Goal: Task Accomplishment & Management: Use online tool/utility

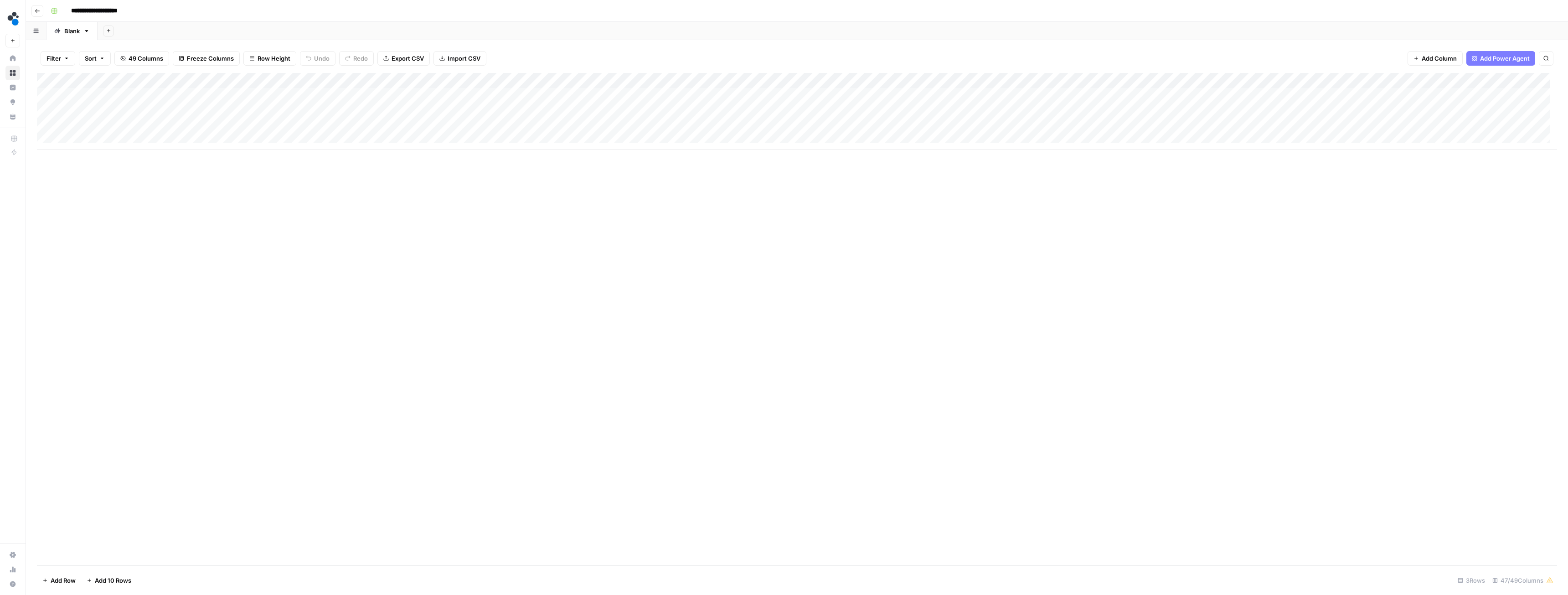
click at [39, 12] on icon "button" at bounding box center [37, 11] width 6 height 6
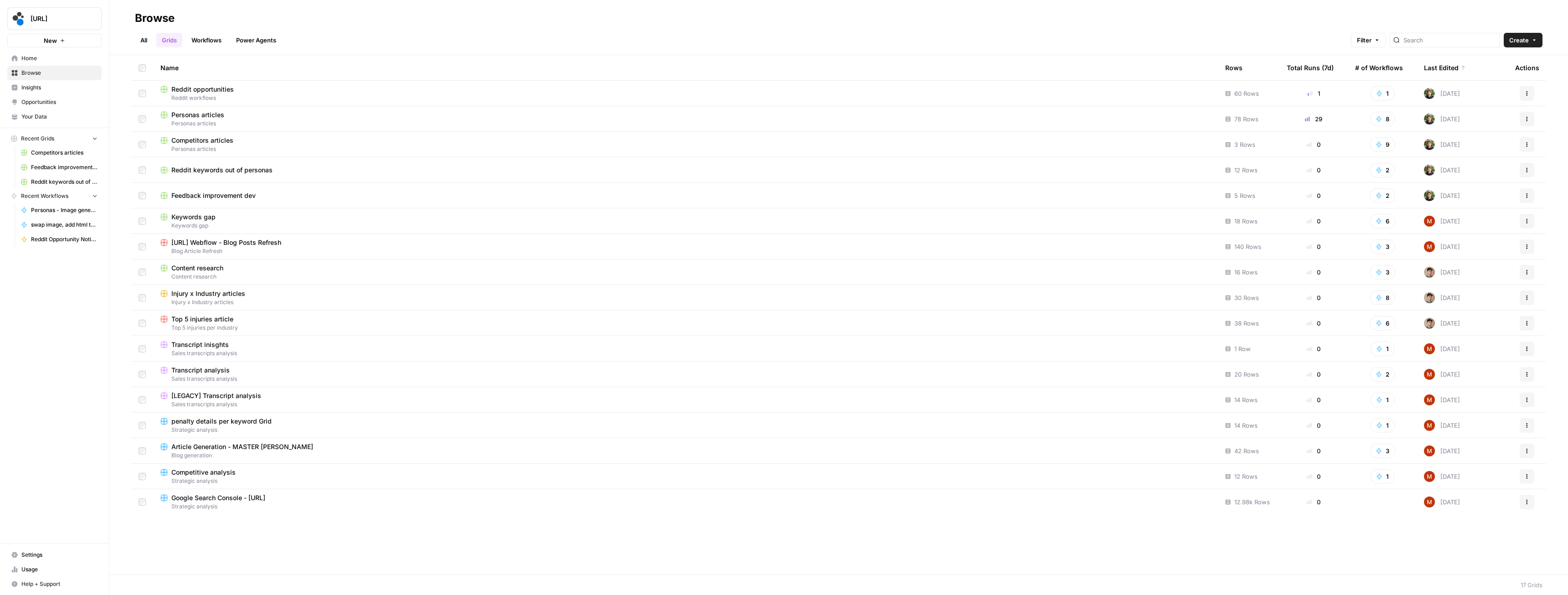
click at [250, 91] on div "Reddit opportunities" at bounding box center [685, 89] width 1050 height 9
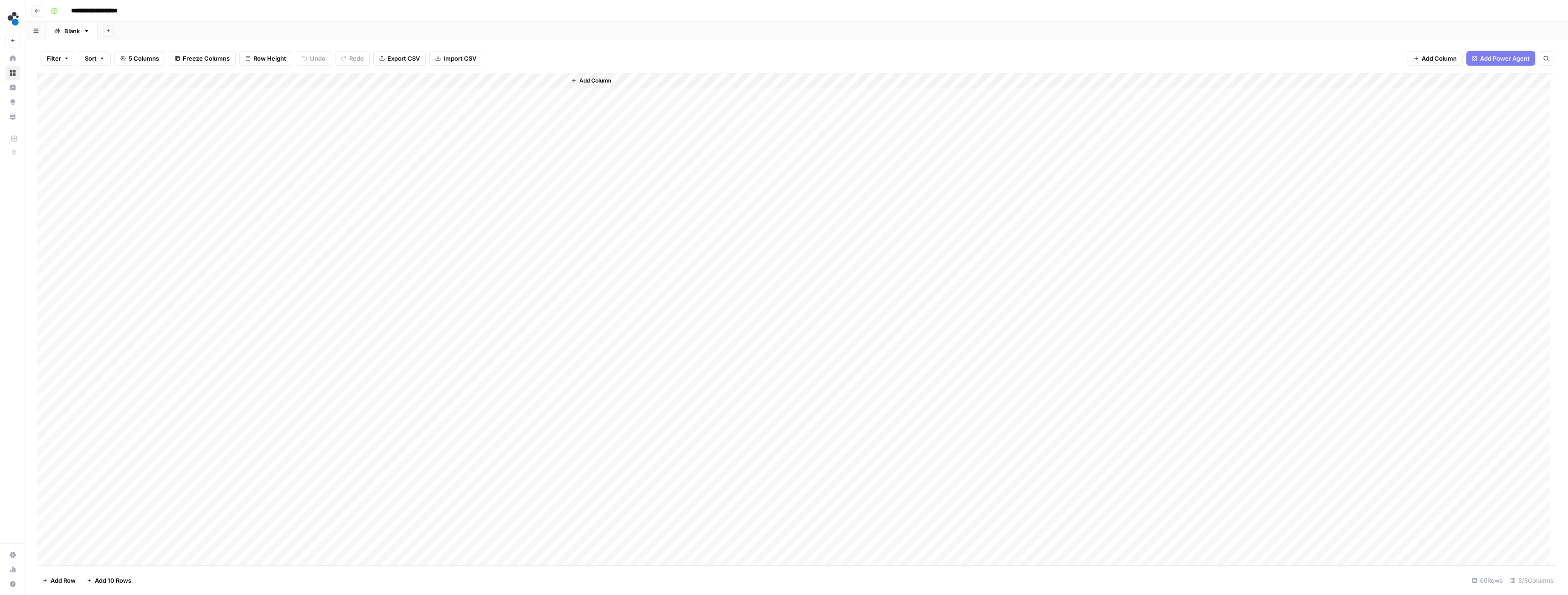
click at [94, 95] on div "Add Column" at bounding box center [796, 319] width 1520 height 492
click at [46, 95] on div "Add Column" at bounding box center [796, 319] width 1520 height 492
click at [47, 140] on div "Add Column" at bounding box center [796, 319] width 1520 height 492
click at [47, 176] on div "Add Column" at bounding box center [796, 319] width 1520 height 492
click at [47, 267] on div "Add Column" at bounding box center [796, 319] width 1520 height 492
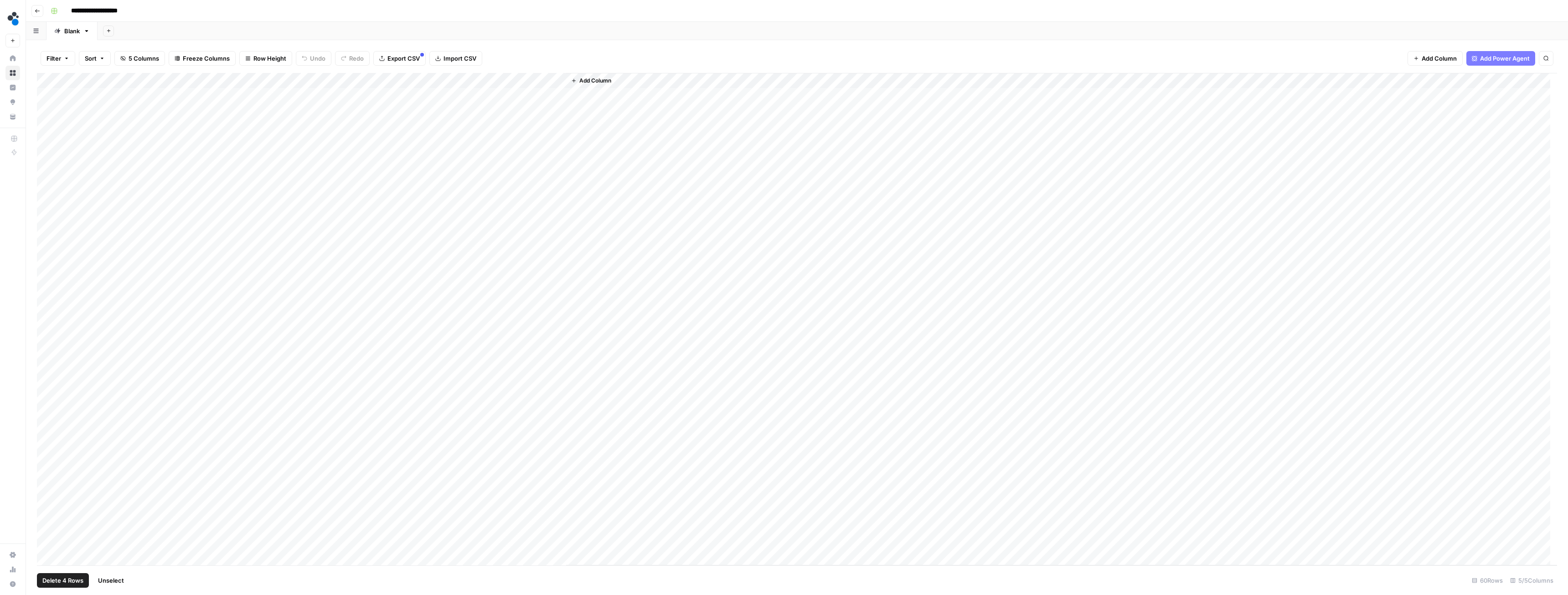
click at [45, 126] on div "Add Column" at bounding box center [796, 319] width 1520 height 492
click at [46, 112] on div "Add Column" at bounding box center [796, 319] width 1520 height 492
click at [47, 327] on div "Add Column" at bounding box center [796, 319] width 1520 height 492
click at [47, 313] on div "Add Column" at bounding box center [796, 319] width 1520 height 492
click at [47, 295] on div "Add Column" at bounding box center [796, 319] width 1520 height 492
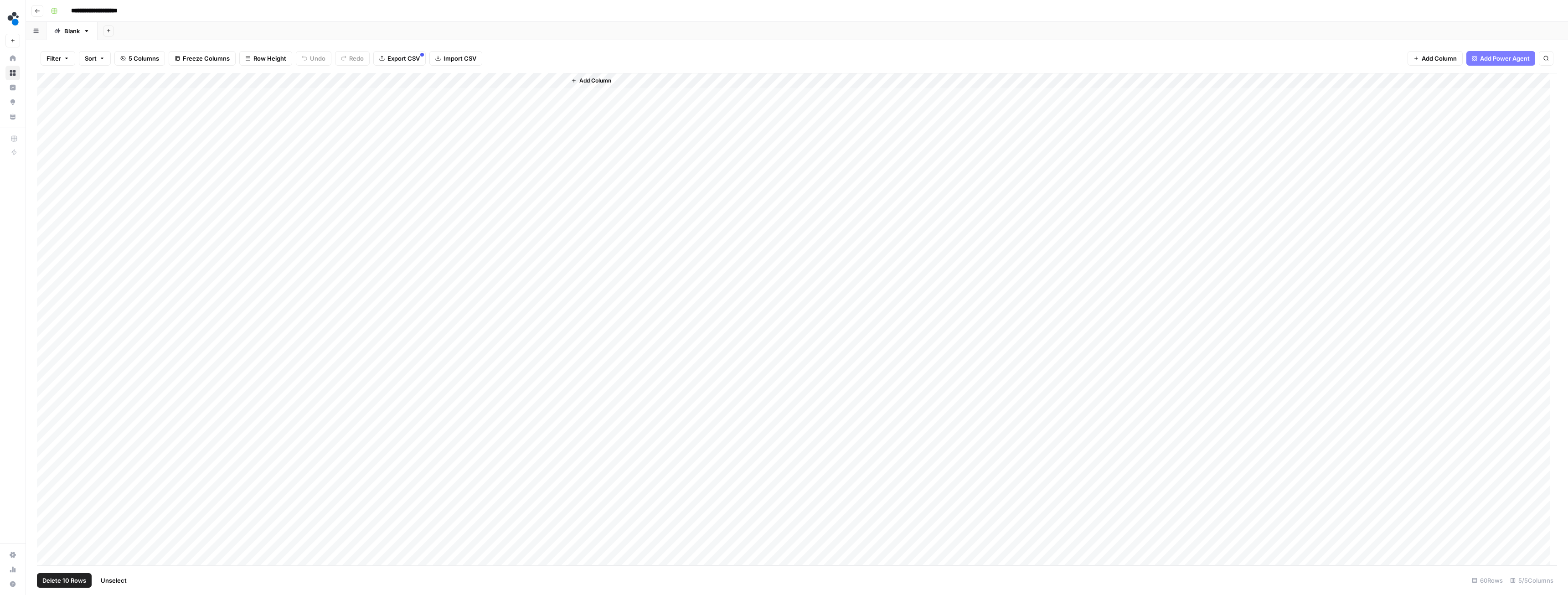
click at [46, 280] on div "Add Column" at bounding box center [796, 319] width 1520 height 492
click at [47, 341] on div "Add Column" at bounding box center [796, 319] width 1520 height 492
click at [47, 359] on div "Add Column" at bounding box center [796, 319] width 1520 height 492
click at [47, 376] on div "Add Column" at bounding box center [796, 319] width 1520 height 492
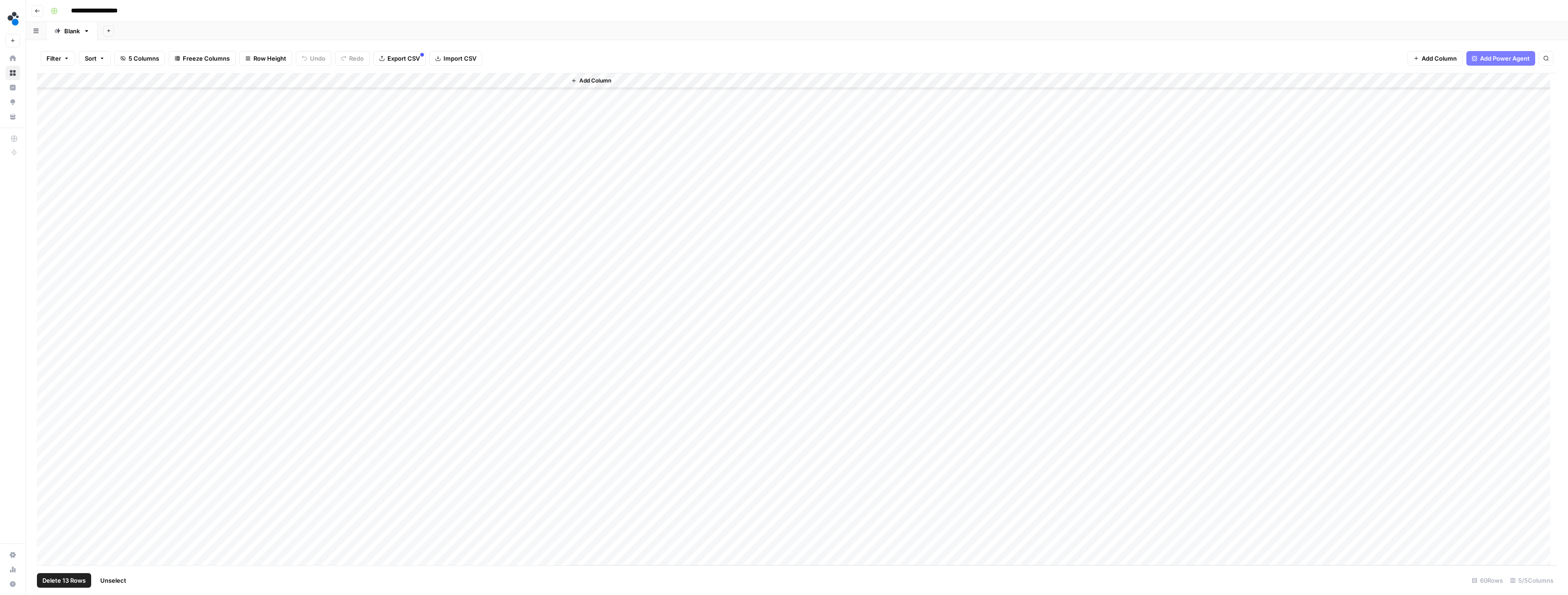
click at [47, 469] on div "Add Column" at bounding box center [796, 319] width 1520 height 492
click at [48, 437] on div "Add Column" at bounding box center [796, 319] width 1520 height 492
click at [45, 405] on div "Add Column" at bounding box center [796, 319] width 1520 height 492
click at [47, 483] on div "Add Column" at bounding box center [796, 319] width 1520 height 492
click at [48, 421] on div "Add Column" at bounding box center [796, 319] width 1520 height 492
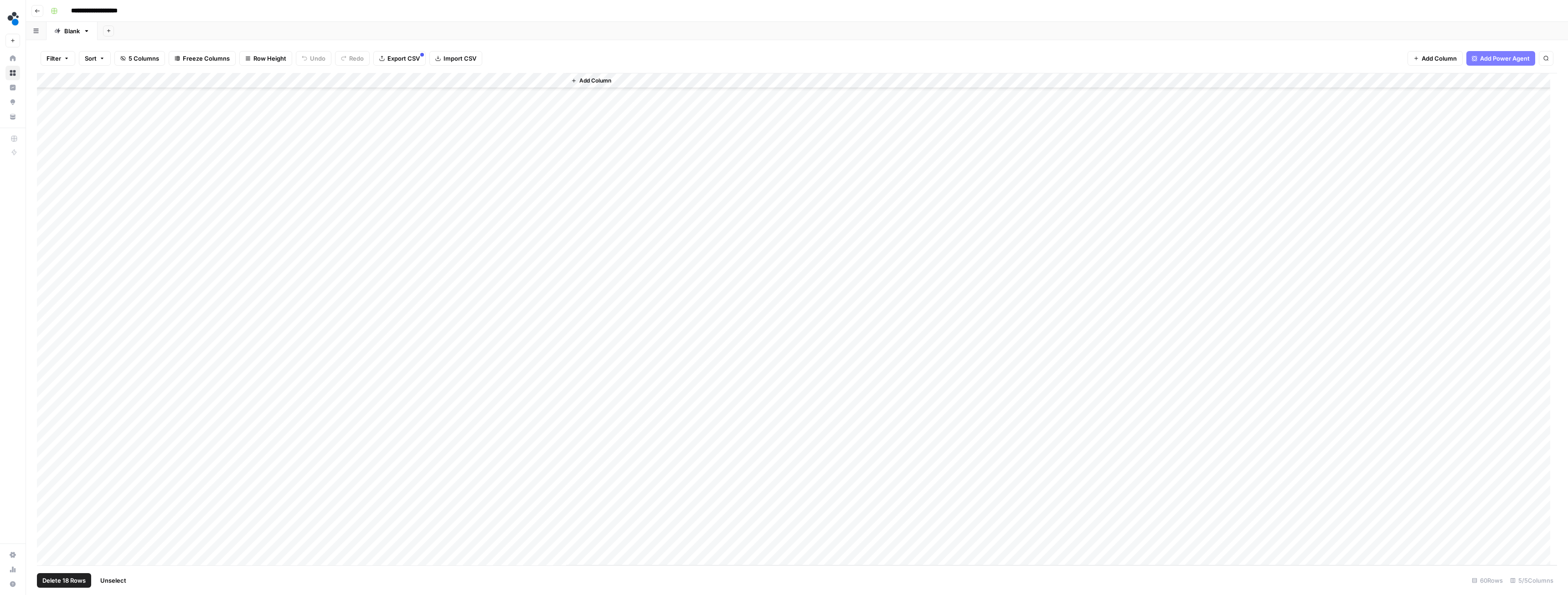
click at [46, 376] on div "Add Column" at bounding box center [796, 319] width 1520 height 492
click at [47, 393] on div "Add Column" at bounding box center [796, 319] width 1520 height 492
click at [47, 359] on div "Add Column" at bounding box center [796, 319] width 1520 height 492
click at [46, 345] on div "Add Column" at bounding box center [796, 319] width 1520 height 492
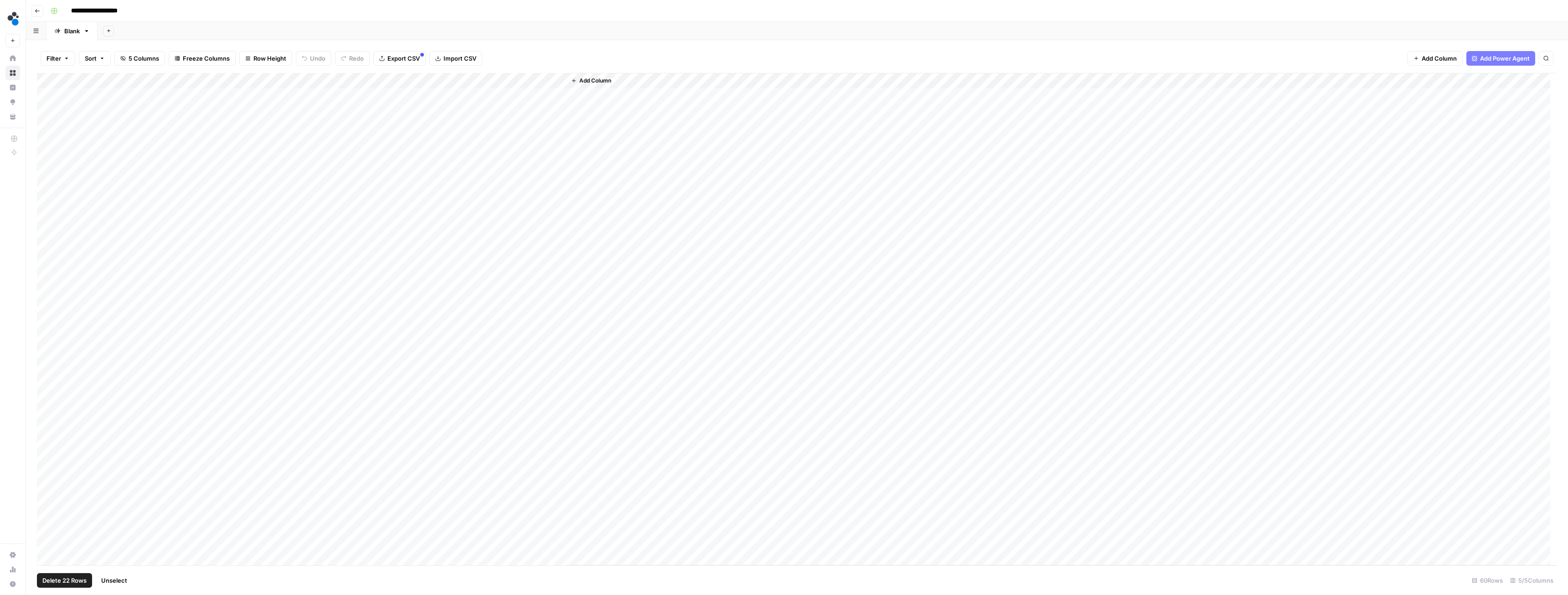
click at [46, 110] on div "Add Column" at bounding box center [796, 319] width 1520 height 492
click at [71, 583] on span "Delete 21 Rows" at bounding box center [65, 580] width 44 height 9
click at [754, 107] on span "Delete" at bounding box center [751, 105] width 20 height 9
click at [99, 202] on div "Add Column" at bounding box center [796, 319] width 1520 height 492
click at [97, 202] on div "Add Column" at bounding box center [796, 319] width 1520 height 492
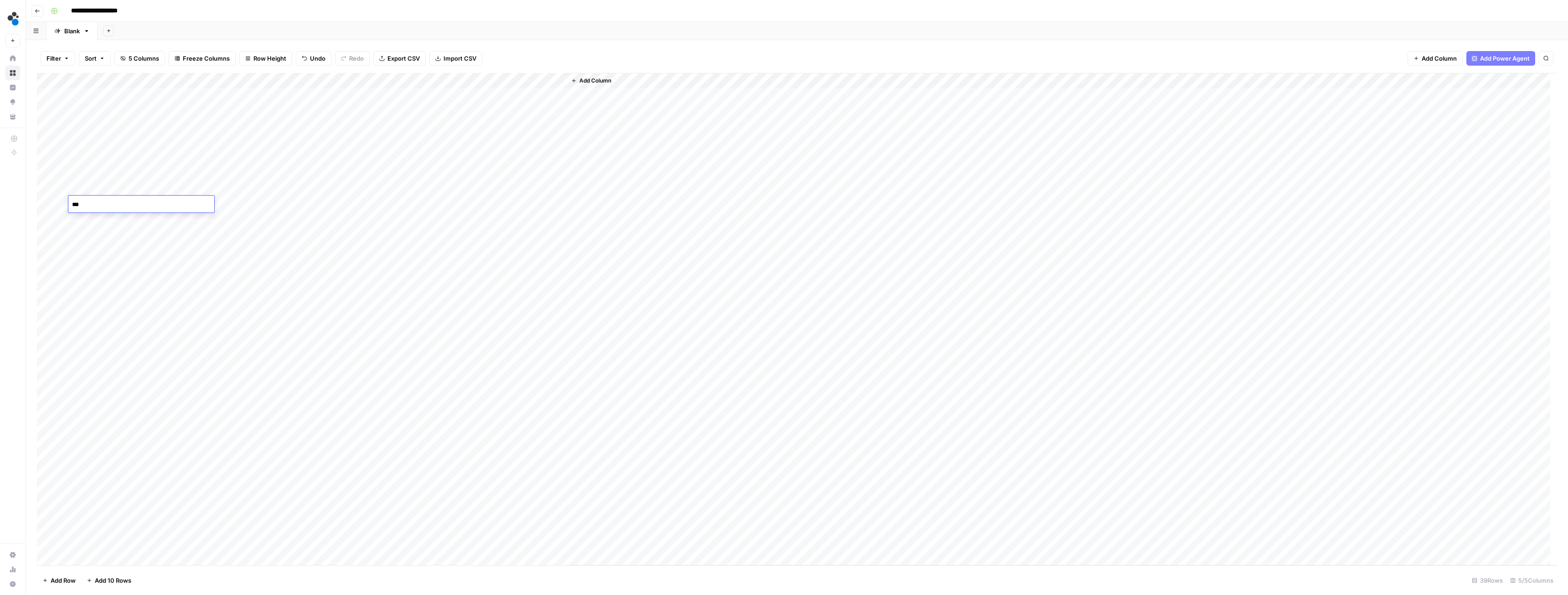
click at [97, 202] on textarea "***" at bounding box center [141, 204] width 146 height 12
type textarea "***"
click at [89, 97] on div "Add Column" at bounding box center [796, 319] width 1520 height 492
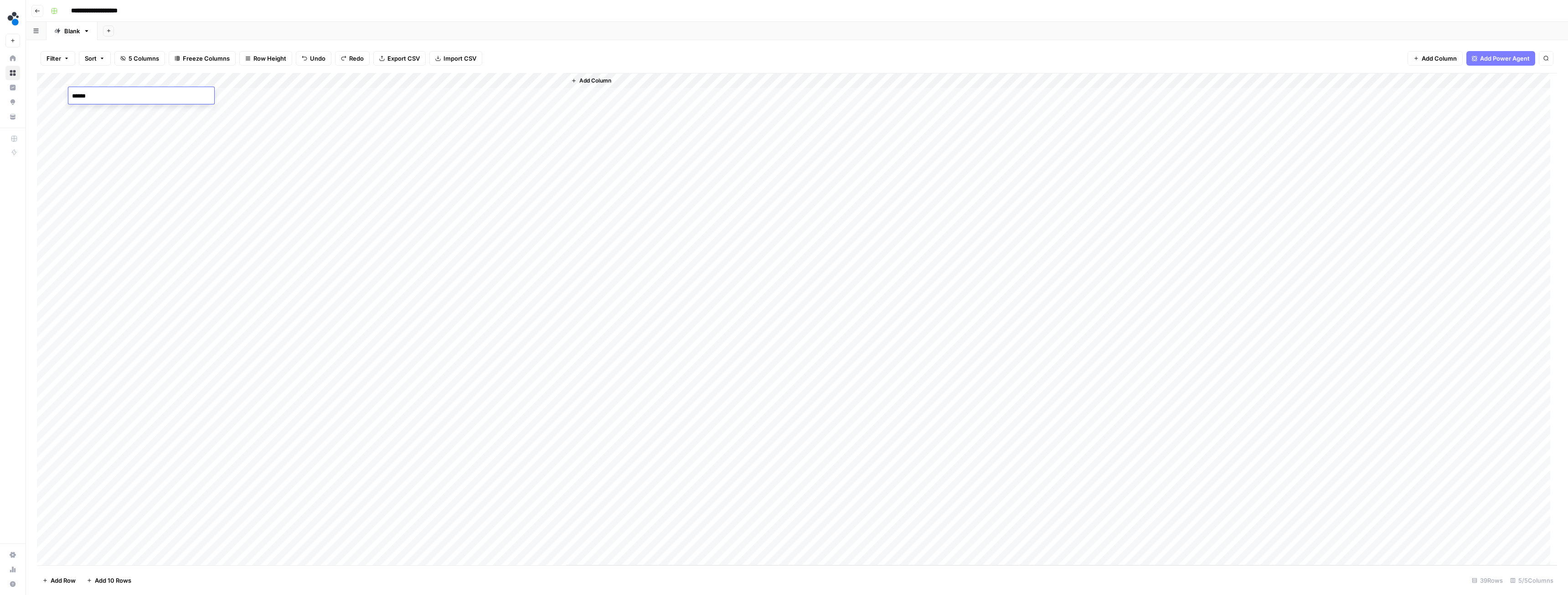
click at [89, 97] on textarea "******" at bounding box center [141, 96] width 146 height 12
type textarea "***"
click at [299, 81] on div "Add Column" at bounding box center [796, 319] width 1520 height 492
click at [240, 173] on span "Edit Workflow" at bounding box center [257, 170] width 80 height 9
click at [297, 80] on div "Add Column" at bounding box center [796, 319] width 1520 height 492
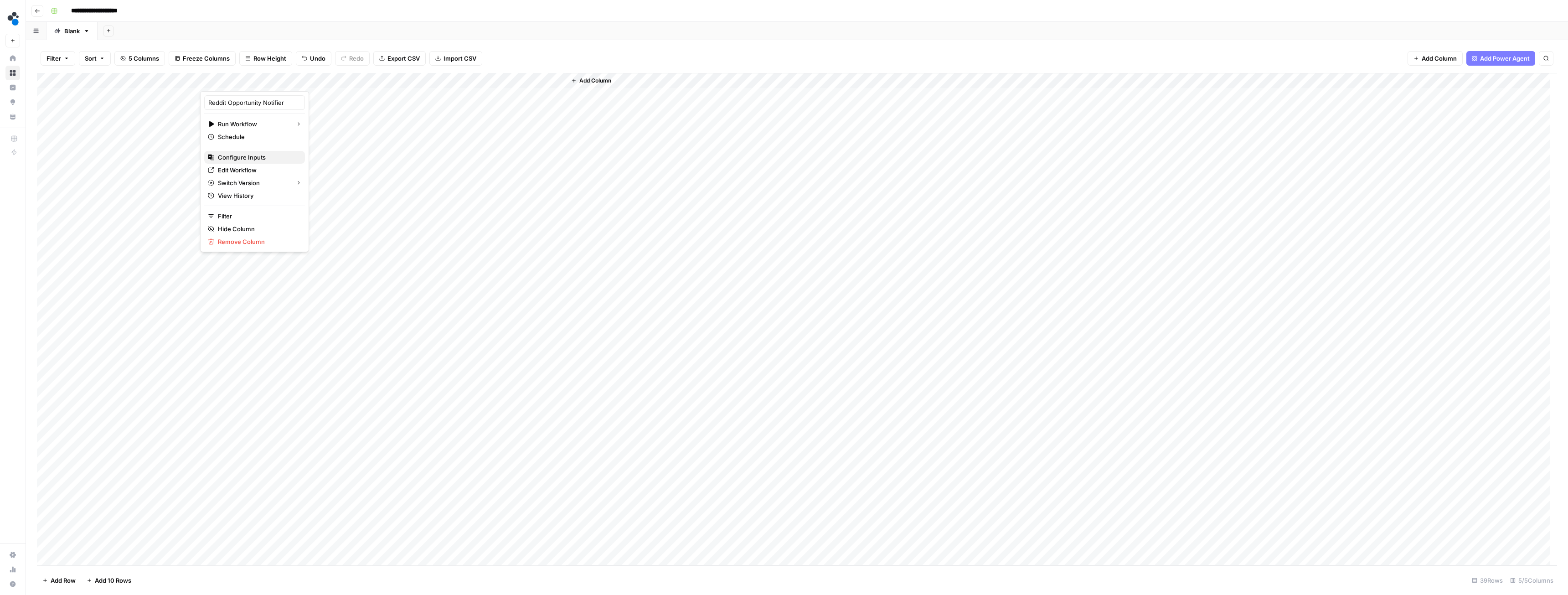
click at [243, 155] on span "Configure Inputs" at bounding box center [257, 158] width 80 height 9
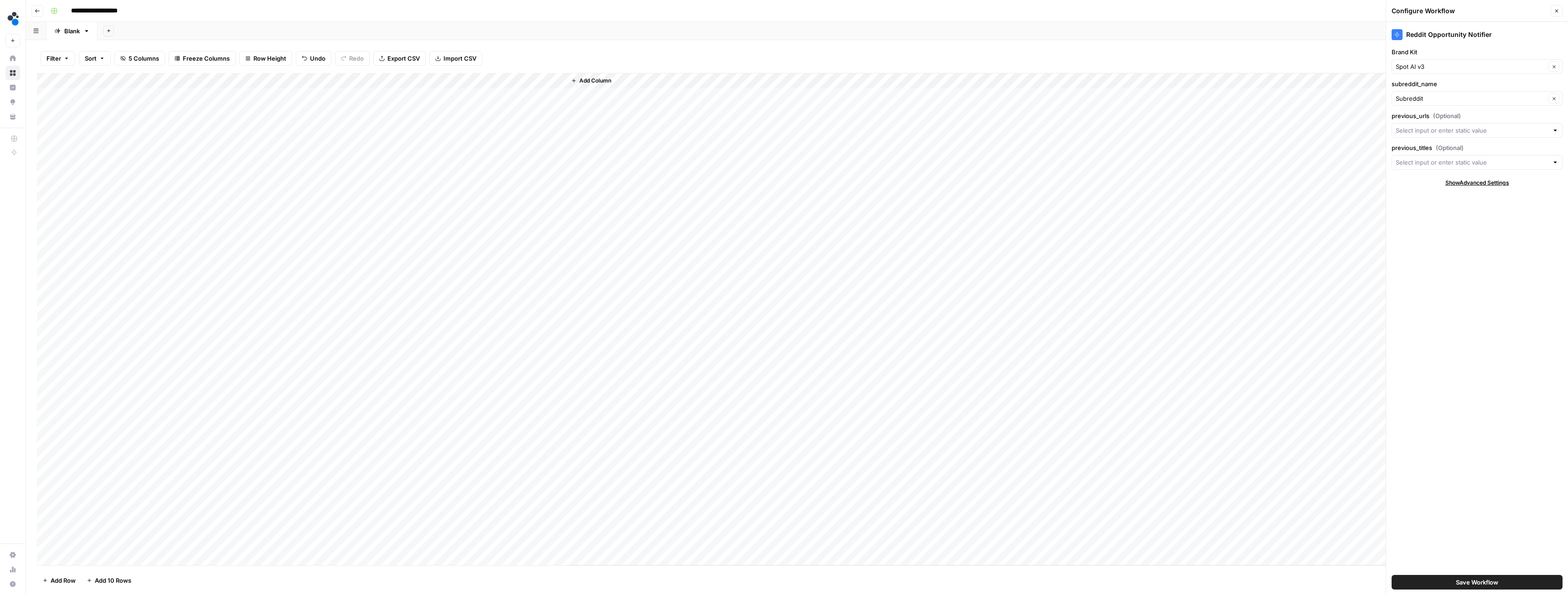
click at [258, 96] on div "Add Column" at bounding box center [796, 319] width 1520 height 492
click at [301, 96] on div "Add Column" at bounding box center [796, 319] width 1520 height 492
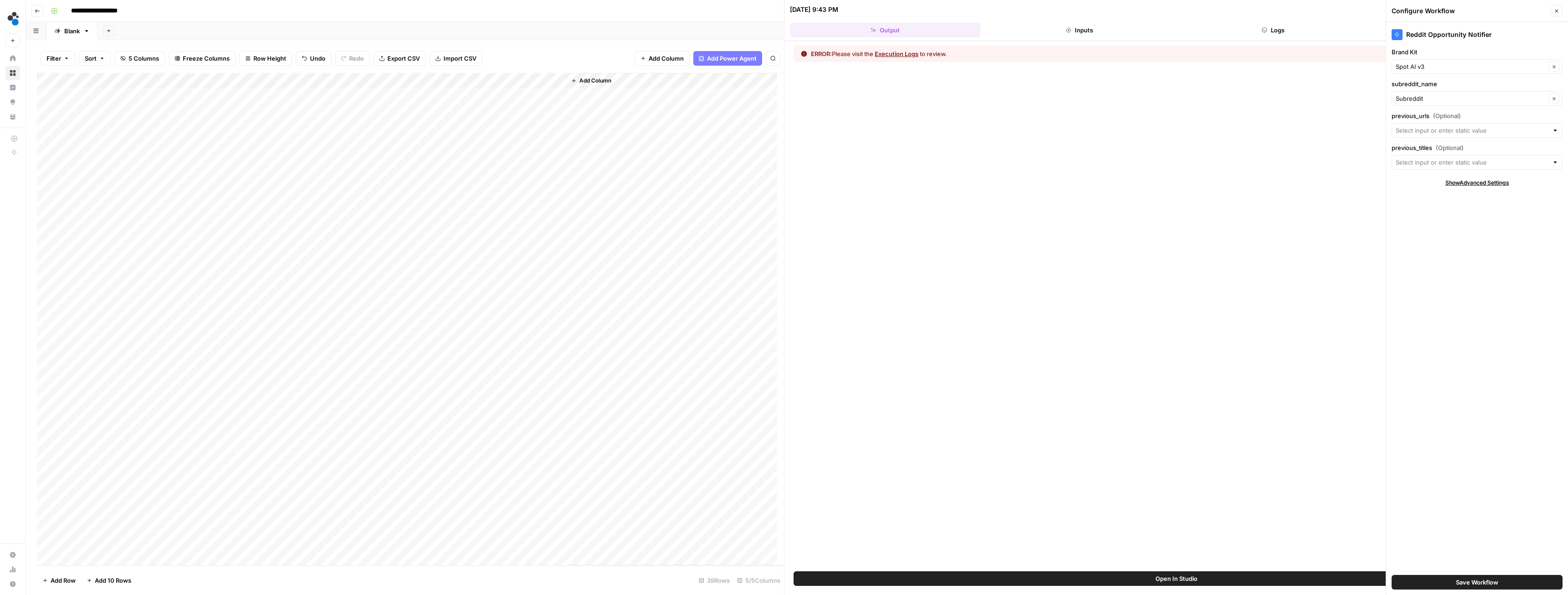
click at [907, 52] on button "Execution Logs" at bounding box center [896, 54] width 44 height 9
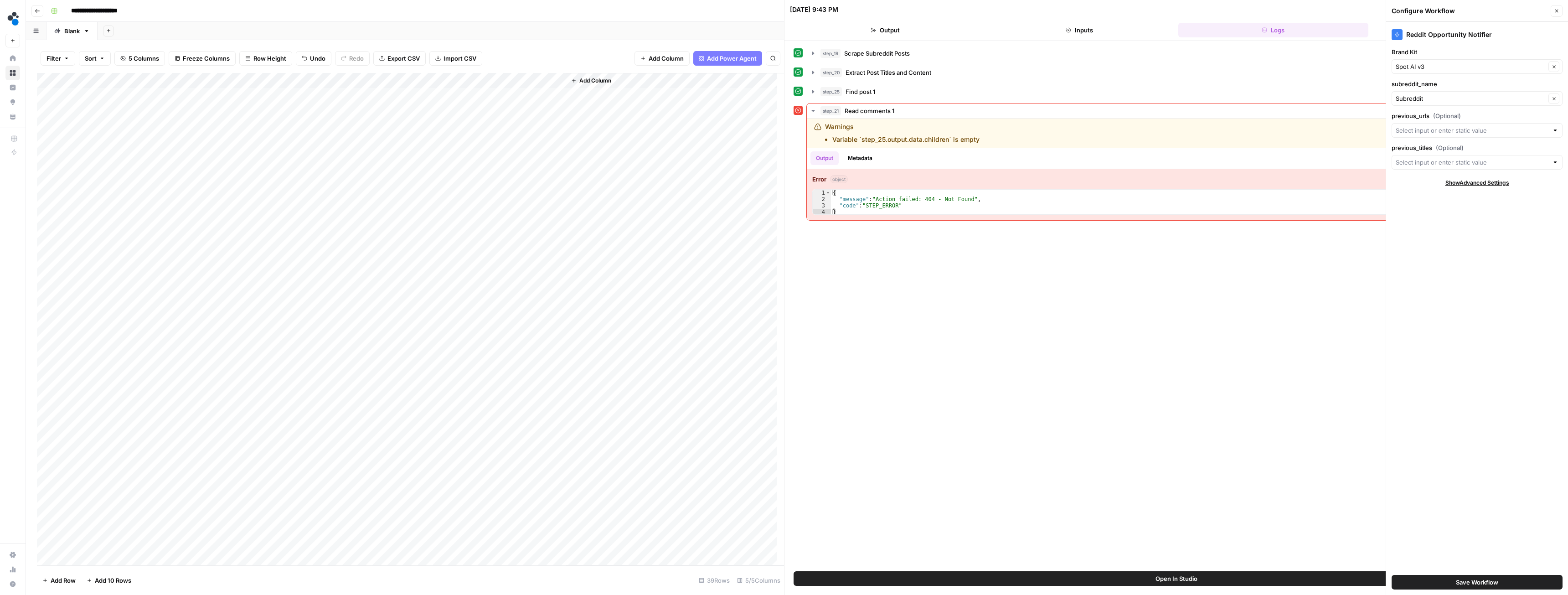
click at [299, 79] on div "Add Column" at bounding box center [410, 319] width 747 height 492
click at [253, 172] on span "Edit Workflow" at bounding box center [257, 170] width 80 height 9
click at [297, 80] on div "Add Column" at bounding box center [410, 319] width 747 height 492
click at [359, 25] on div "Add Sheet" at bounding box center [832, 30] width 1470 height 18
click at [309, 94] on div "Add Column" at bounding box center [410, 319] width 747 height 492
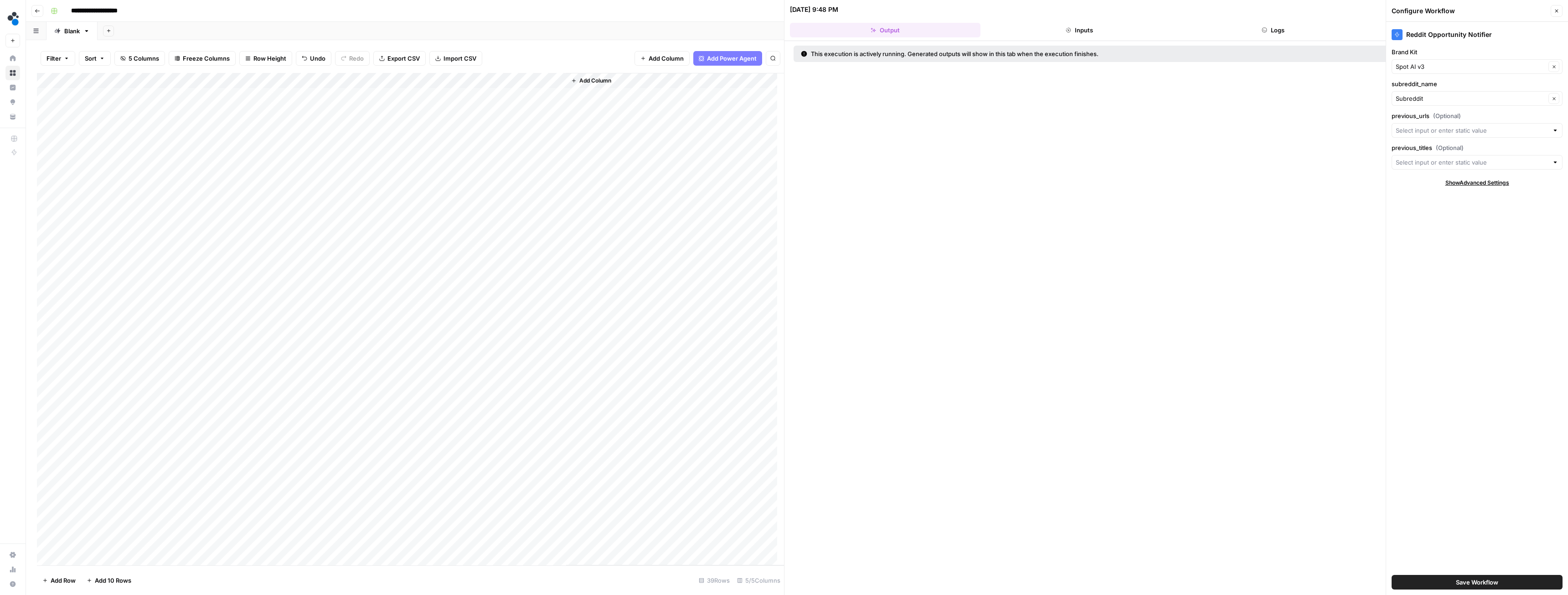
click at [1251, 26] on button "Logs" at bounding box center [1273, 29] width 191 height 14
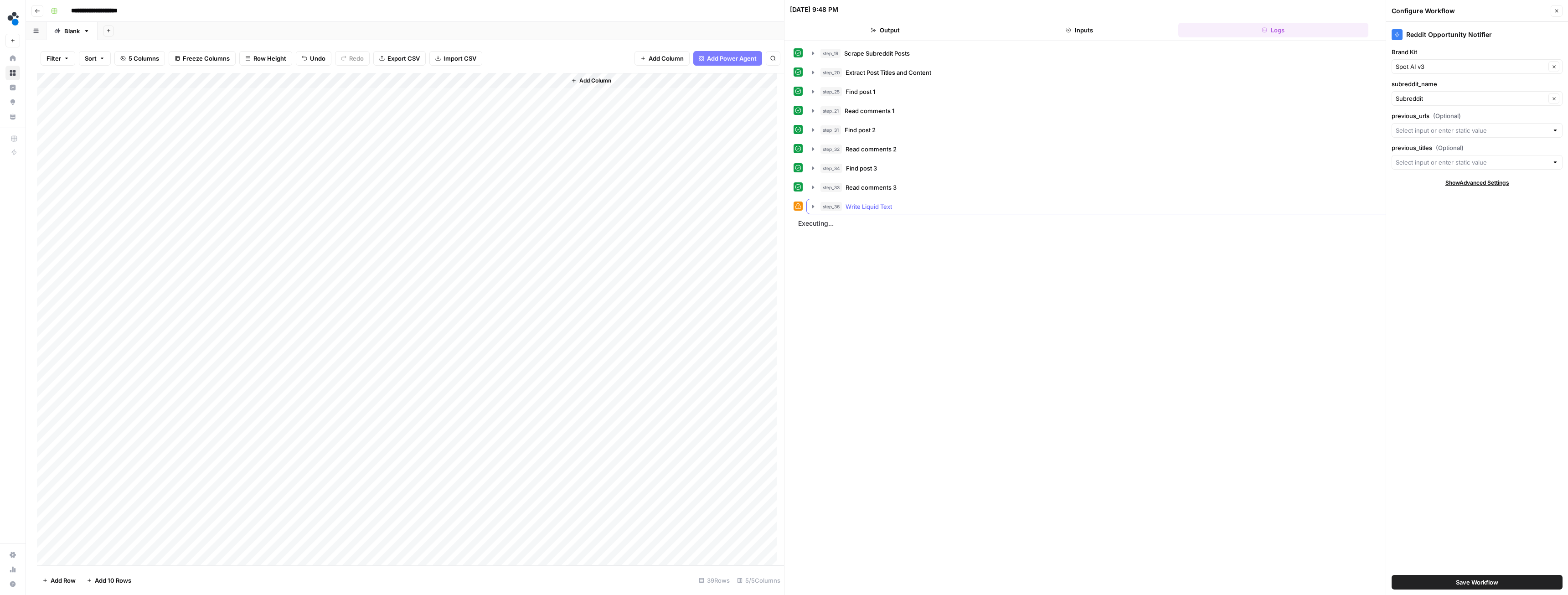
click at [813, 205] on icon "button" at bounding box center [813, 207] width 8 height 8
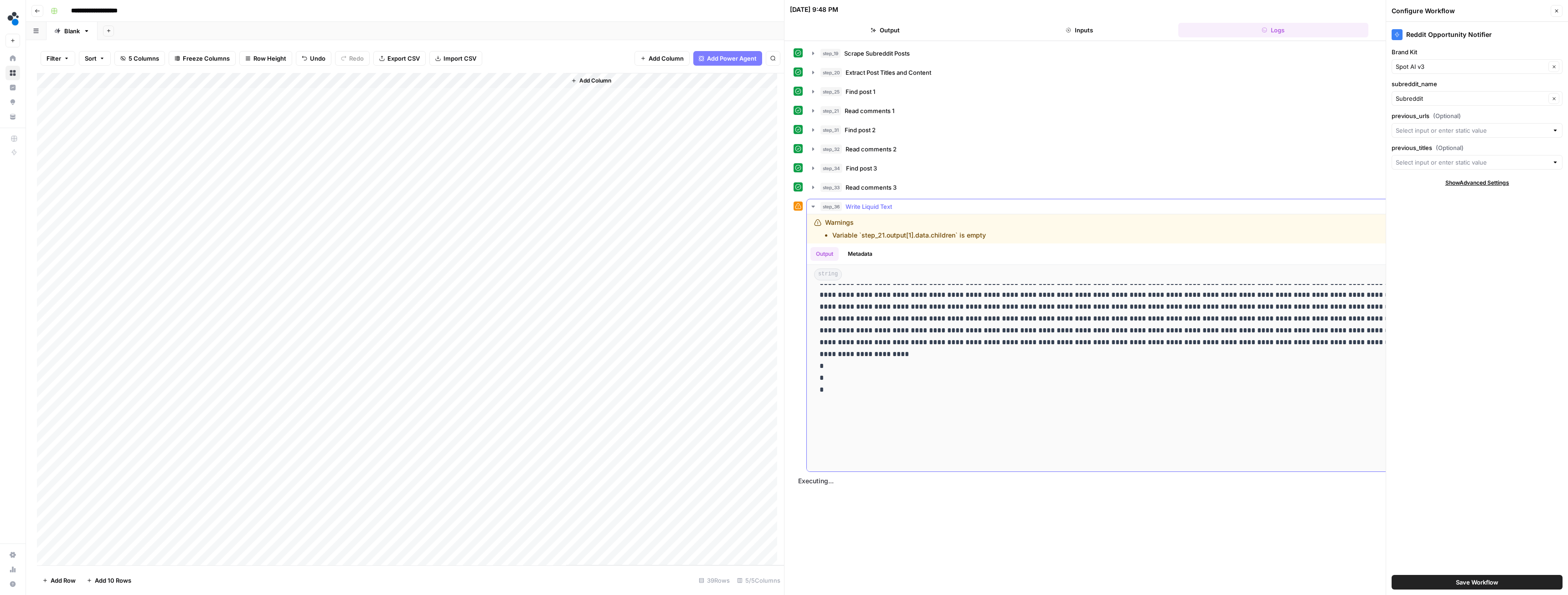
scroll to position [2899, 0]
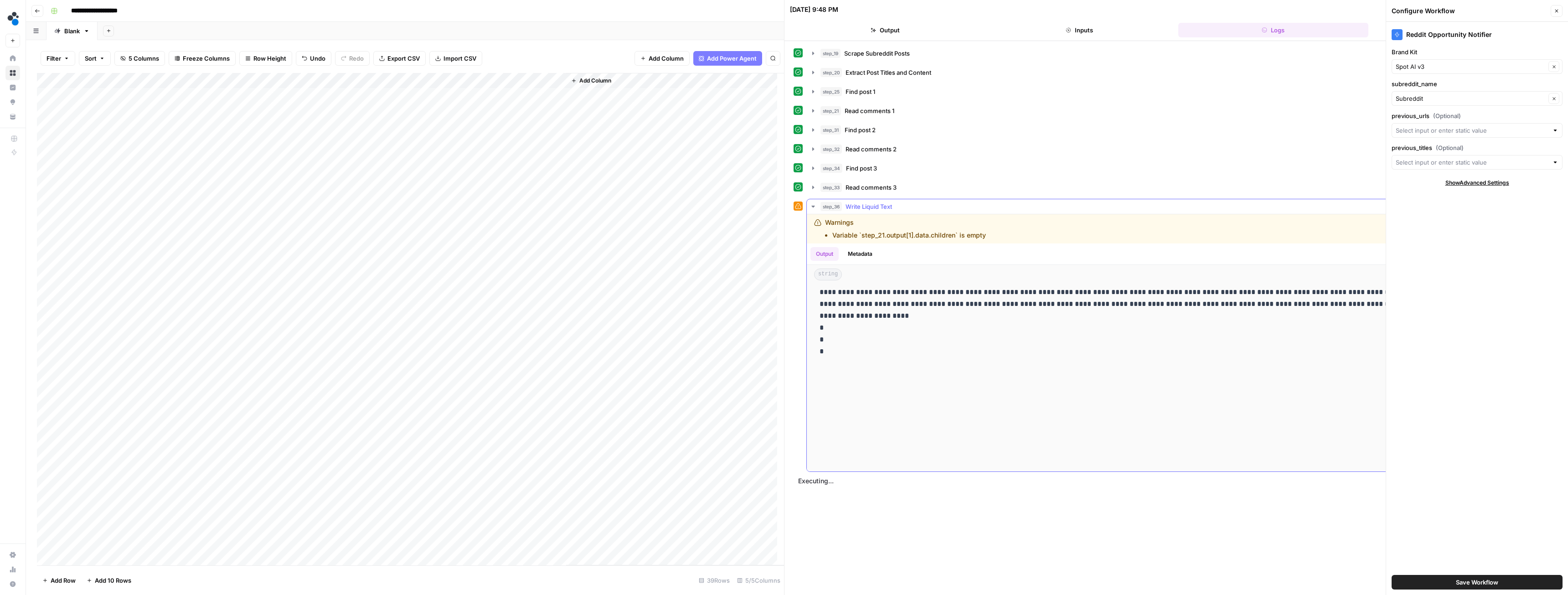
click at [815, 206] on icon "button" at bounding box center [813, 207] width 8 height 8
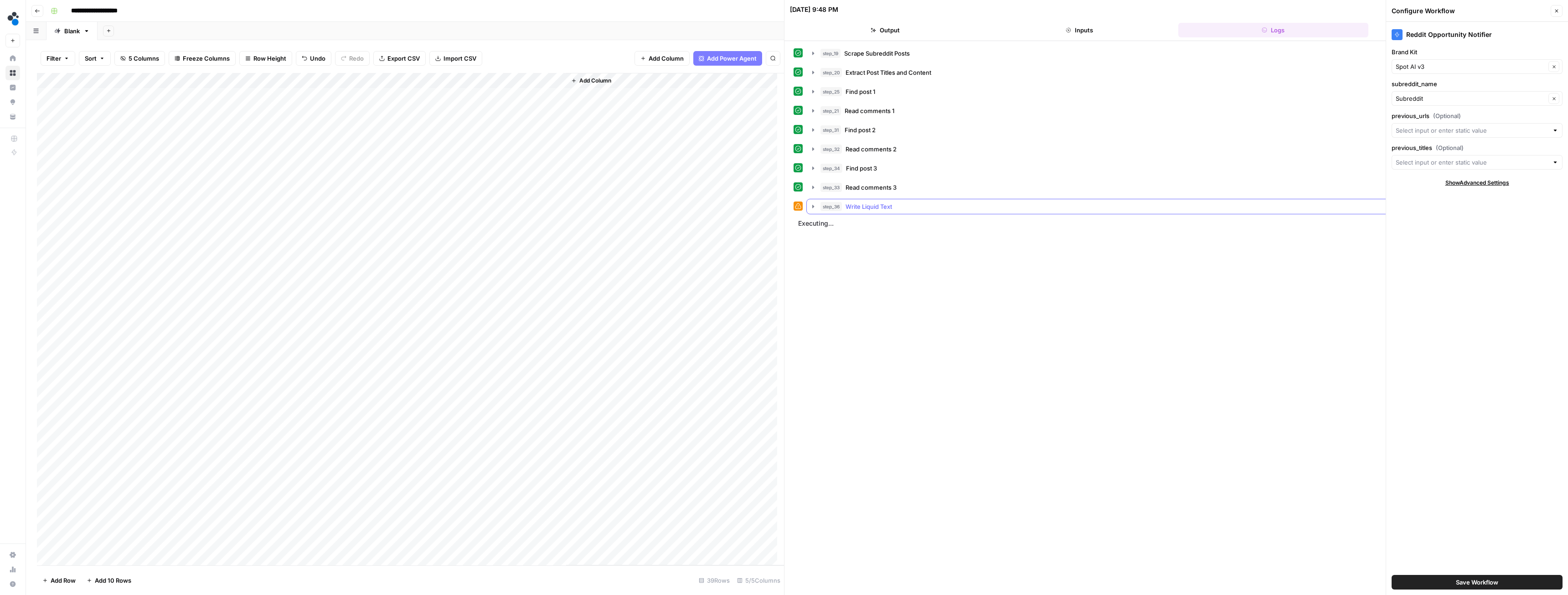
click at [812, 207] on icon "button" at bounding box center [813, 206] width 2 height 3
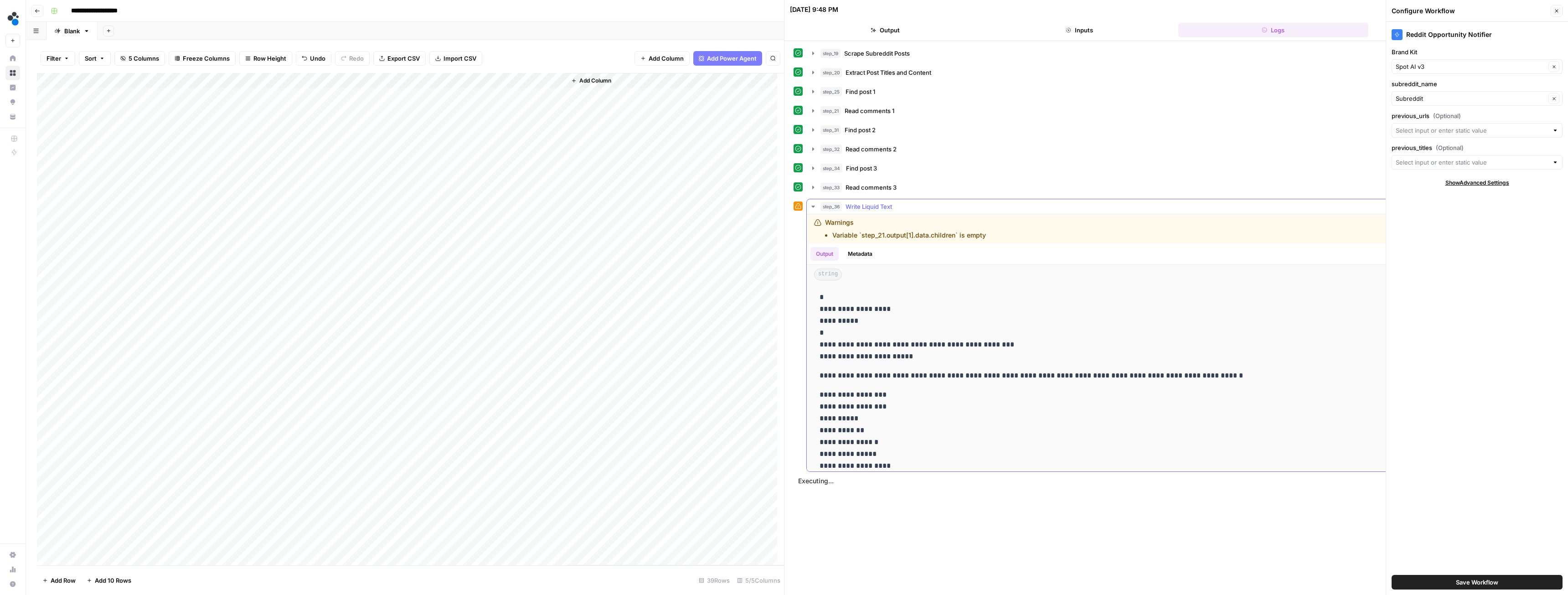
click at [812, 207] on icon "button" at bounding box center [813, 207] width 8 height 8
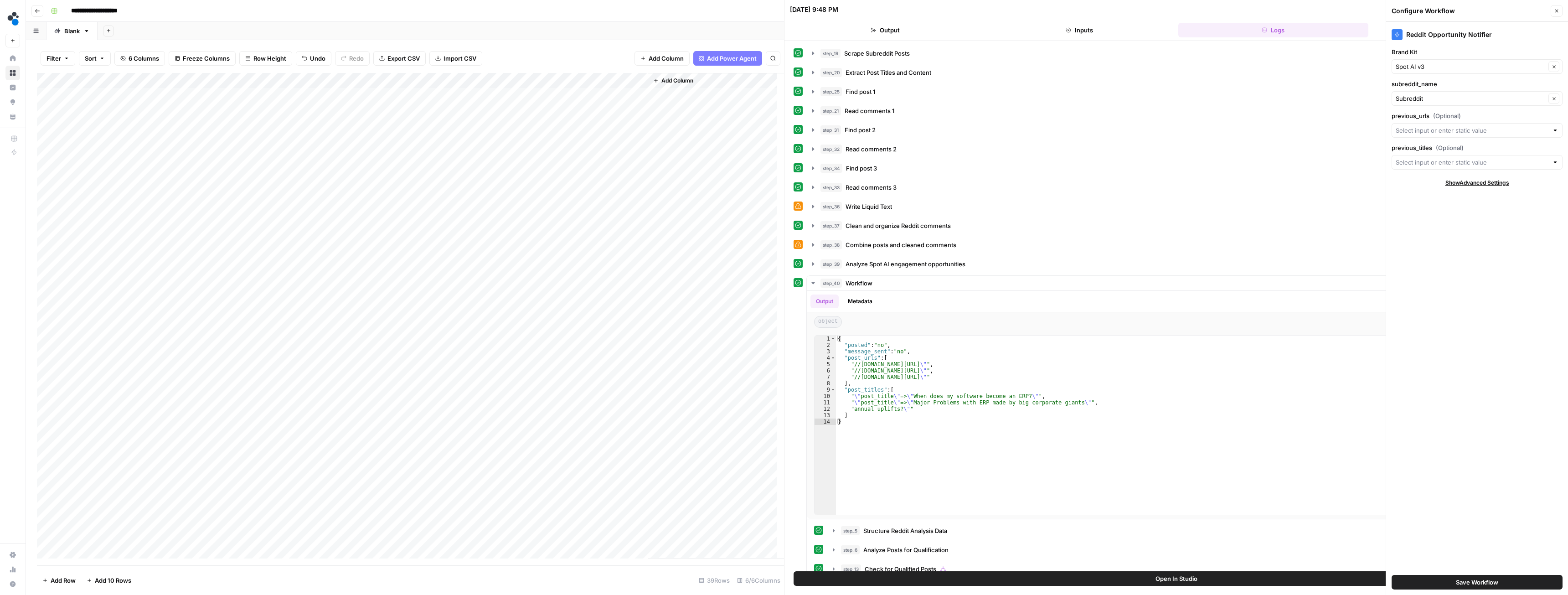
click at [598, 98] on div "Add Column" at bounding box center [410, 319] width 747 height 492
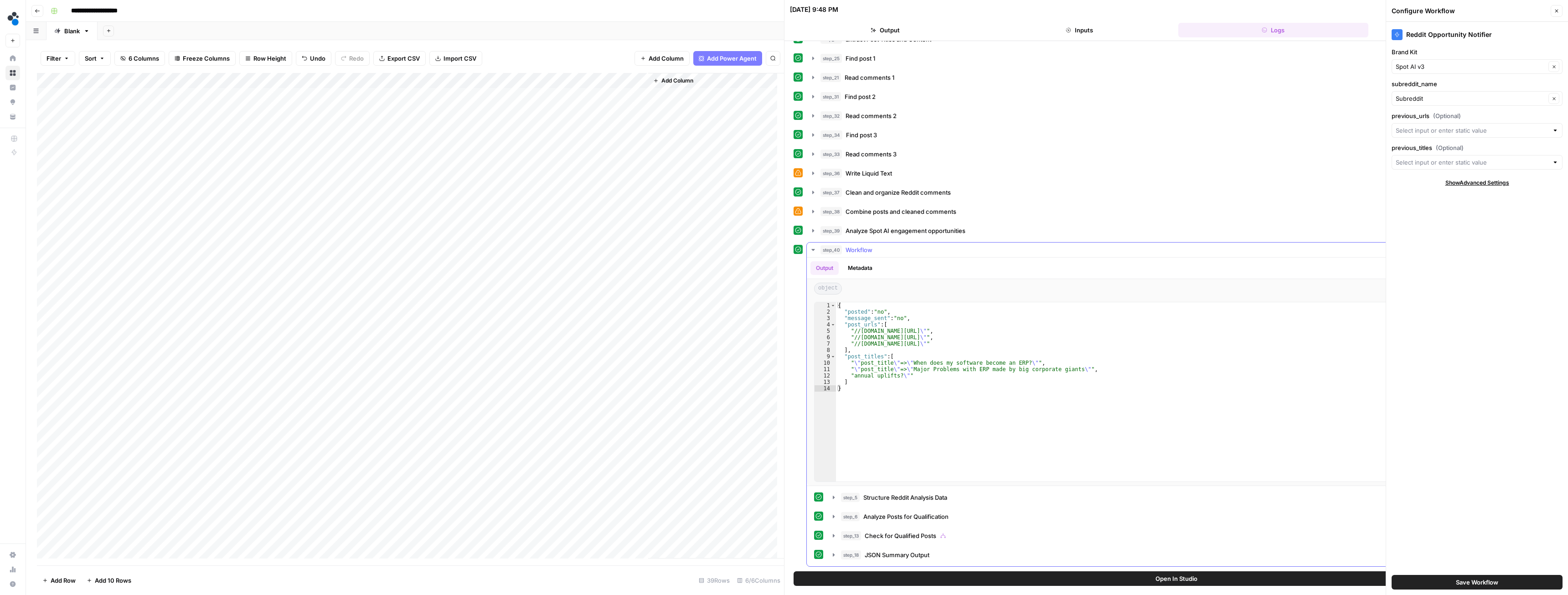
click at [813, 250] on icon "button" at bounding box center [812, 250] width 3 height 2
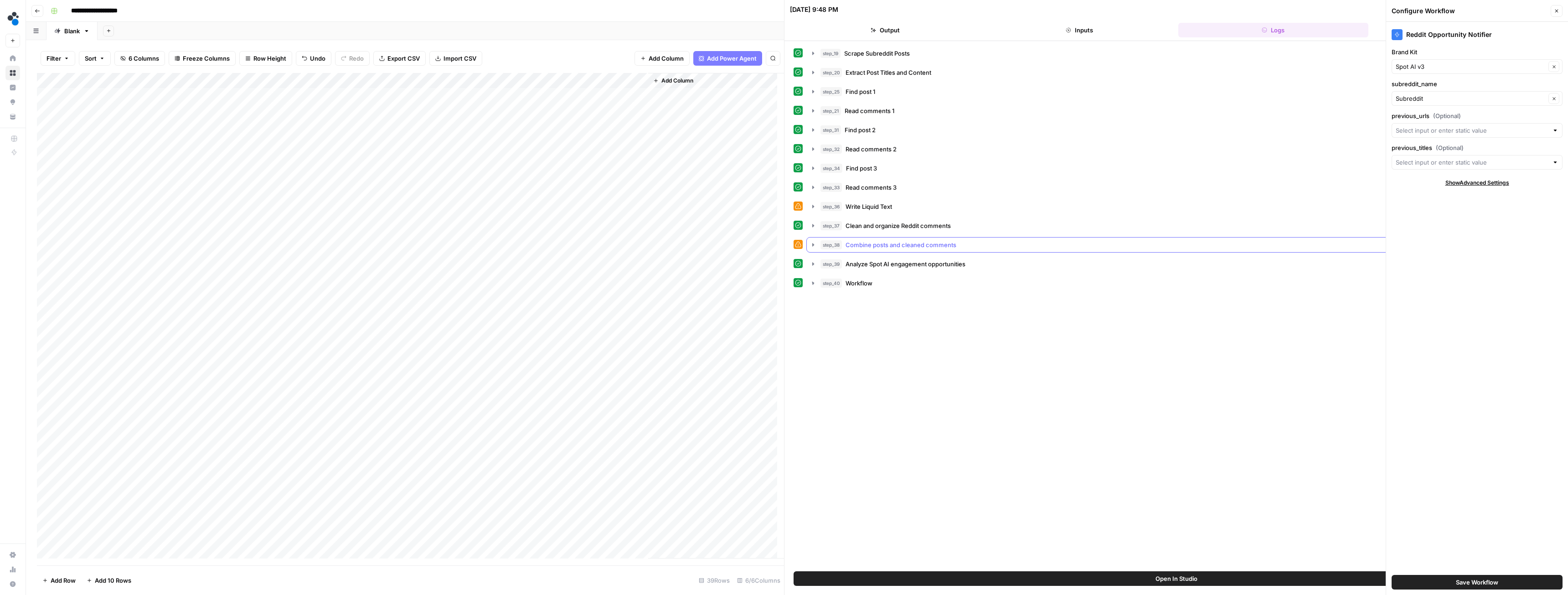
scroll to position [0, 0]
click at [813, 286] on icon "button" at bounding box center [813, 283] width 8 height 8
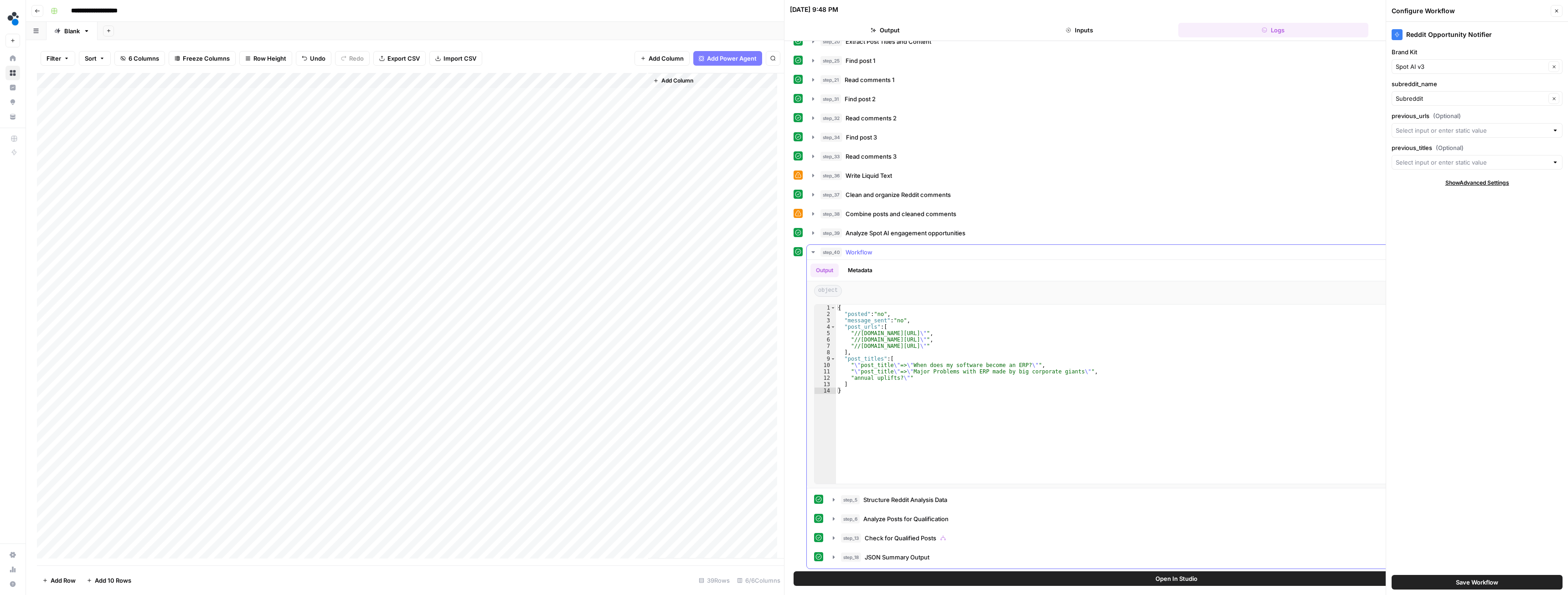
scroll to position [33, 0]
click at [832, 552] on icon "button" at bounding box center [833, 554] width 8 height 8
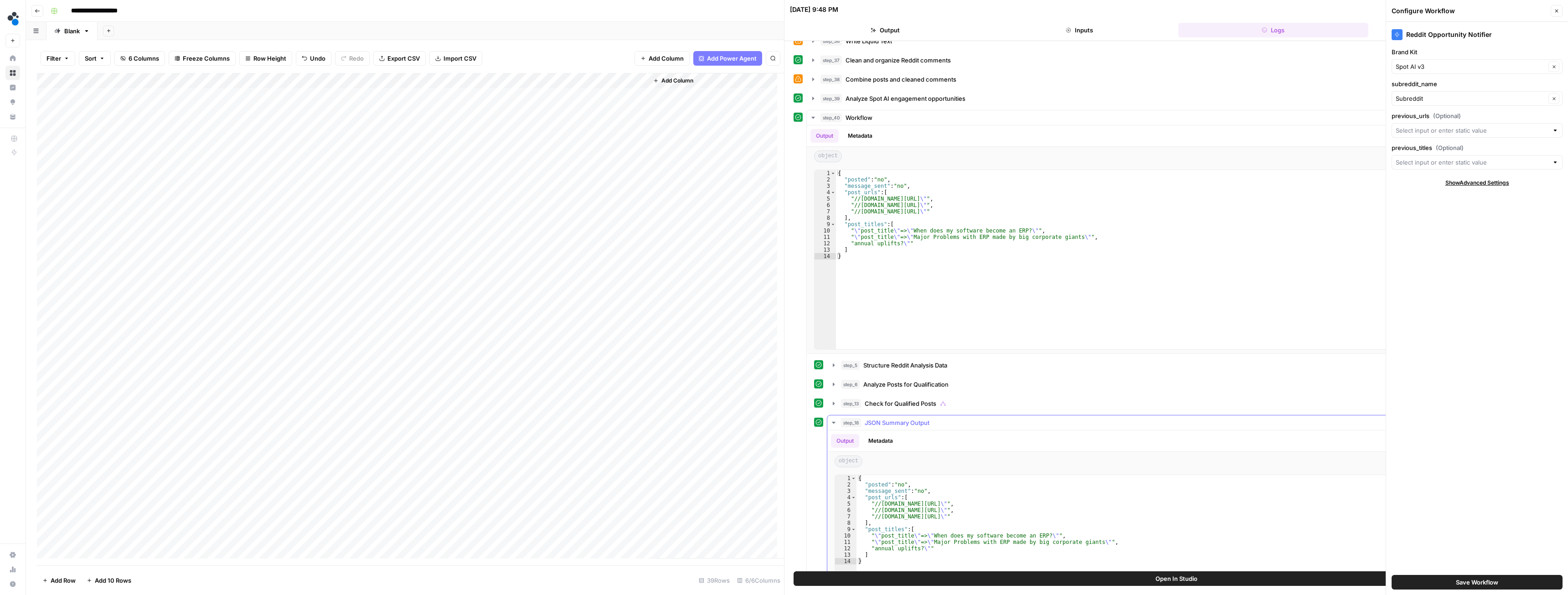
scroll to position [170, 0]
click at [833, 397] on icon "button" at bounding box center [833, 399] width 8 height 8
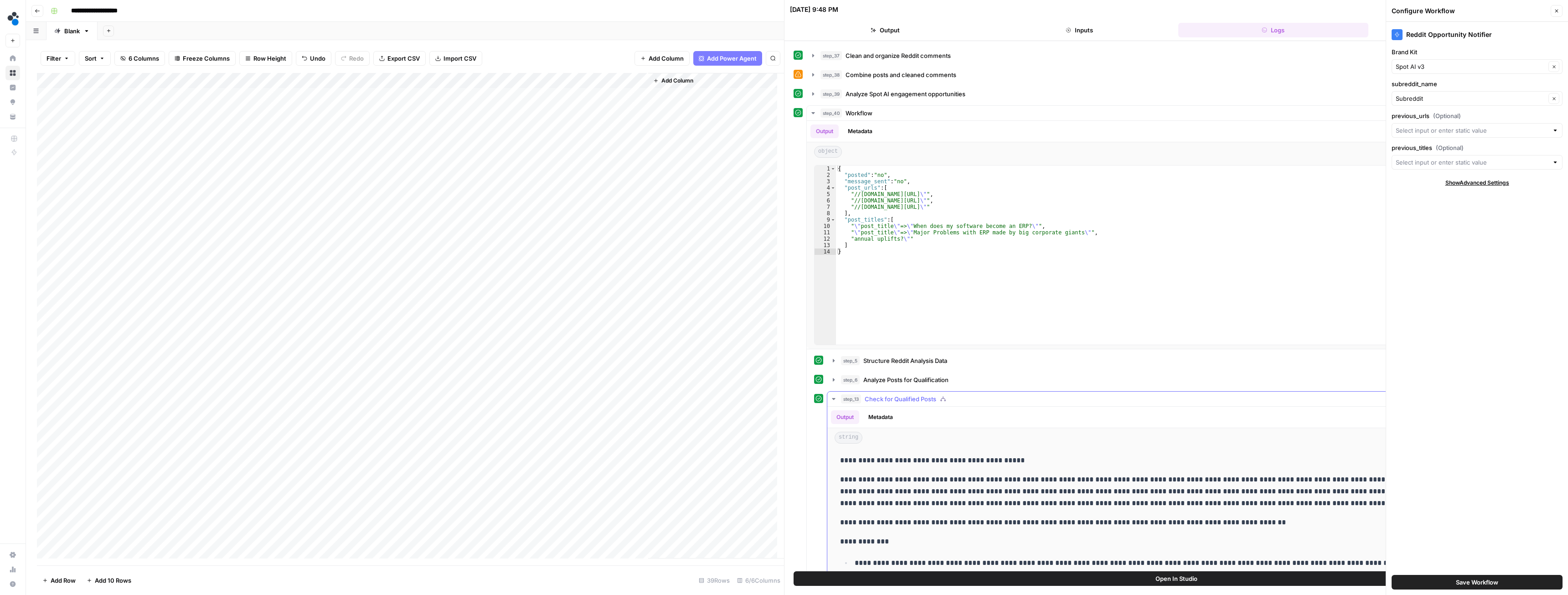
click at [833, 399] on icon "button" at bounding box center [832, 399] width 3 height 2
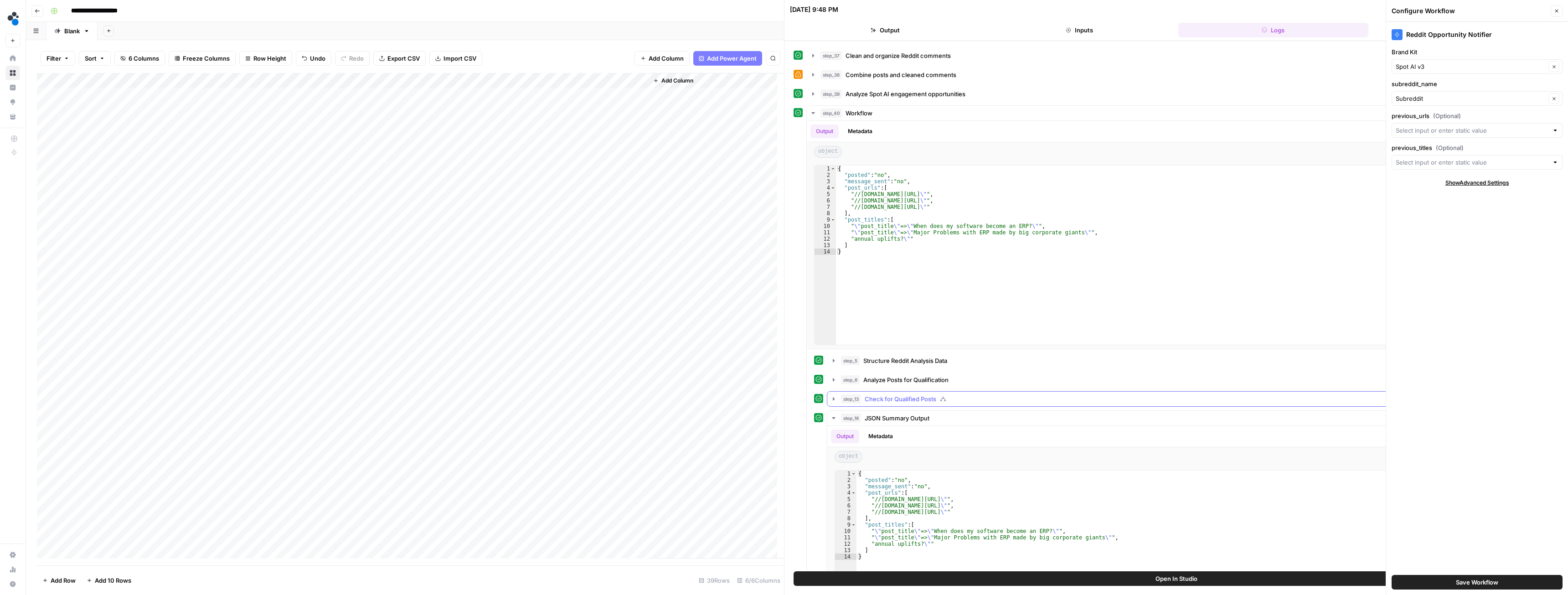
click at [831, 399] on icon "button" at bounding box center [833, 399] width 8 height 8
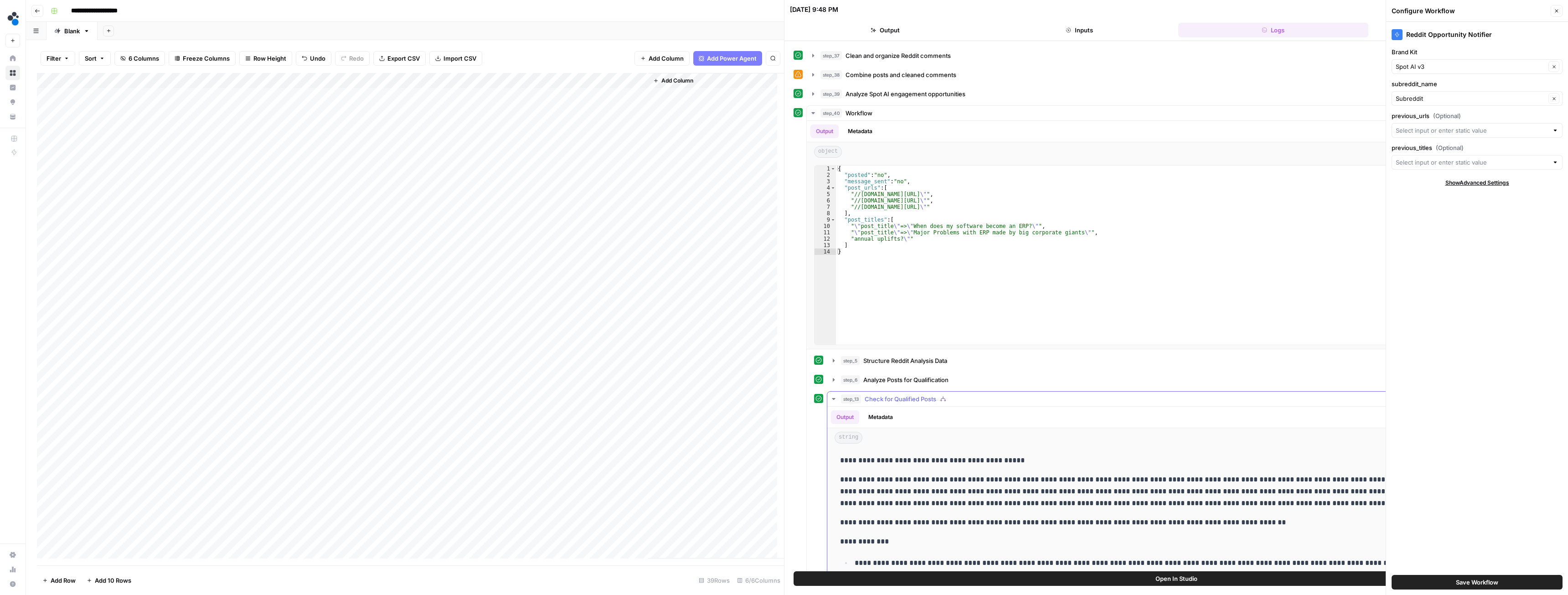
click at [831, 399] on icon "button" at bounding box center [833, 399] width 8 height 8
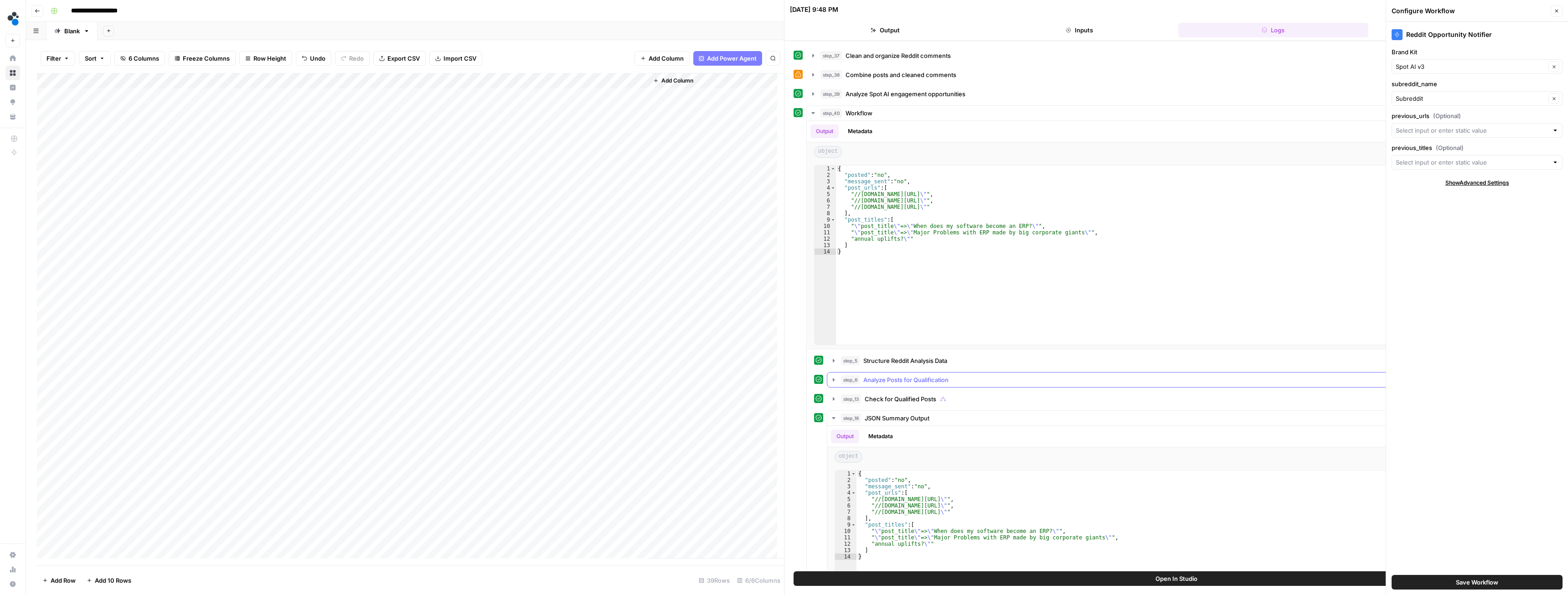
click at [833, 381] on icon "button" at bounding box center [833, 380] width 8 height 8
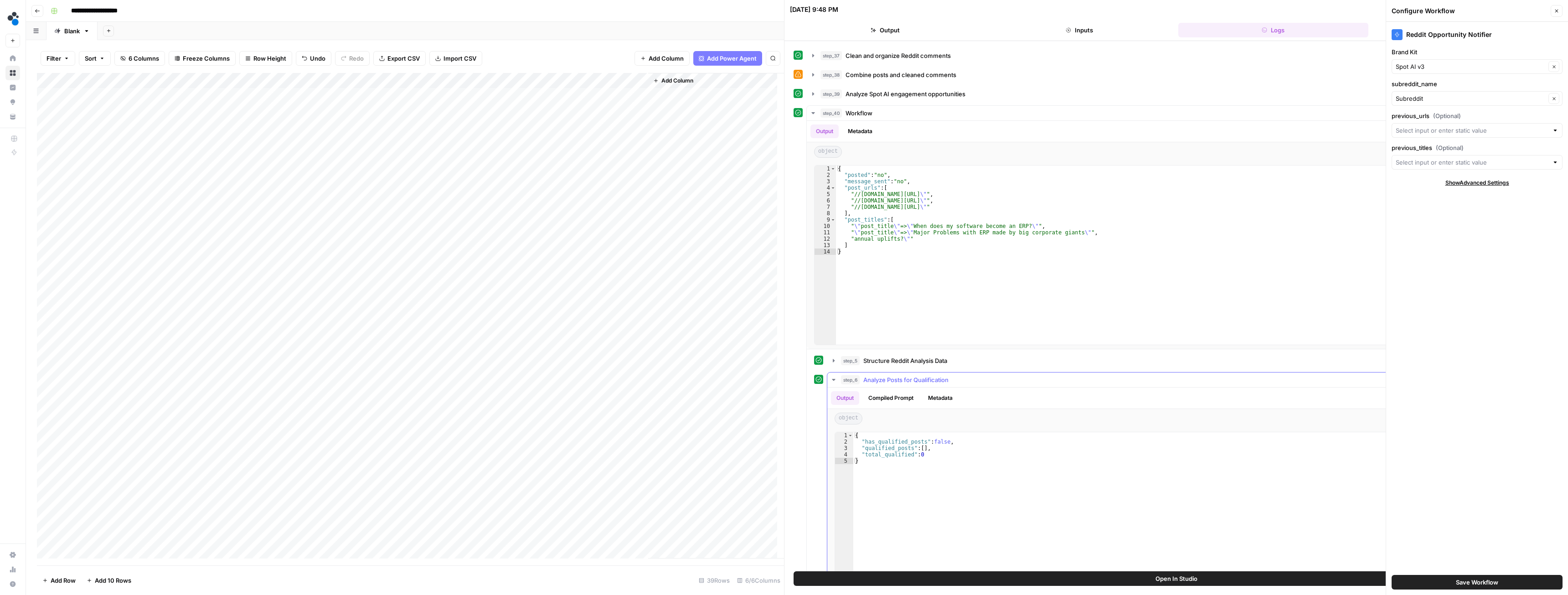
click at [833, 381] on icon "button" at bounding box center [833, 380] width 8 height 8
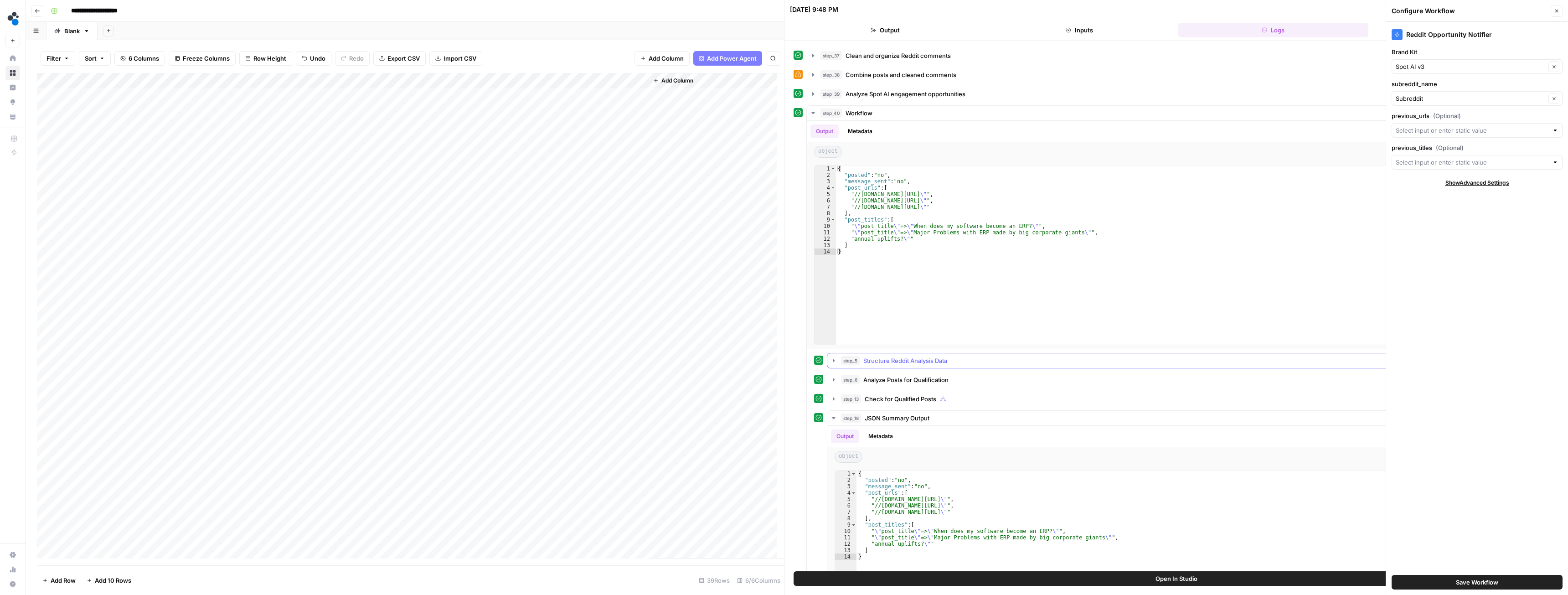
click at [831, 359] on icon "button" at bounding box center [833, 361] width 8 height 8
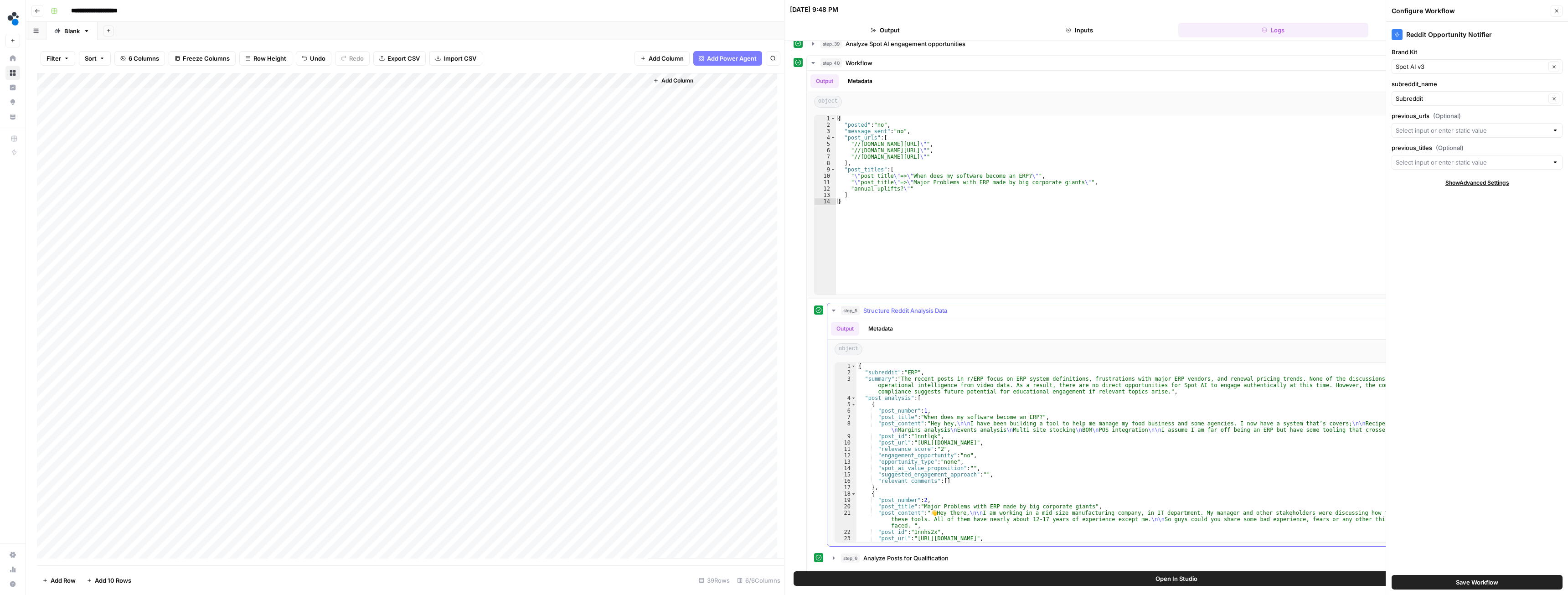
scroll to position [79, 0]
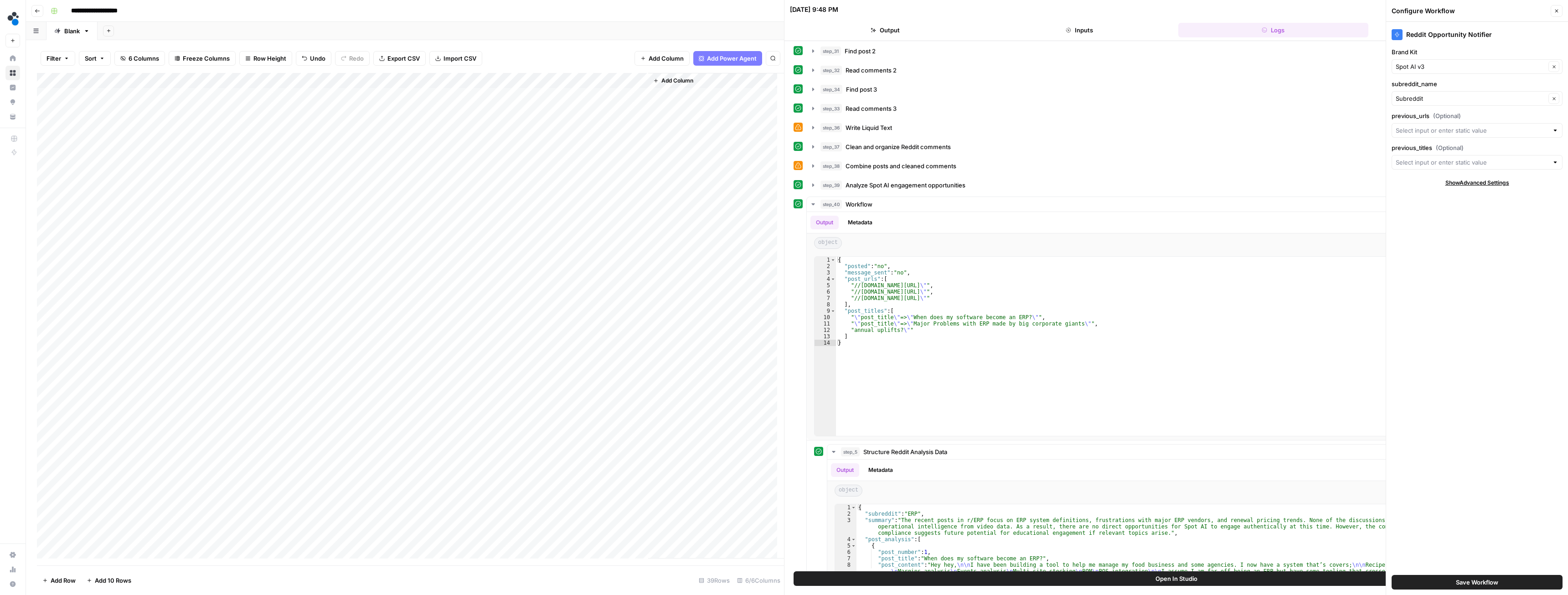
click at [258, 111] on div "Add Column" at bounding box center [410, 319] width 747 height 492
click at [258, 125] on div "Add Column" at bounding box center [410, 319] width 747 height 492
click at [258, 142] on div "Add Column" at bounding box center [410, 319] width 747 height 492
click at [258, 158] on div "Add Column" at bounding box center [410, 319] width 747 height 492
click at [258, 175] on div "Add Column" at bounding box center [410, 319] width 747 height 492
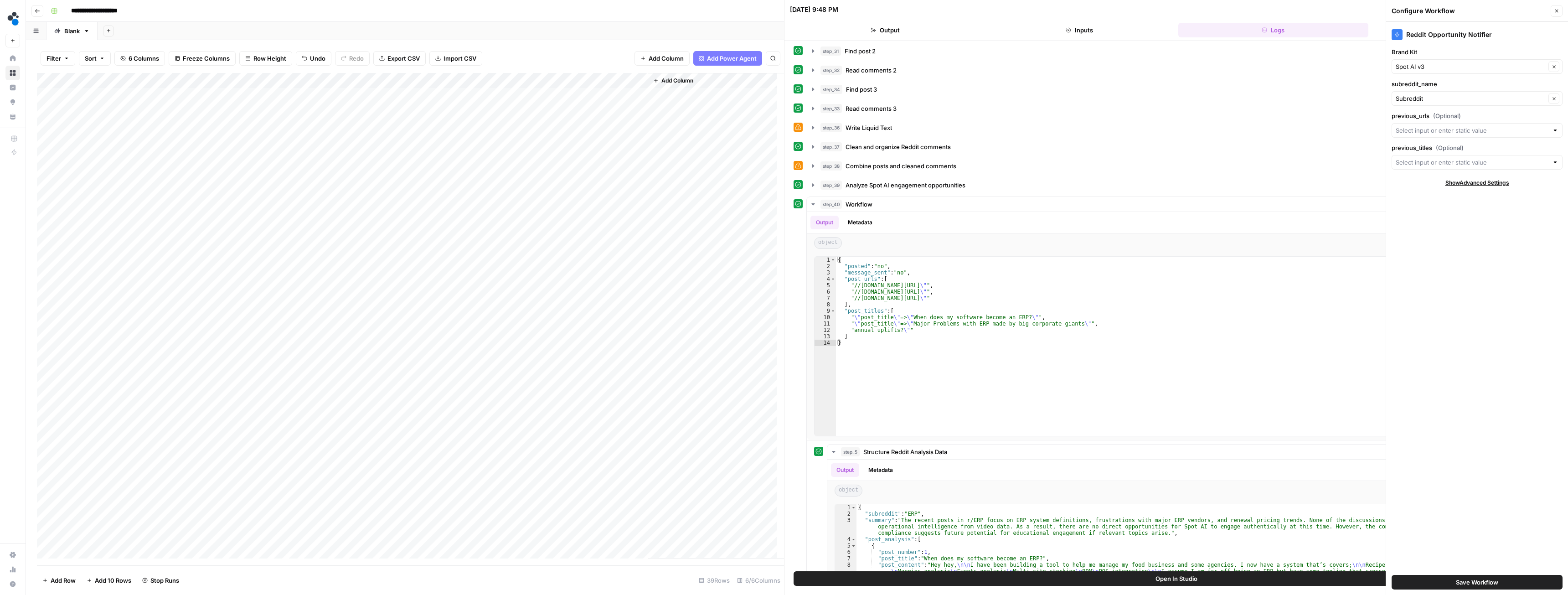
click at [258, 189] on div "Add Column" at bounding box center [410, 319] width 747 height 492
click at [260, 204] on div "Add Column" at bounding box center [410, 319] width 747 height 492
click at [259, 218] on div "Add Column" at bounding box center [410, 319] width 747 height 492
click at [310, 236] on div "Add Column" at bounding box center [410, 319] width 747 height 492
click at [1555, 17] on header "Configure Workflow Close" at bounding box center [1477, 10] width 182 height 22
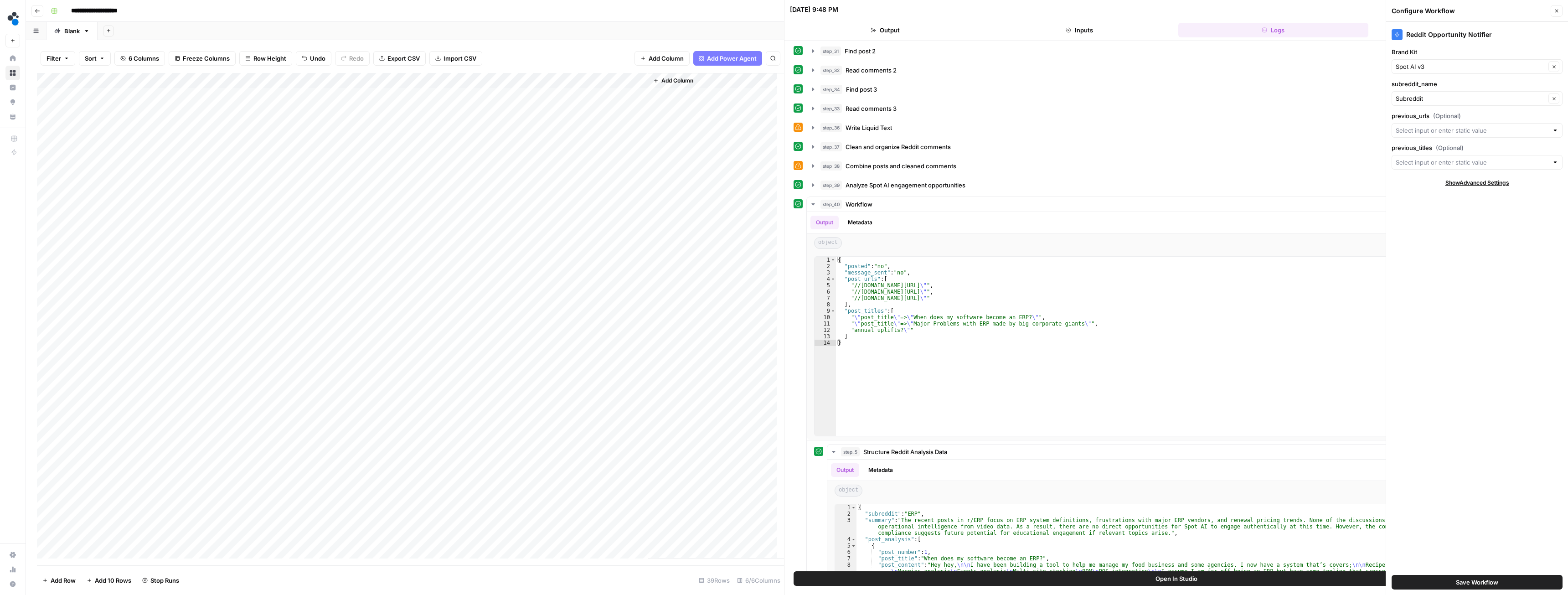
click at [1557, 15] on button "Close" at bounding box center [1556, 10] width 11 height 11
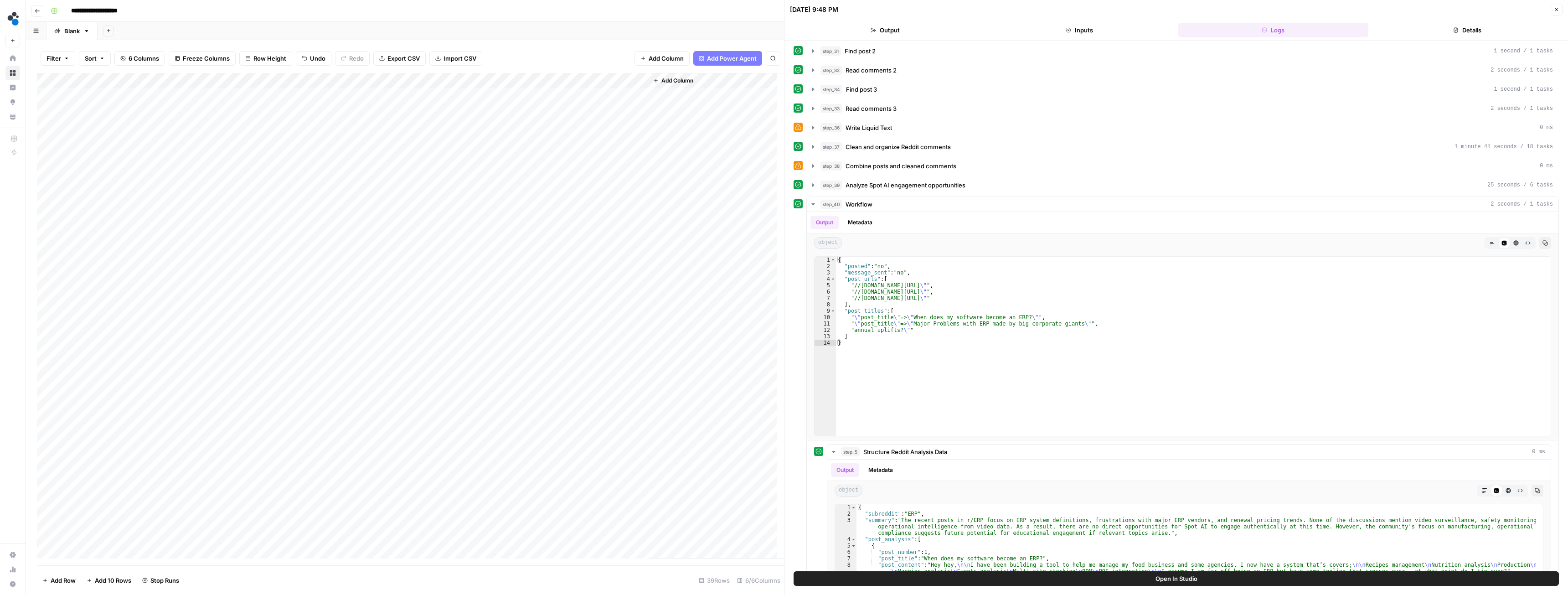
click at [1553, 11] on button "Close" at bounding box center [1556, 9] width 11 height 11
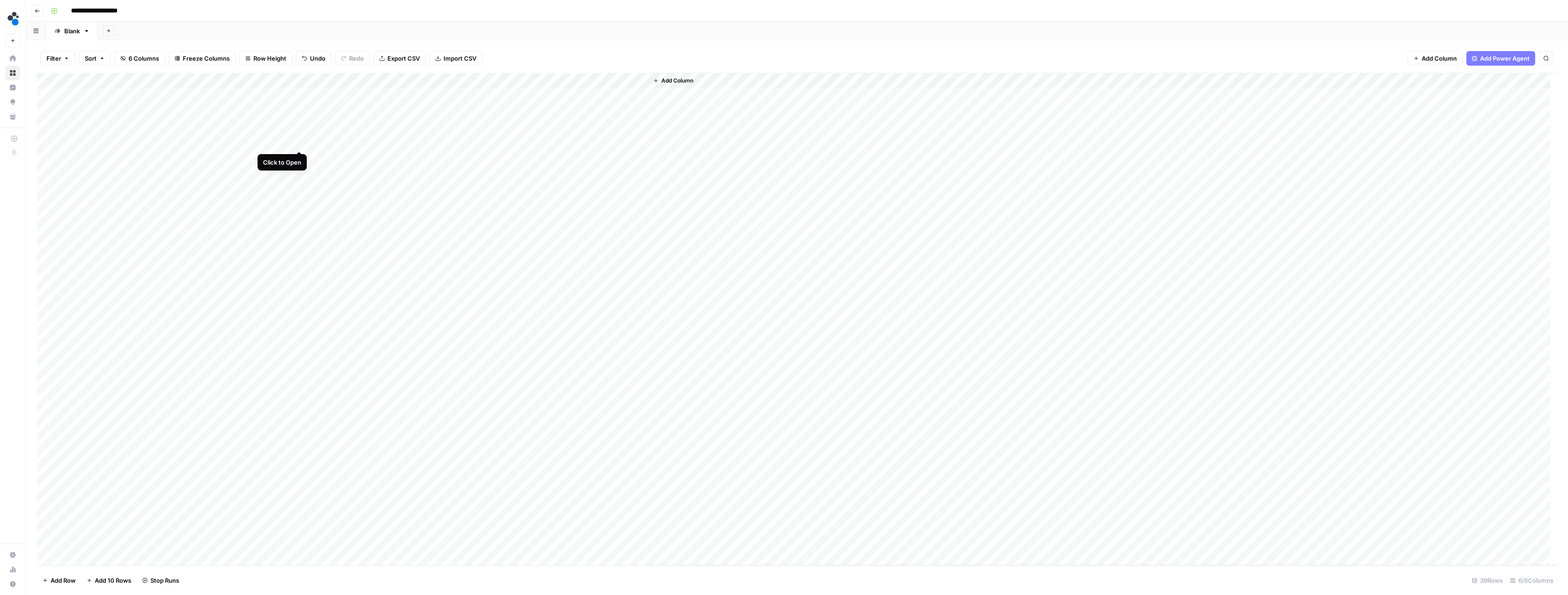
click at [298, 140] on div "Add Column" at bounding box center [796, 319] width 1520 height 492
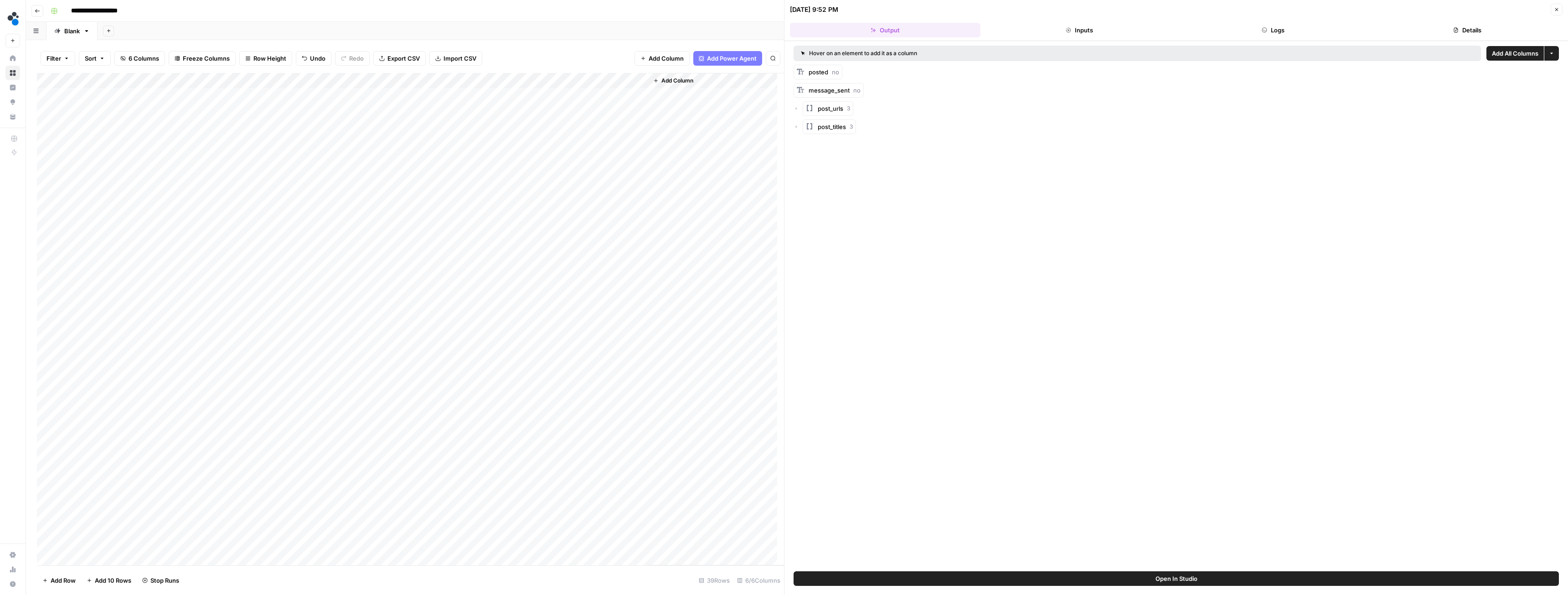
click at [1279, 28] on button "Logs" at bounding box center [1273, 29] width 191 height 14
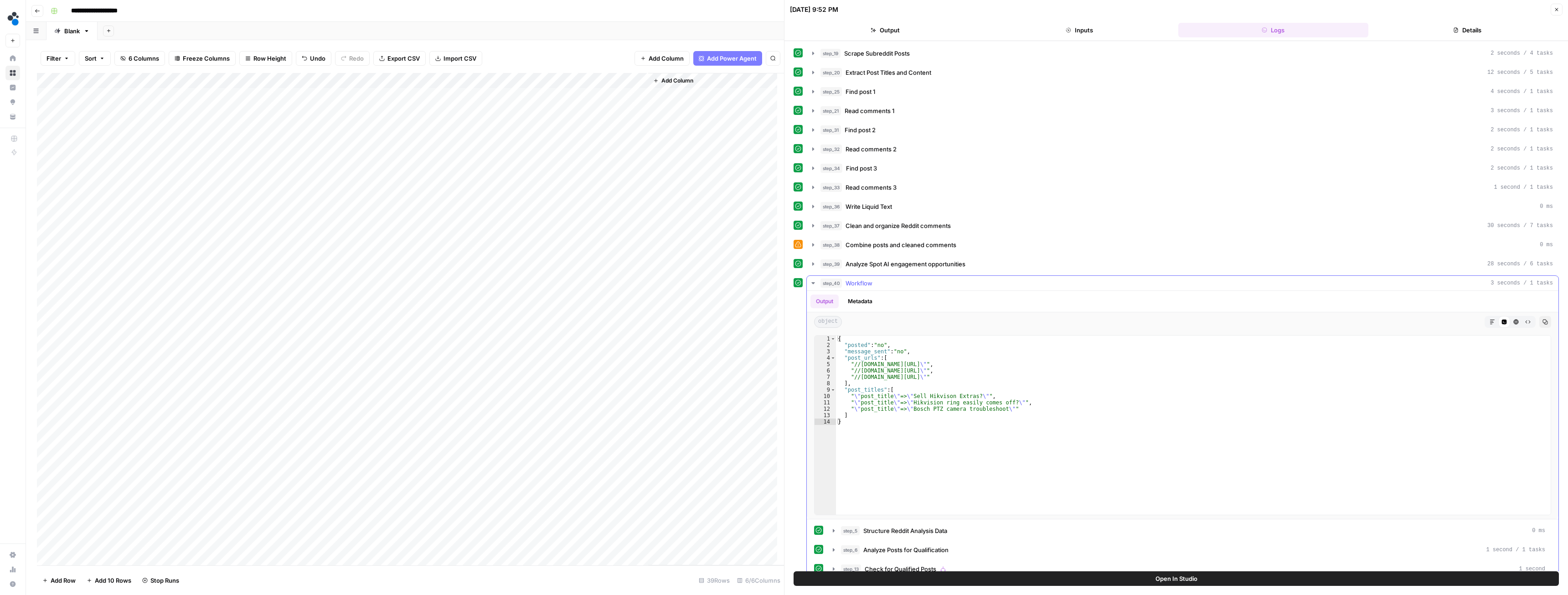
scroll to position [33, 0]
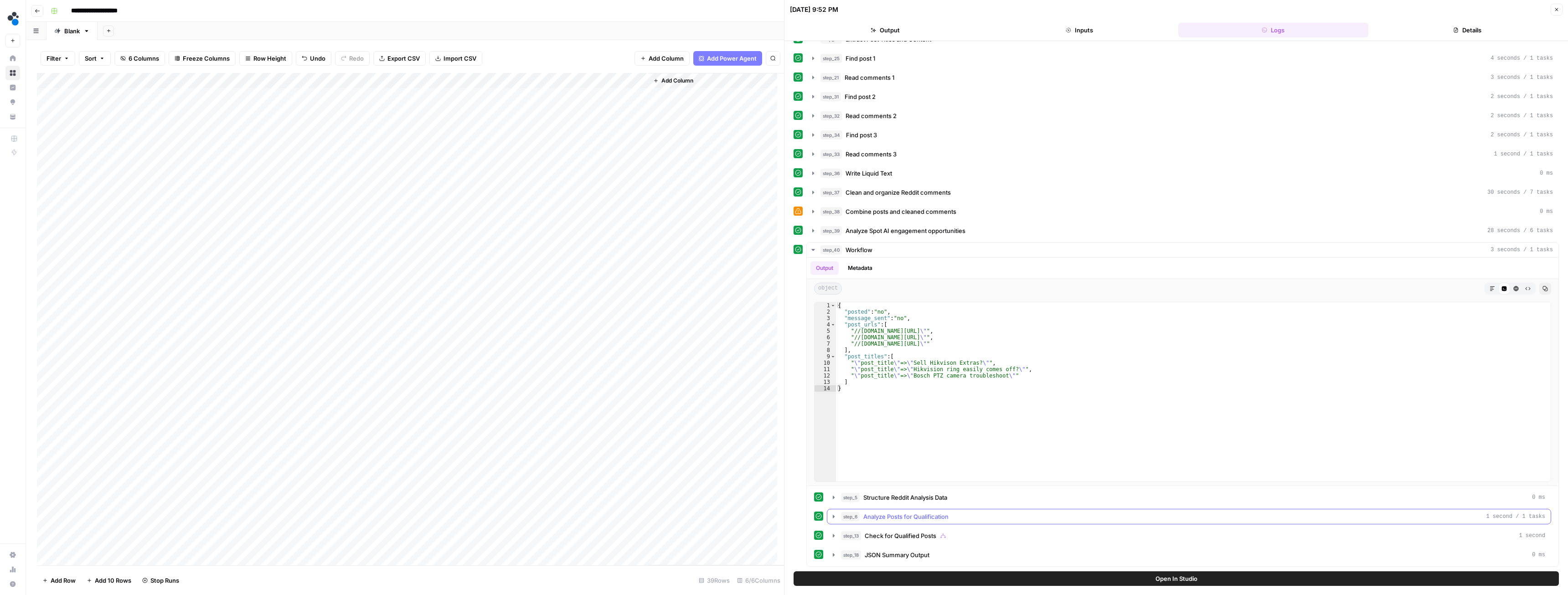
click at [832, 516] on icon "button" at bounding box center [833, 515] width 2 height 3
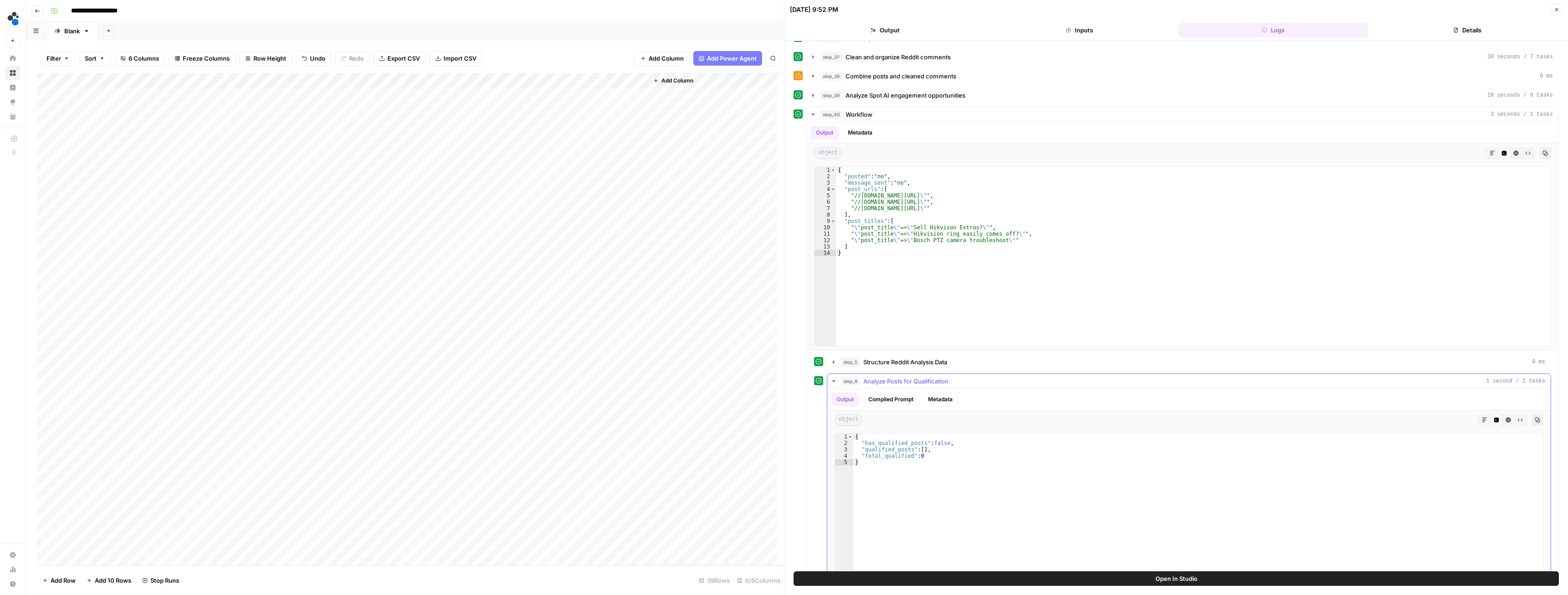
scroll to position [215, 0]
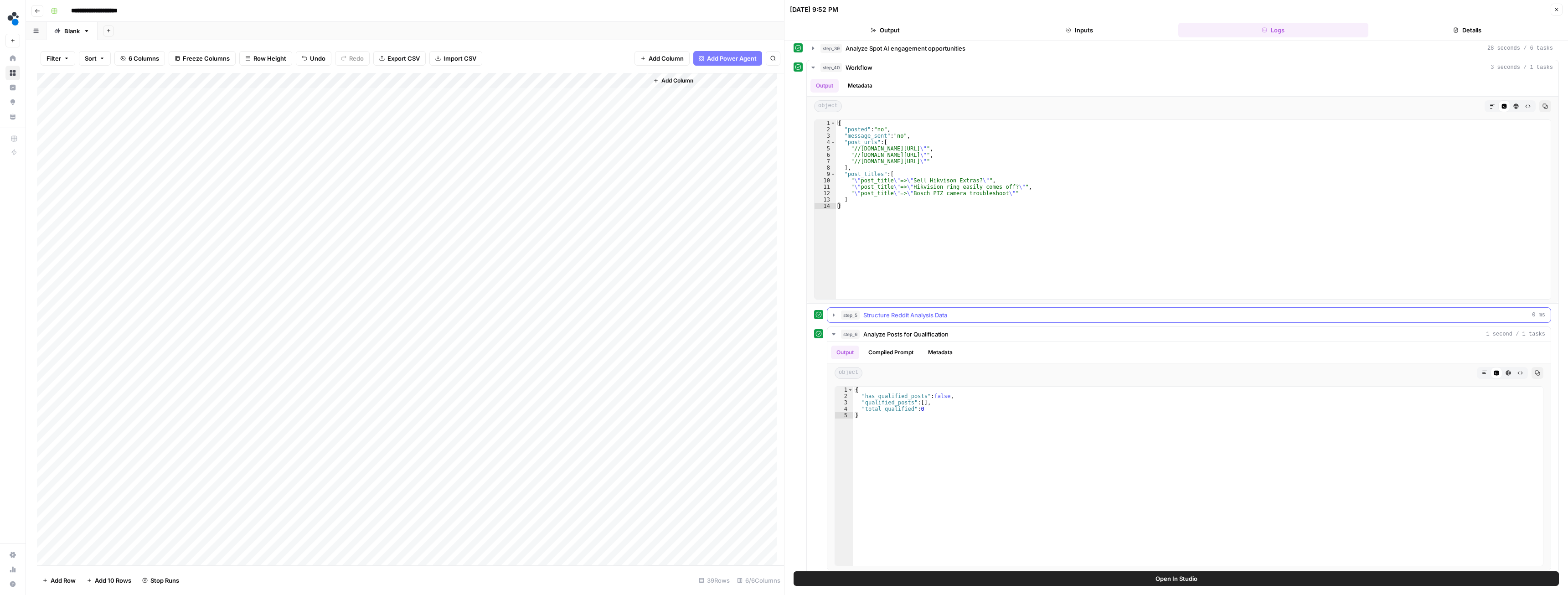
click at [839, 309] on button "step_5 Structure Reddit Analysis Data 0 ms" at bounding box center [1188, 314] width 723 height 14
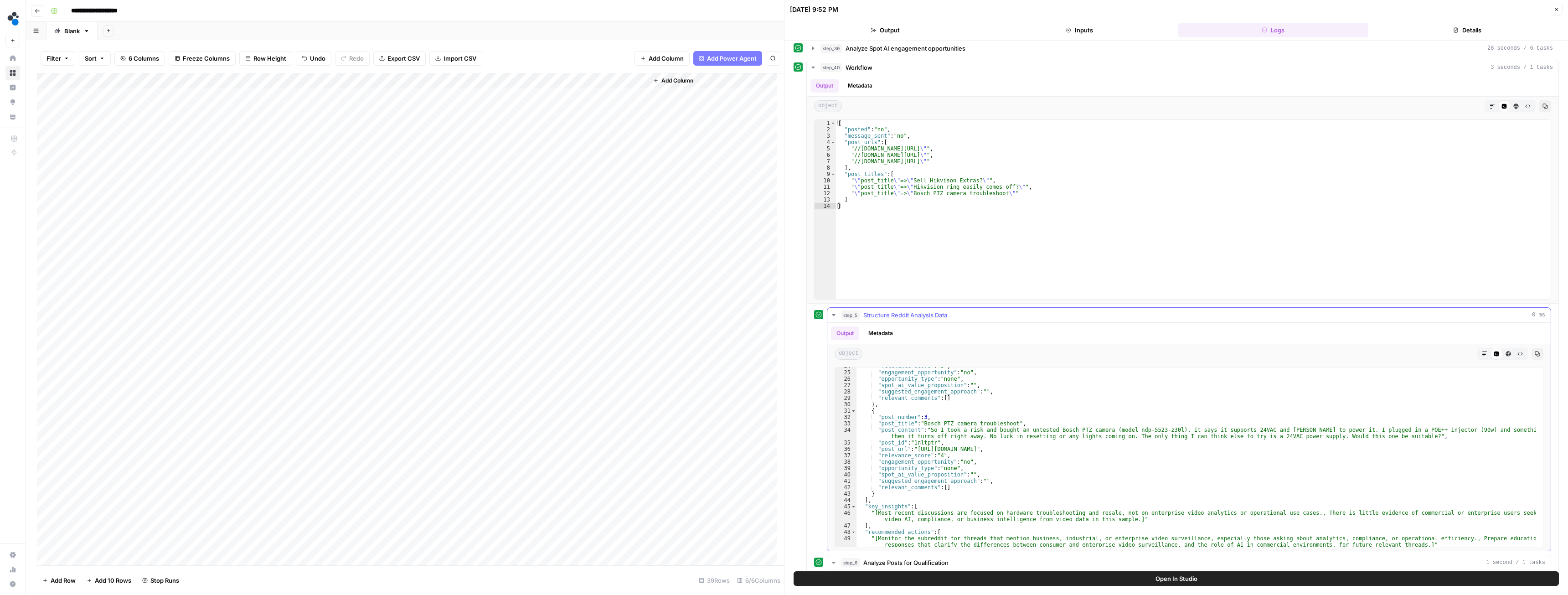
scroll to position [164, 0]
click at [298, 171] on div "Add Column" at bounding box center [410, 319] width 747 height 492
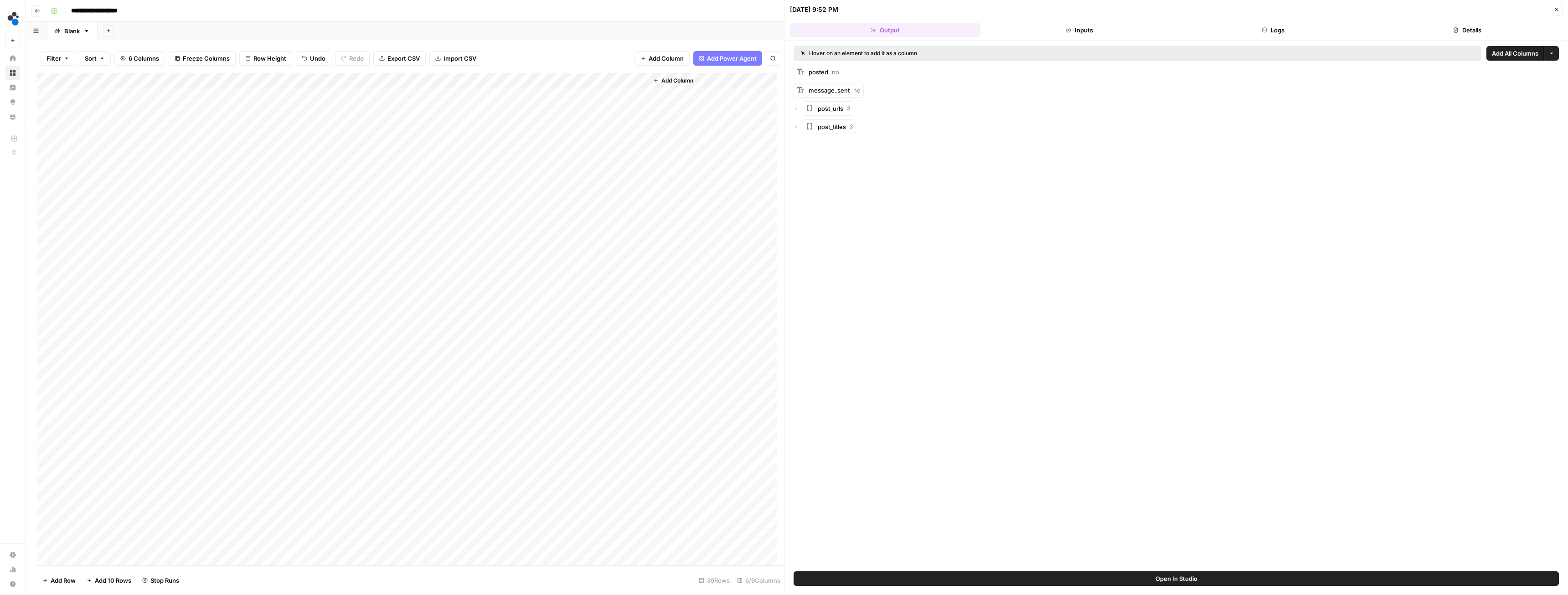
click at [1276, 29] on button "Logs" at bounding box center [1273, 29] width 191 height 14
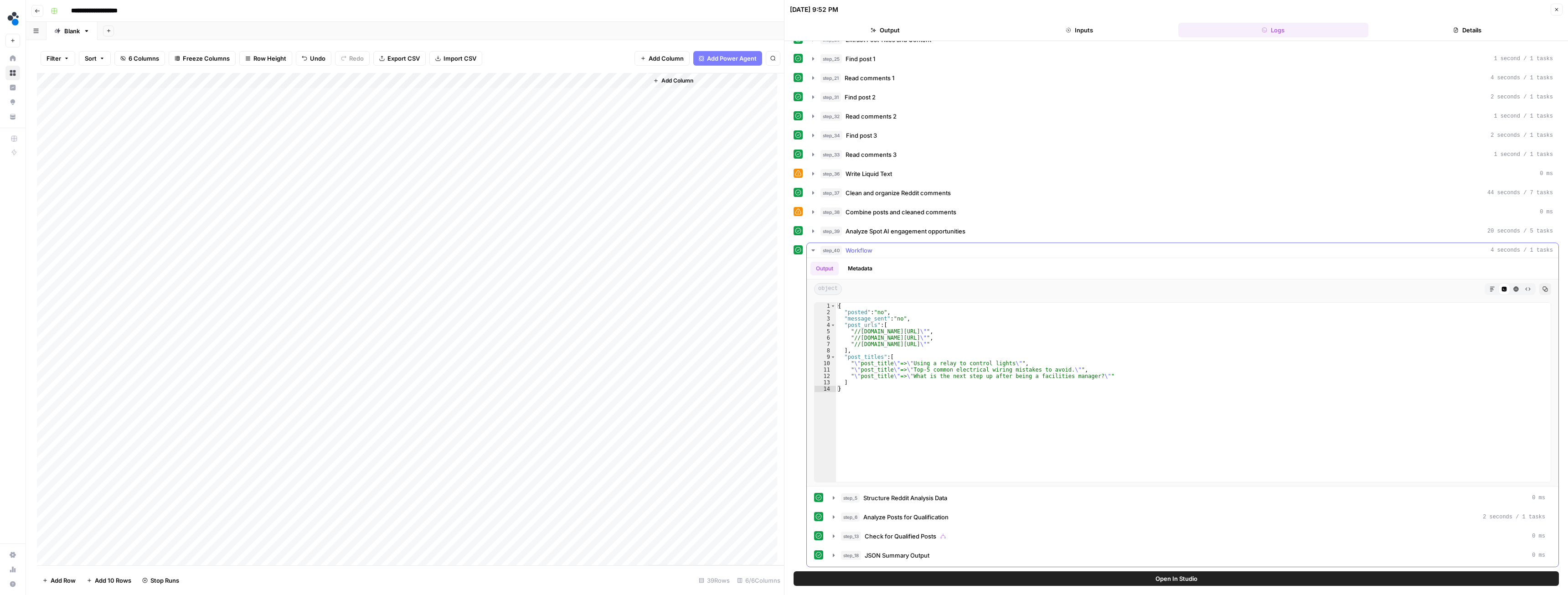
scroll to position [33, 0]
click at [831, 496] on icon "button" at bounding box center [833, 497] width 8 height 8
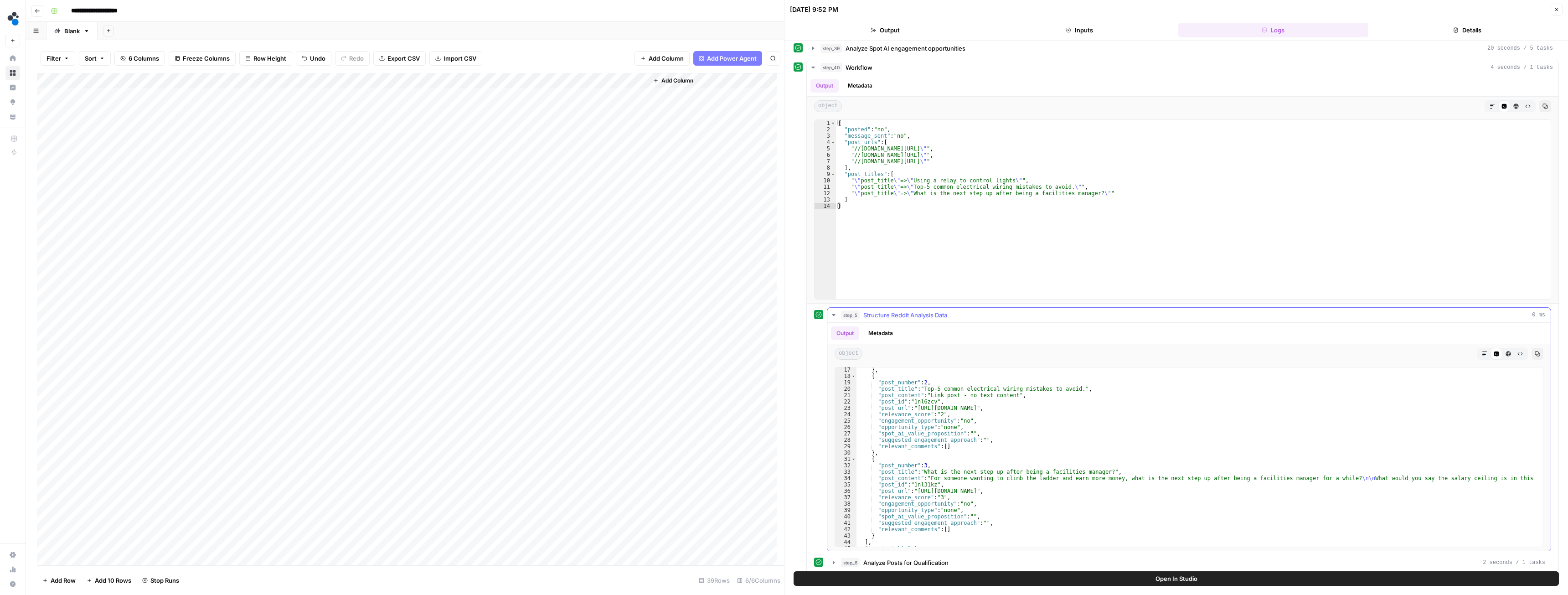
scroll to position [109, 0]
click at [298, 157] on div "Add Column" at bounding box center [410, 319] width 747 height 492
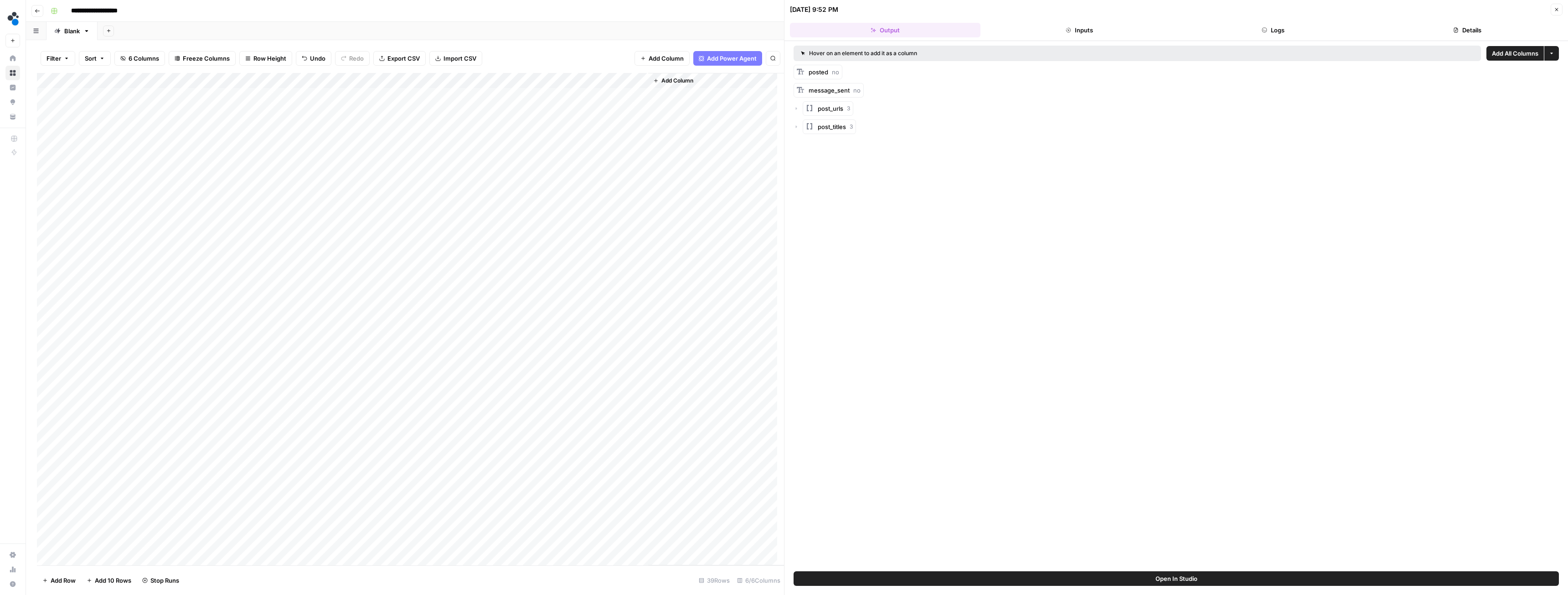
click at [1242, 32] on button "Logs" at bounding box center [1273, 29] width 191 height 14
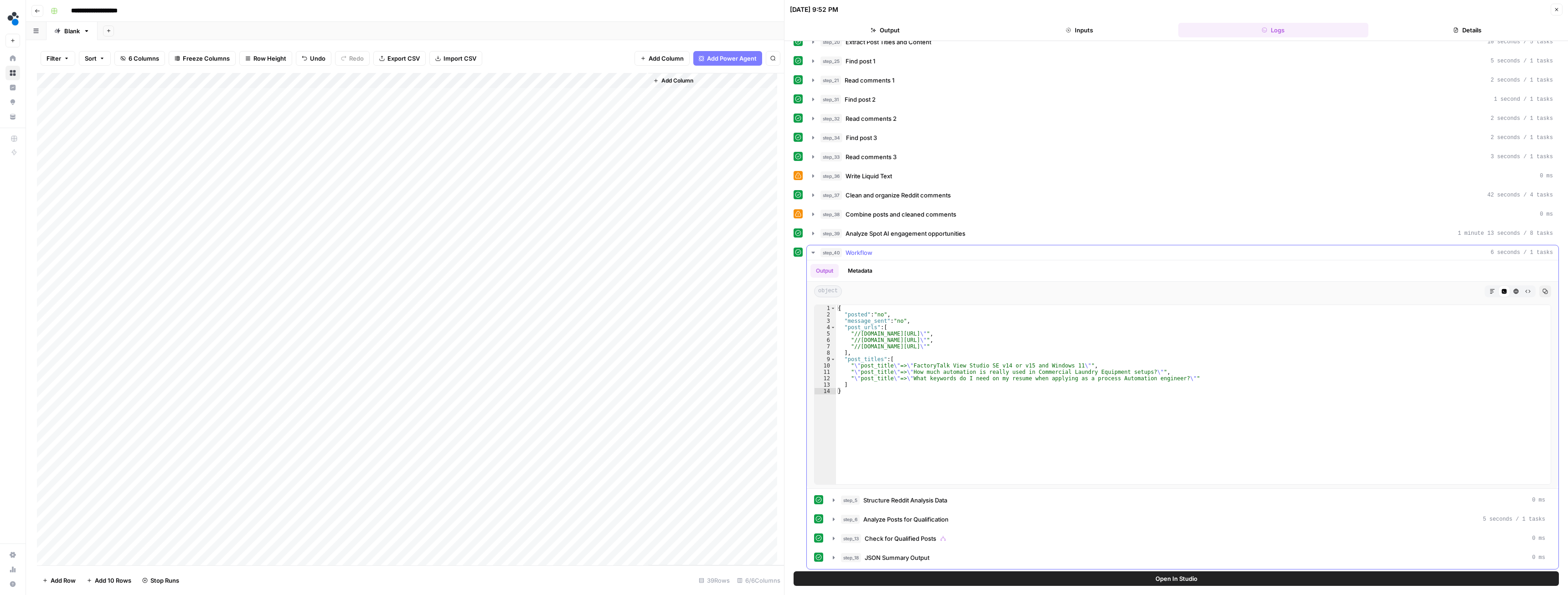
scroll to position [33, 0]
click at [883, 499] on span "Structure Reddit Analysis Data" at bounding box center [905, 497] width 84 height 9
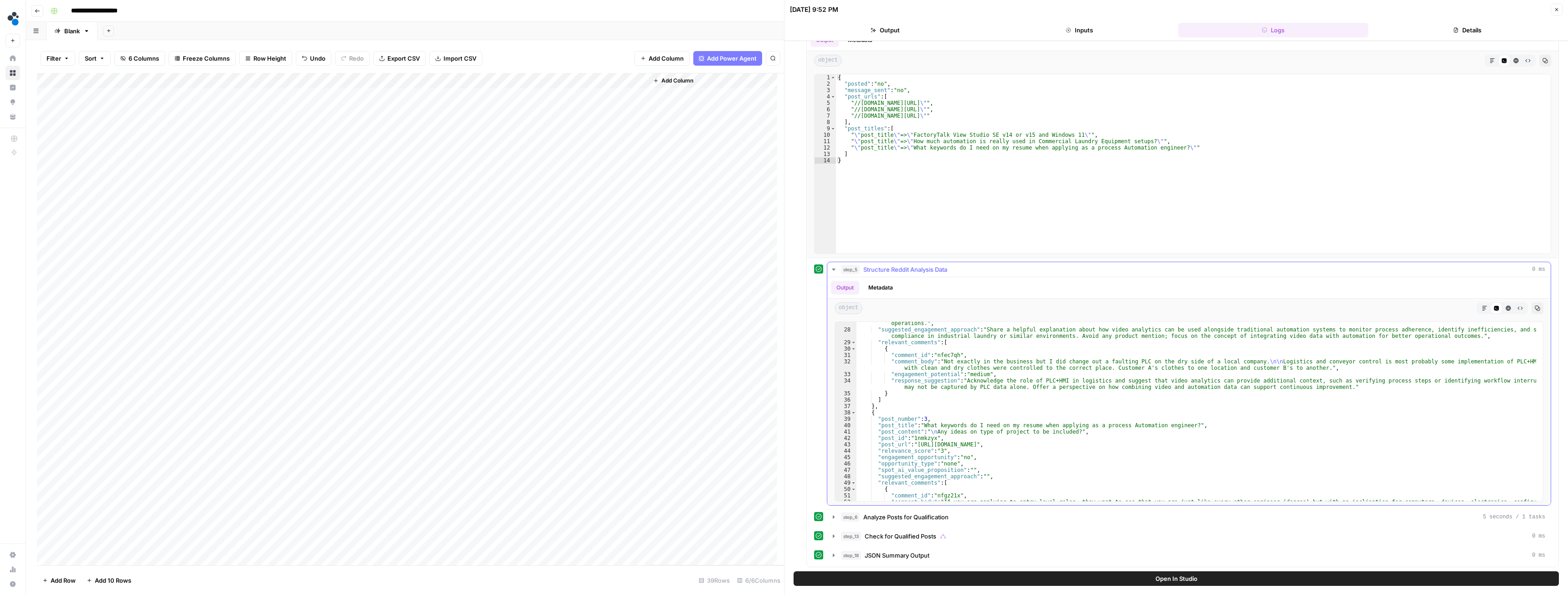
scroll to position [246, 0]
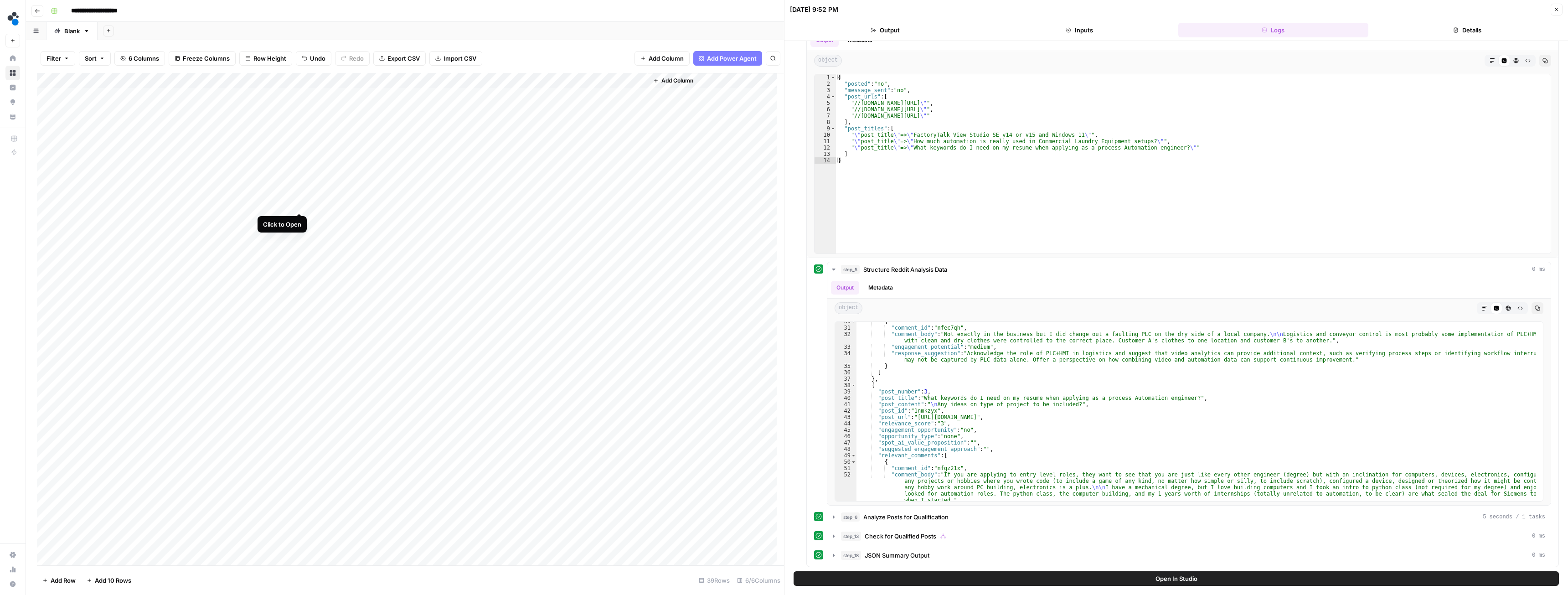
click at [299, 203] on div "Add Column" at bounding box center [410, 319] width 747 height 492
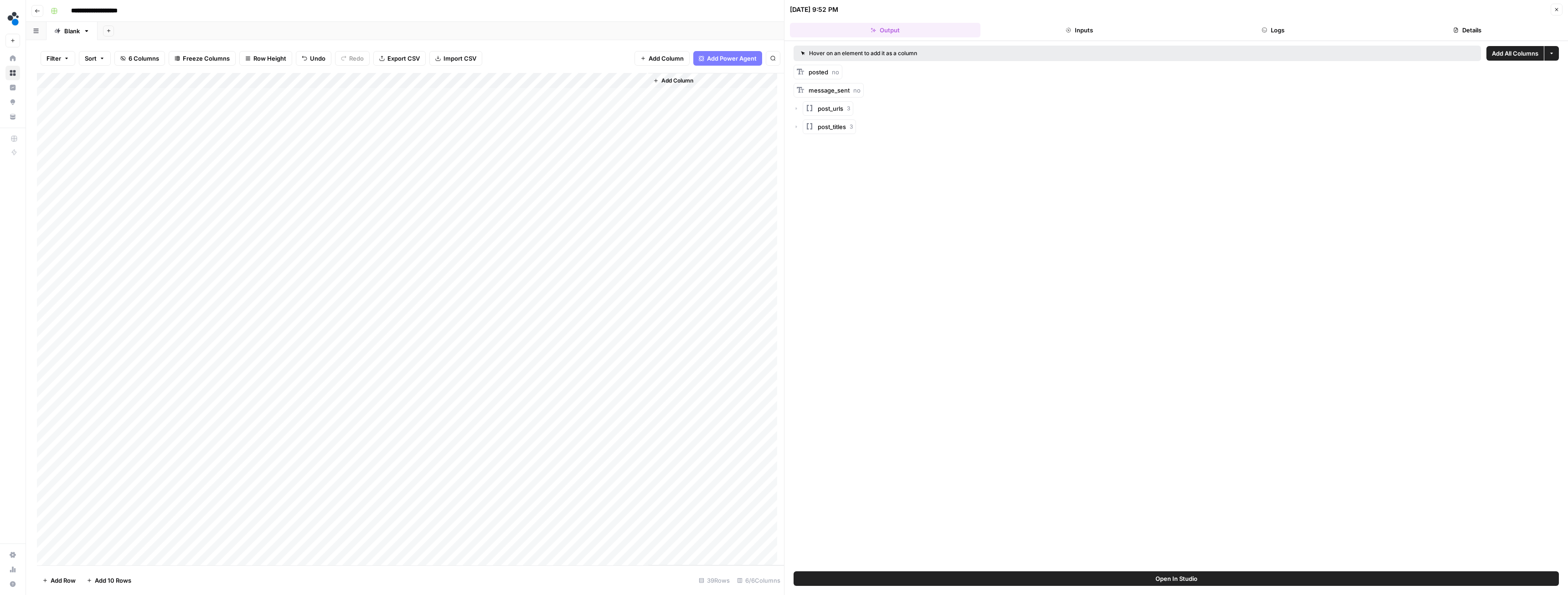
click at [1297, 23] on header "[DATE] 9:52 PM Close Output Inputs Logs Details" at bounding box center [1175, 20] width 783 height 41
click at [1293, 28] on button "Logs" at bounding box center [1273, 29] width 191 height 14
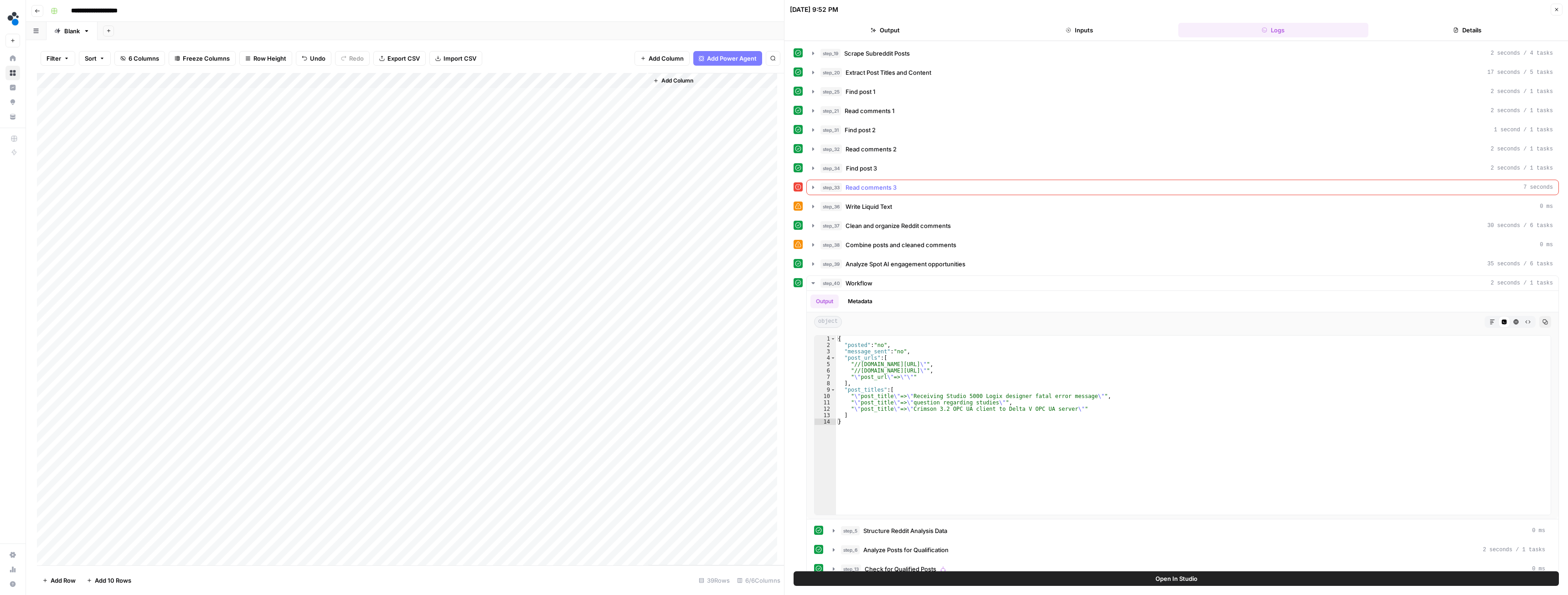
click at [812, 185] on icon "button" at bounding box center [813, 187] width 8 height 8
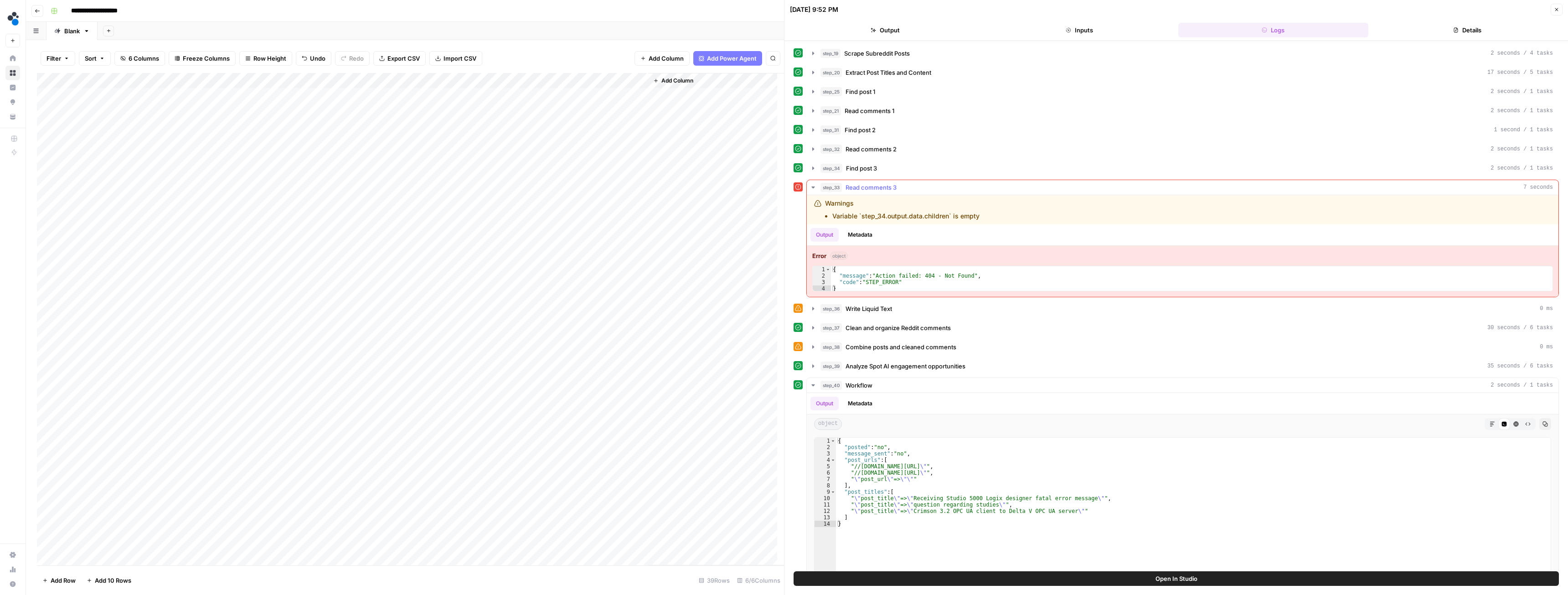
click at [812, 185] on icon "button" at bounding box center [813, 187] width 8 height 8
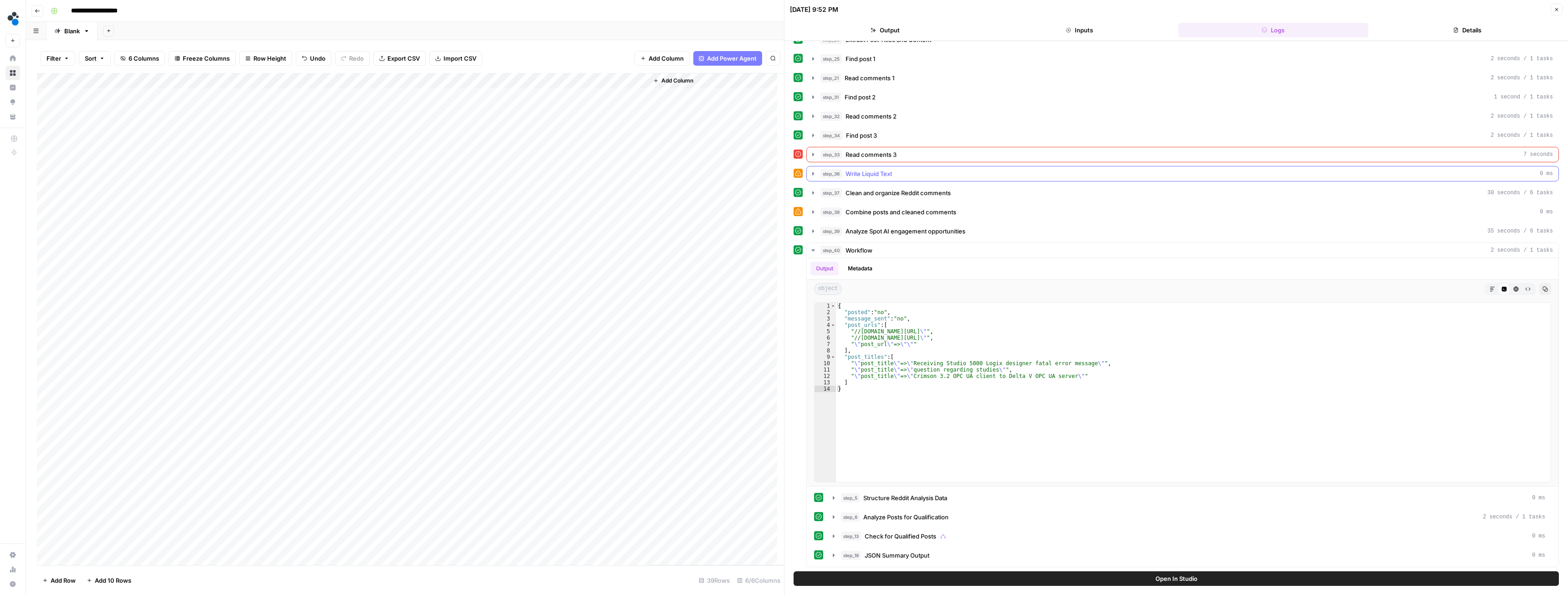
scroll to position [33, 0]
click at [839, 516] on button "step_6 Analyze Posts for Qualification 2 seconds / 1 tasks" at bounding box center [1188, 515] width 723 height 14
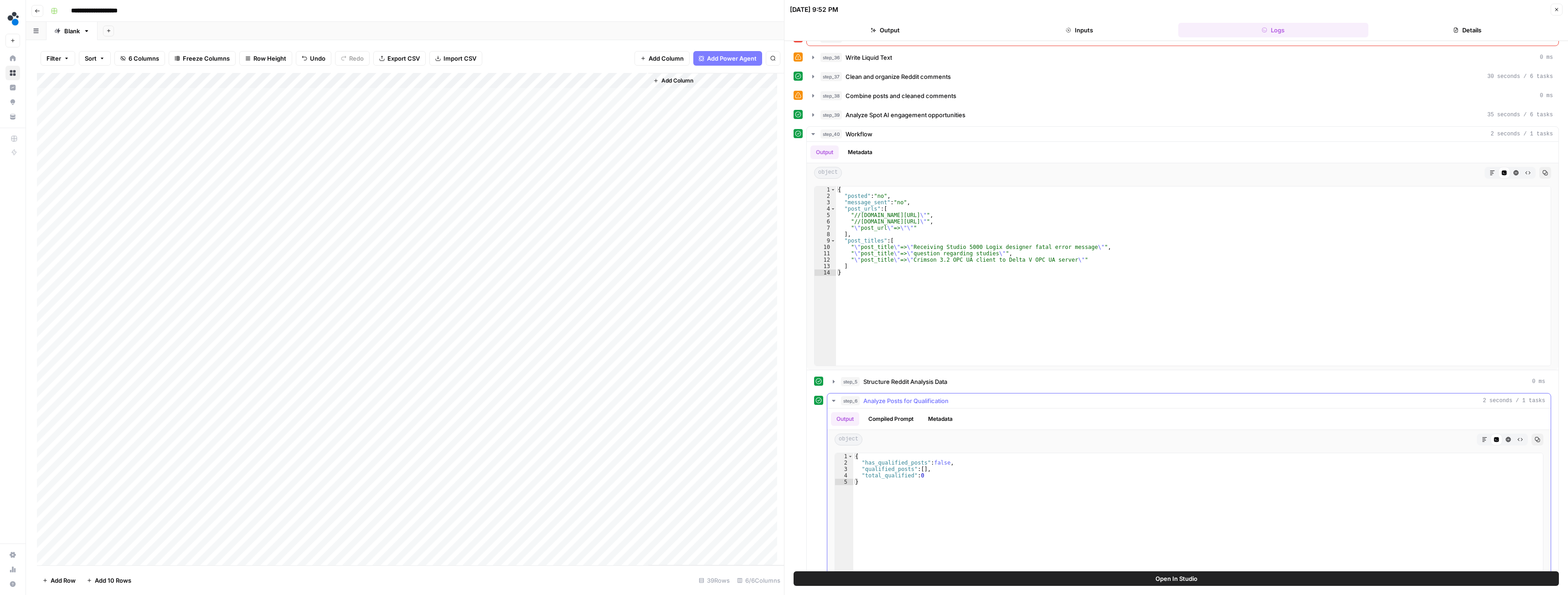
scroll to position [261, 0]
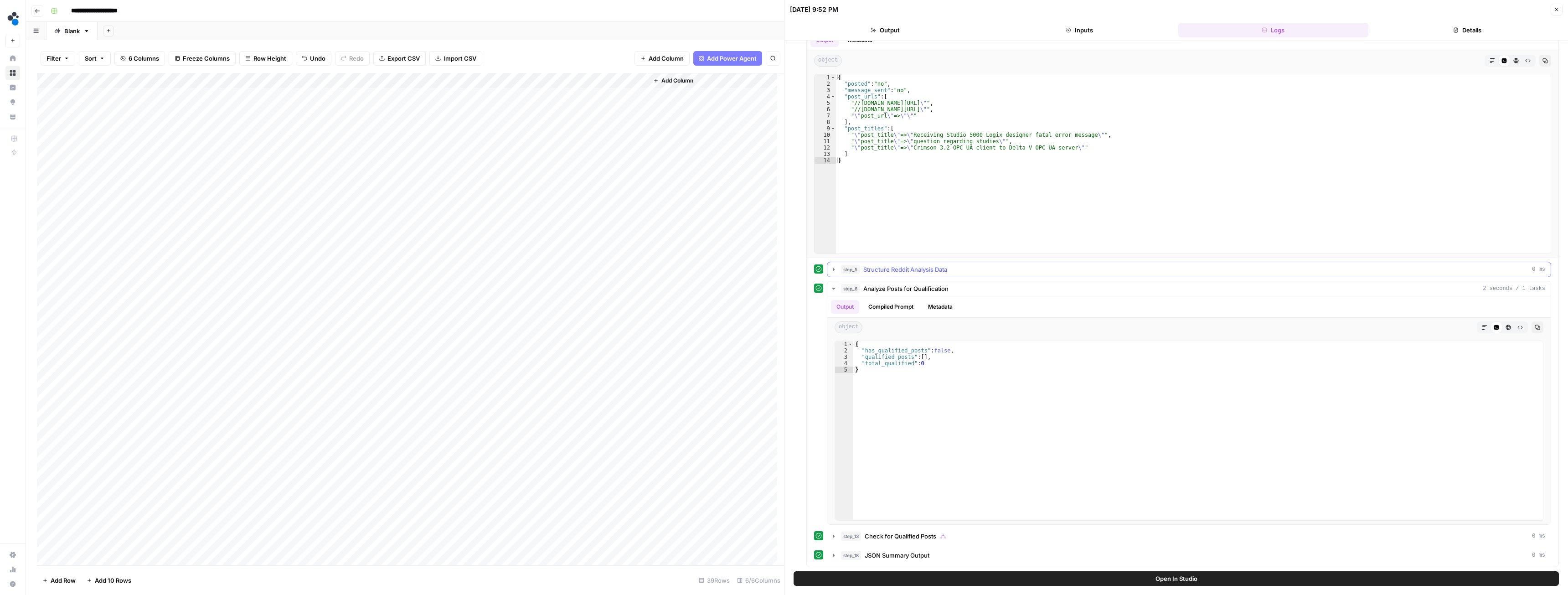
click at [839, 269] on button "step_5 Structure Reddit Analysis Data 0 ms" at bounding box center [1188, 269] width 723 height 14
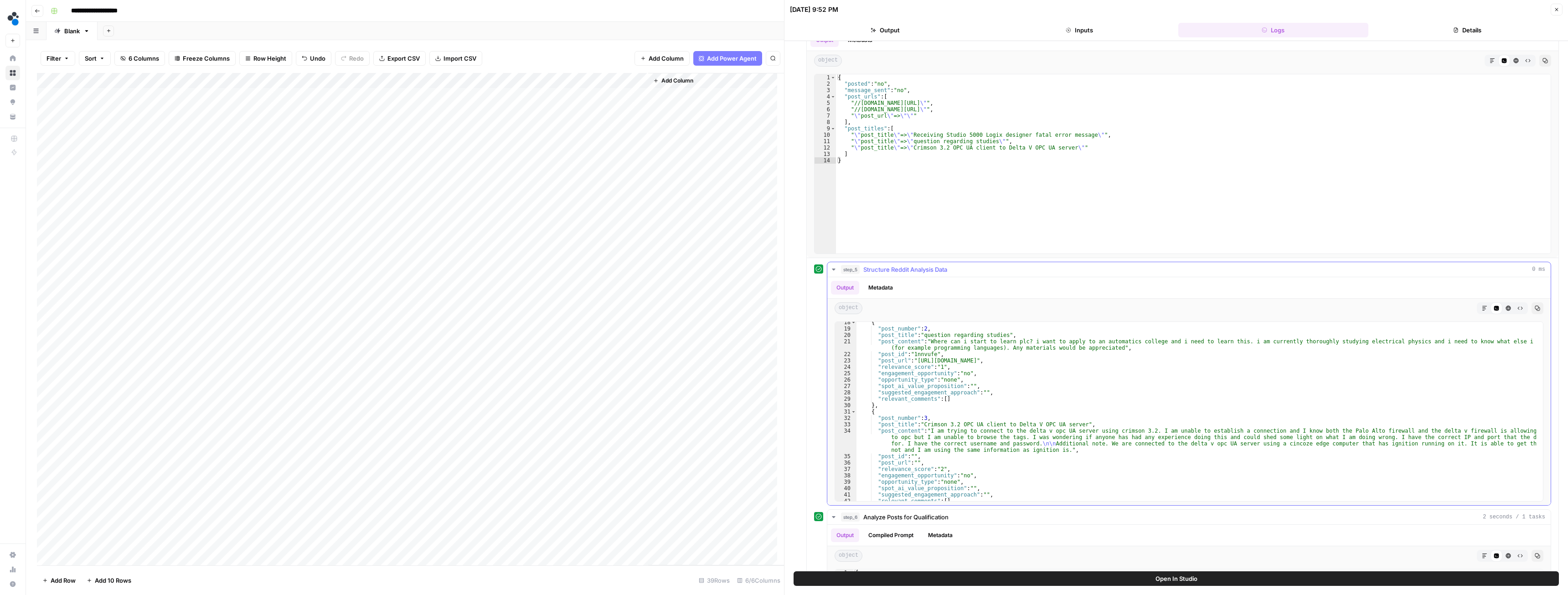
scroll to position [164, 0]
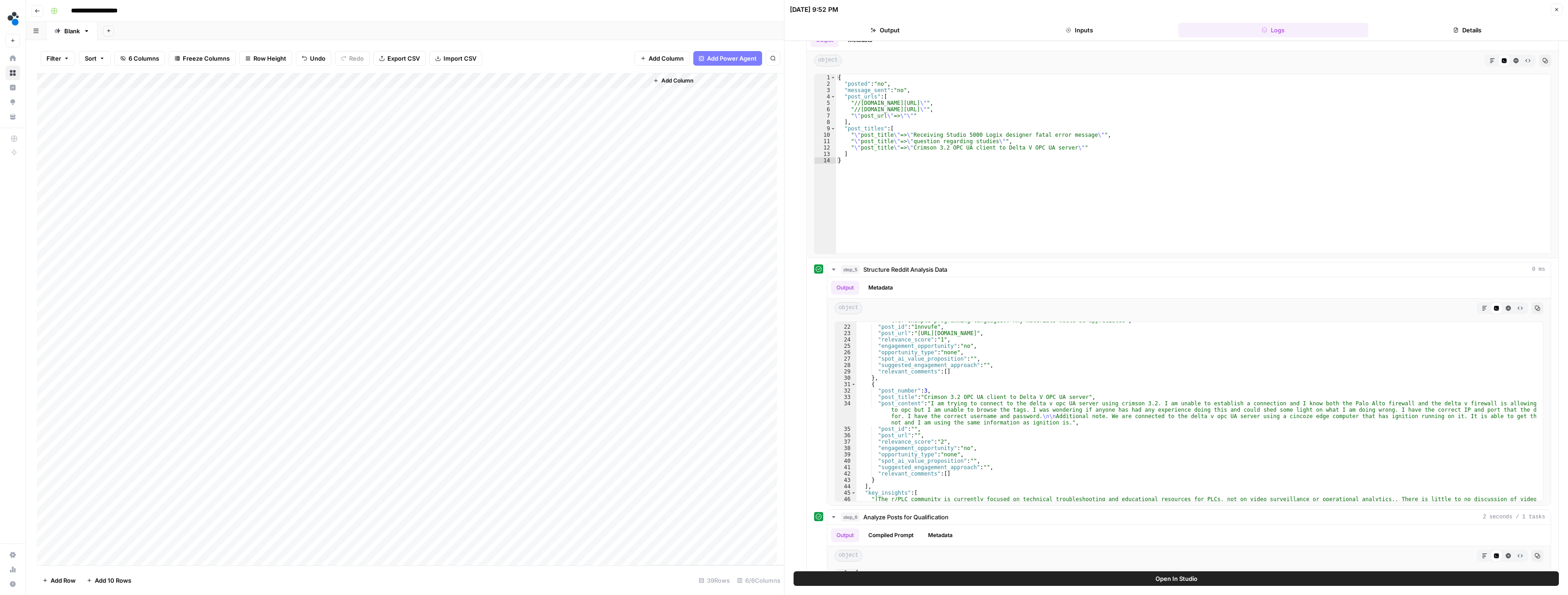
click at [93, 250] on div "Add Column" at bounding box center [410, 319] width 747 height 492
type textarea "*"
click at [96, 269] on div "Add Column" at bounding box center [410, 319] width 747 height 492
click at [91, 251] on div "Add Column" at bounding box center [410, 319] width 747 height 492
click at [90, 251] on div "Add Column" at bounding box center [410, 319] width 747 height 492
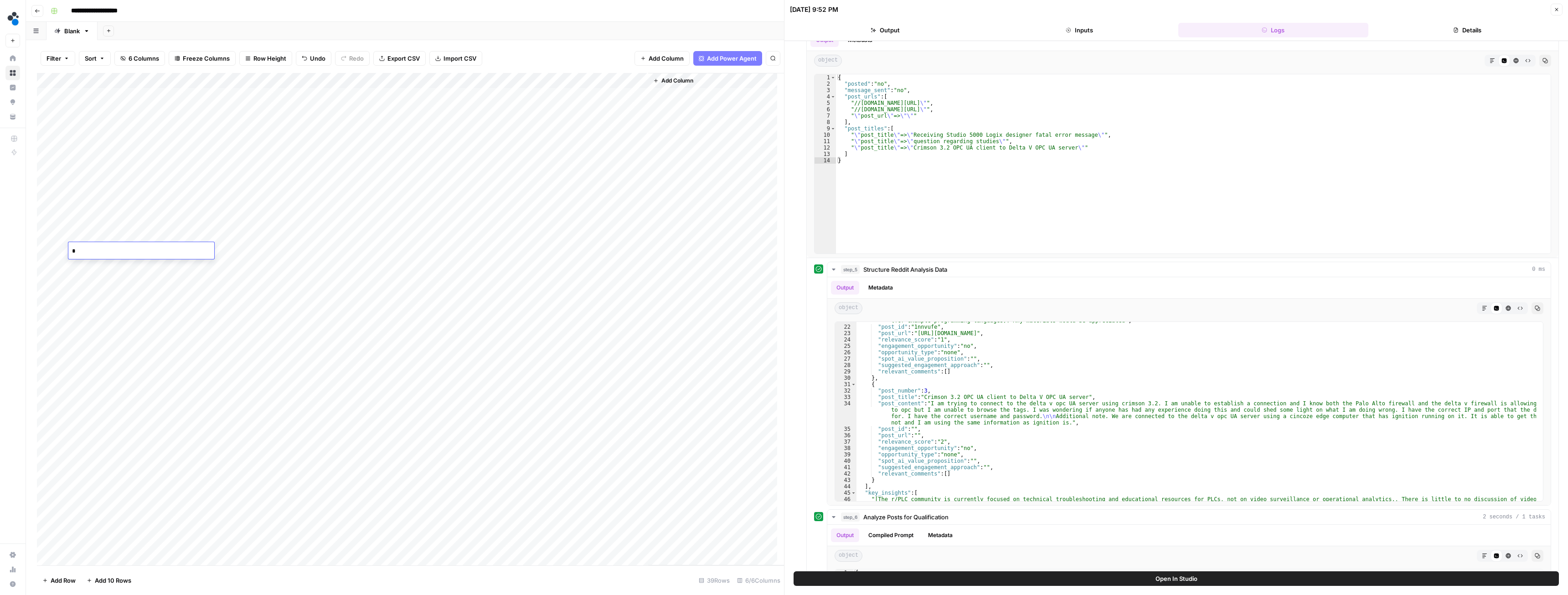
click at [90, 251] on textarea "*" at bounding box center [141, 251] width 146 height 12
click at [83, 251] on textarea "*" at bounding box center [141, 251] width 146 height 12
type textarea "******"
click at [131, 290] on div "Add Column" at bounding box center [410, 319] width 747 height 492
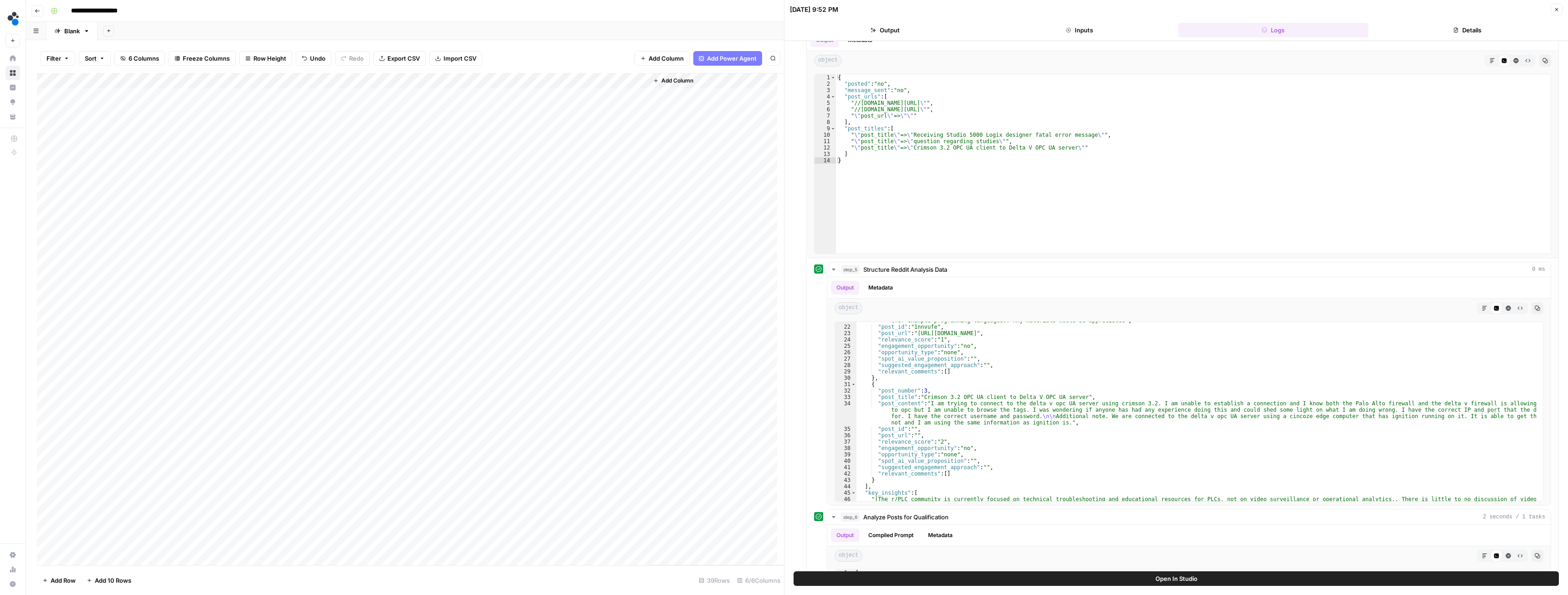
click at [90, 279] on div "Add Column" at bounding box center [410, 319] width 747 height 492
type textarea "**********"
click at [105, 299] on div "Add Column" at bounding box center [410, 319] width 747 height 492
click at [256, 248] on div "Add Column" at bounding box center [410, 319] width 747 height 492
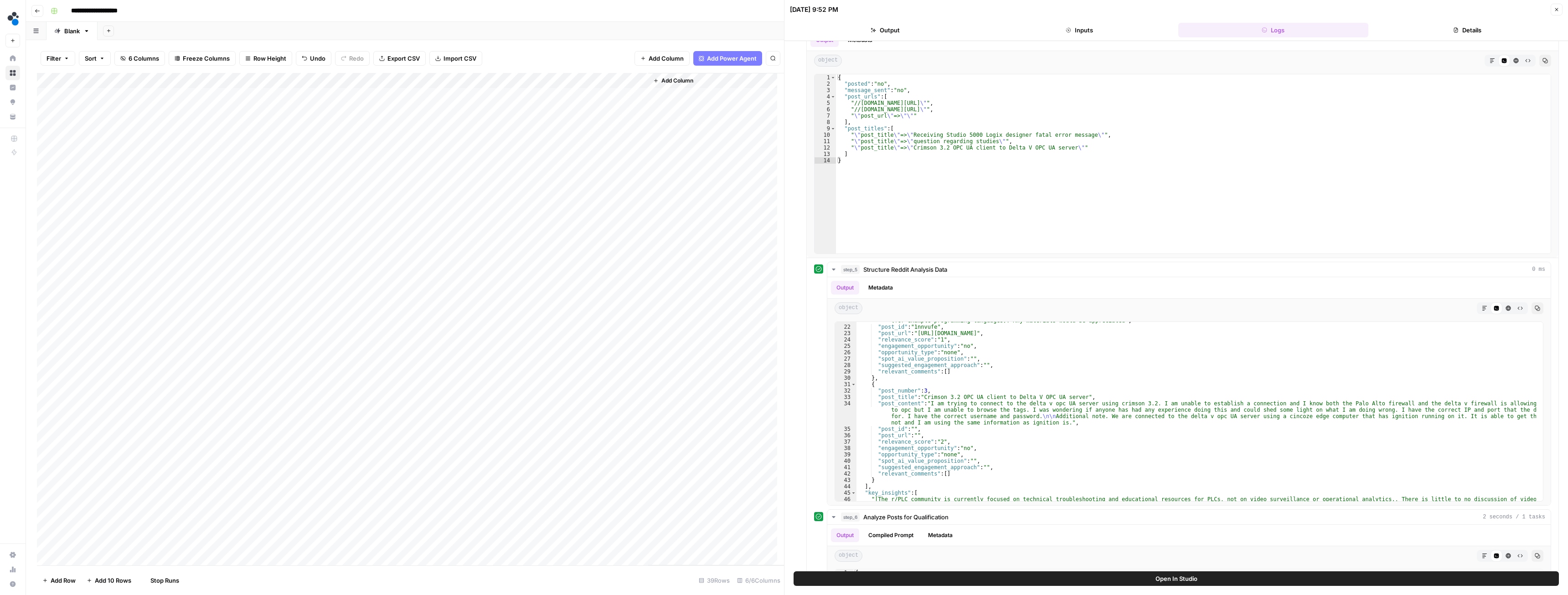
click at [258, 266] on div "Add Column" at bounding box center [410, 319] width 747 height 492
click at [259, 282] on div "Add Column" at bounding box center [410, 319] width 747 height 492
click at [297, 125] on div "Add Column" at bounding box center [410, 319] width 747 height 492
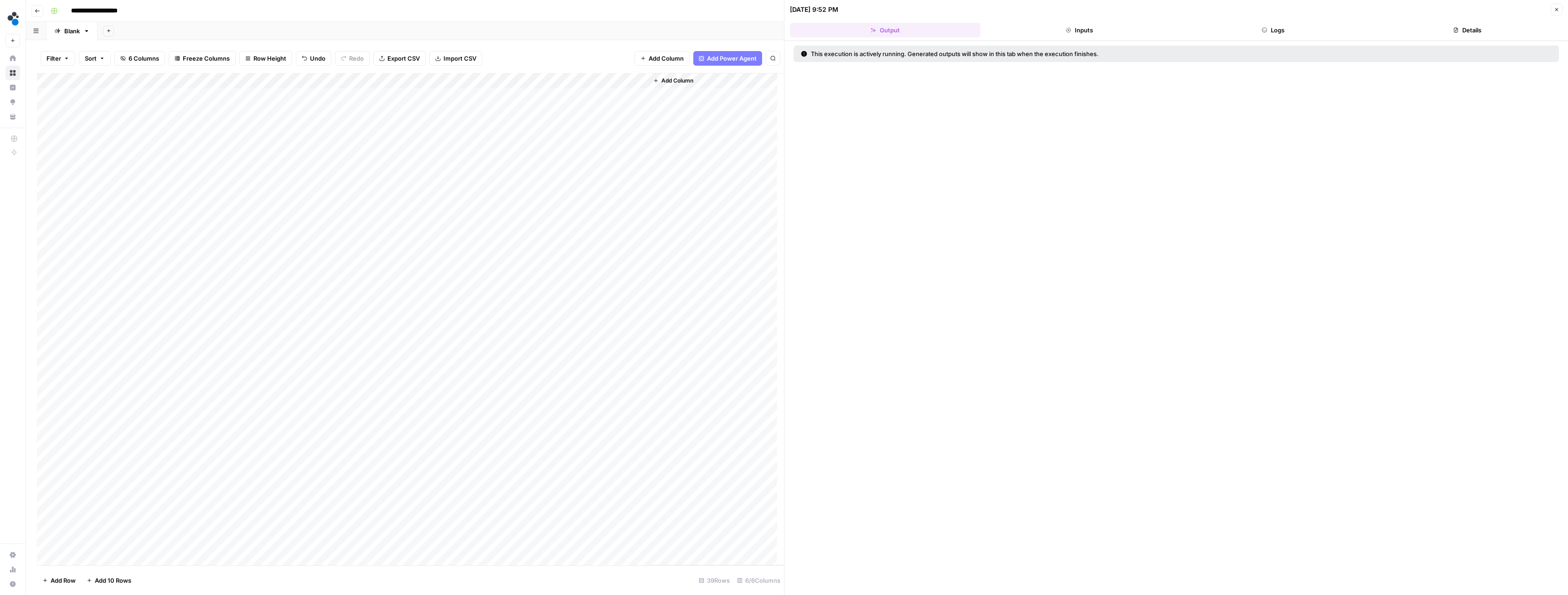
click at [1462, 33] on button "Details" at bounding box center [1466, 29] width 191 height 14
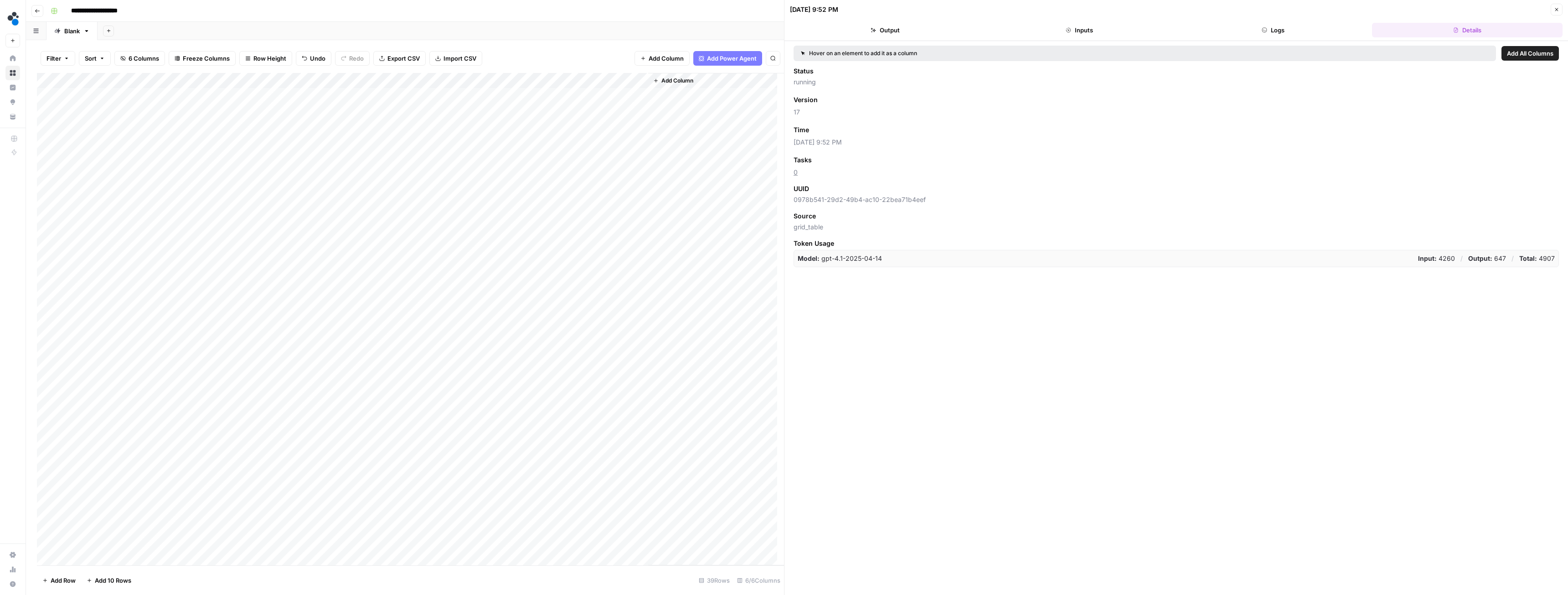
click at [1266, 27] on button "Logs" at bounding box center [1273, 29] width 191 height 14
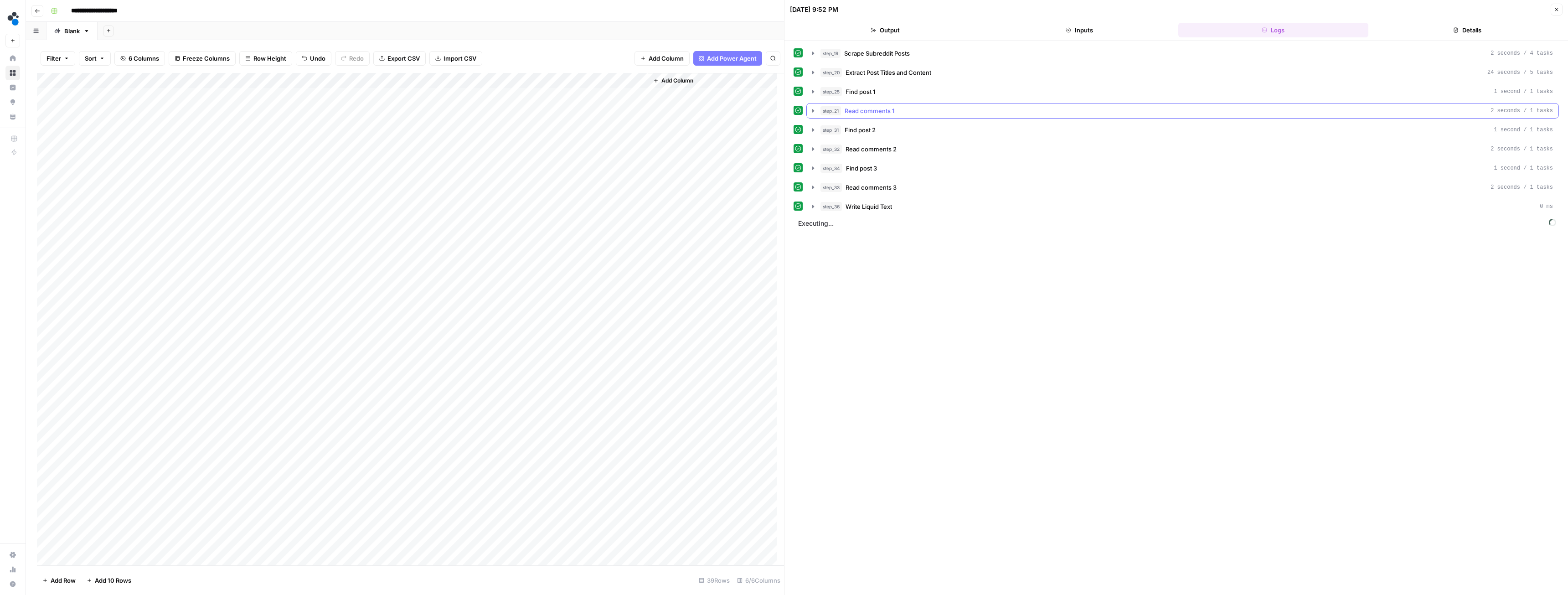
click at [868, 110] on span "Read comments 1" at bounding box center [869, 111] width 49 height 9
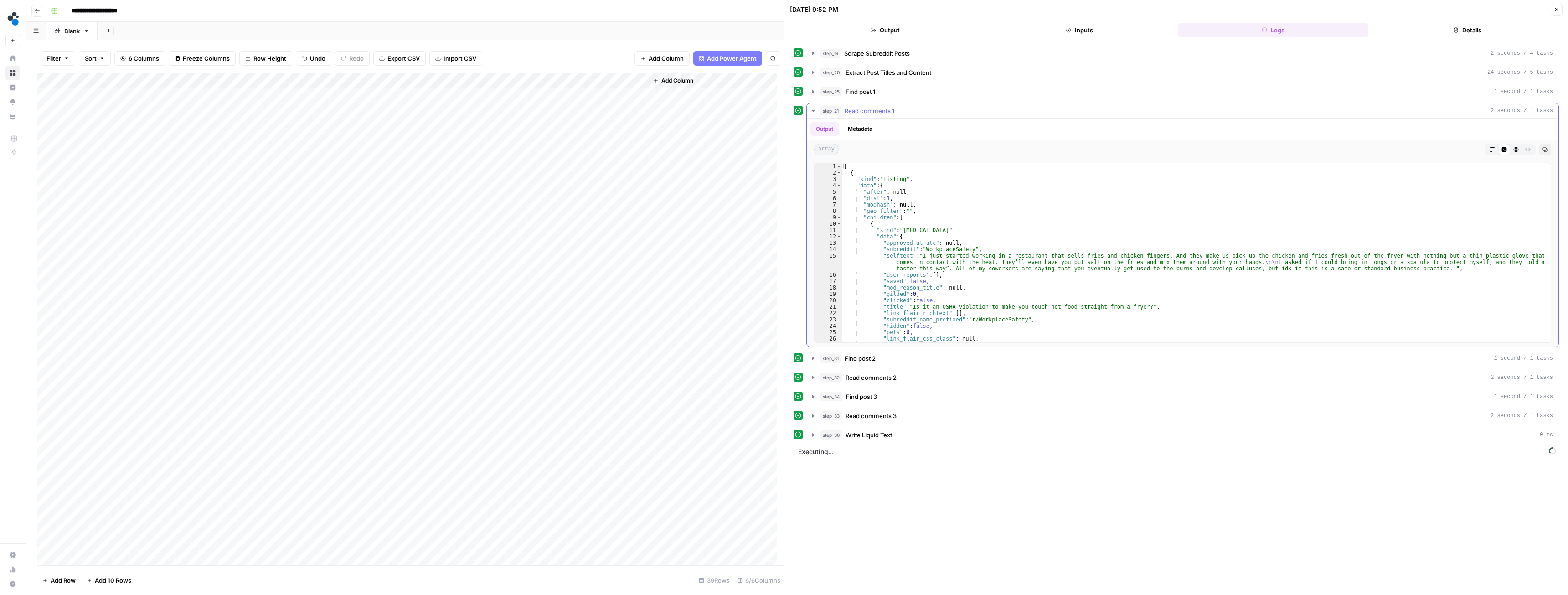
click at [812, 108] on icon "button" at bounding box center [813, 111] width 8 height 8
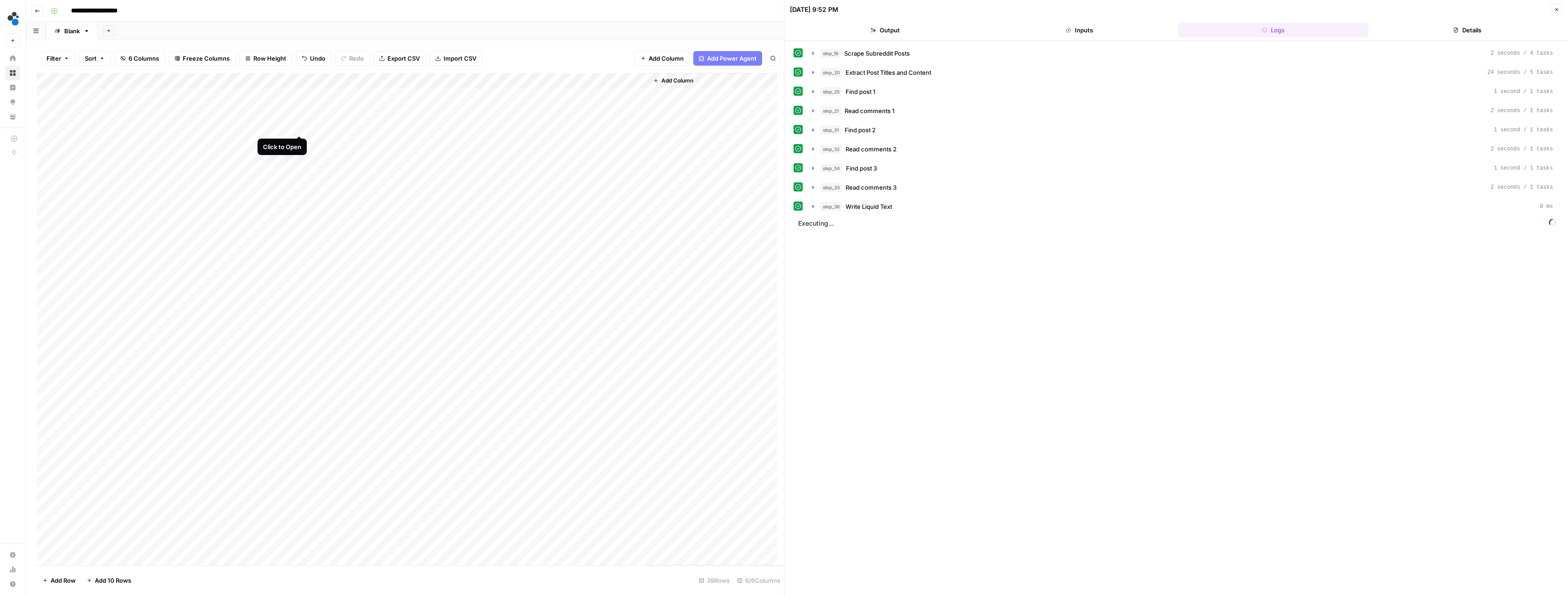
click at [299, 124] on div "Add Column" at bounding box center [410, 319] width 747 height 492
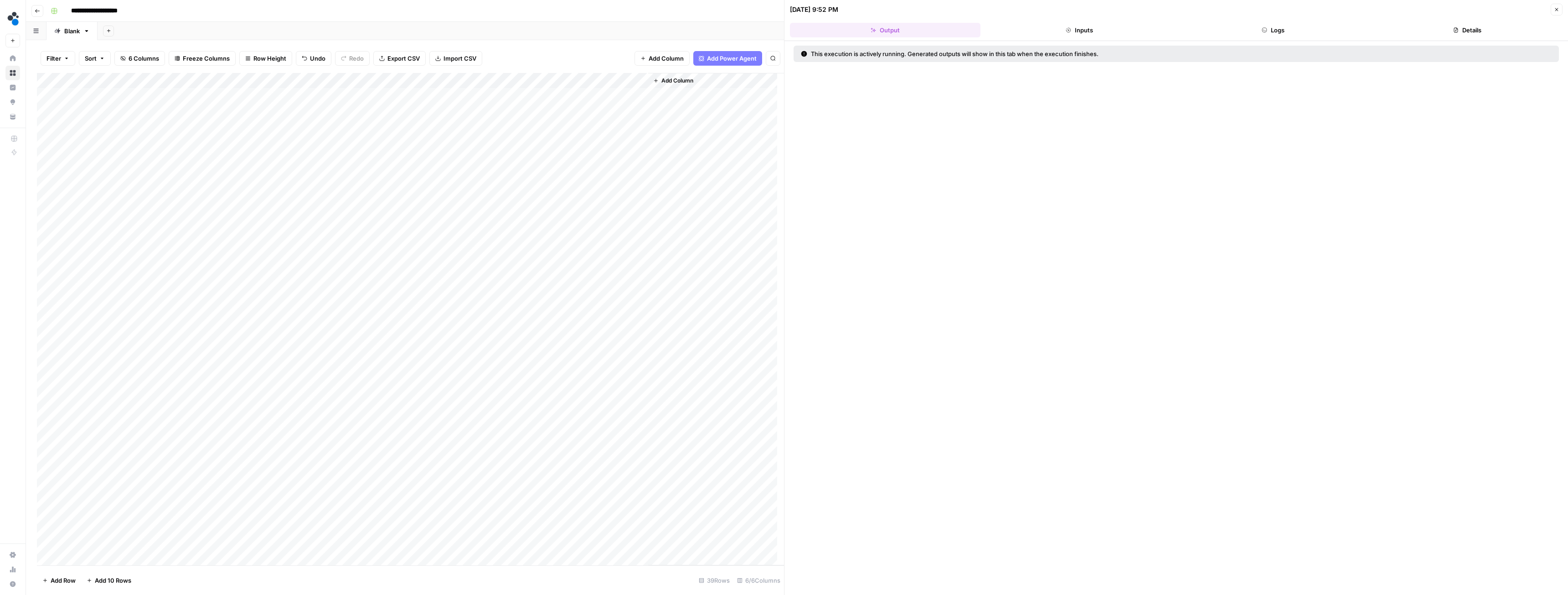
click at [1273, 33] on button "Logs" at bounding box center [1273, 29] width 191 height 14
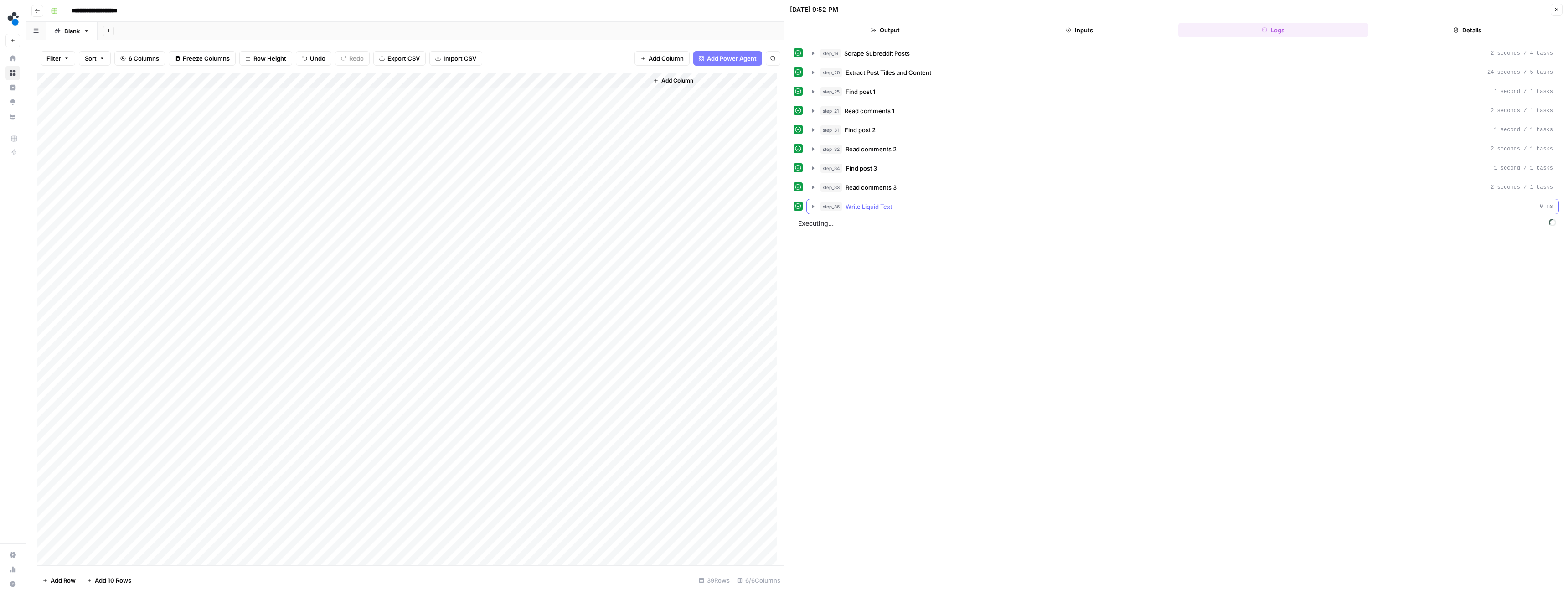
click at [868, 206] on span "Write Liquid Text" at bounding box center [868, 207] width 47 height 9
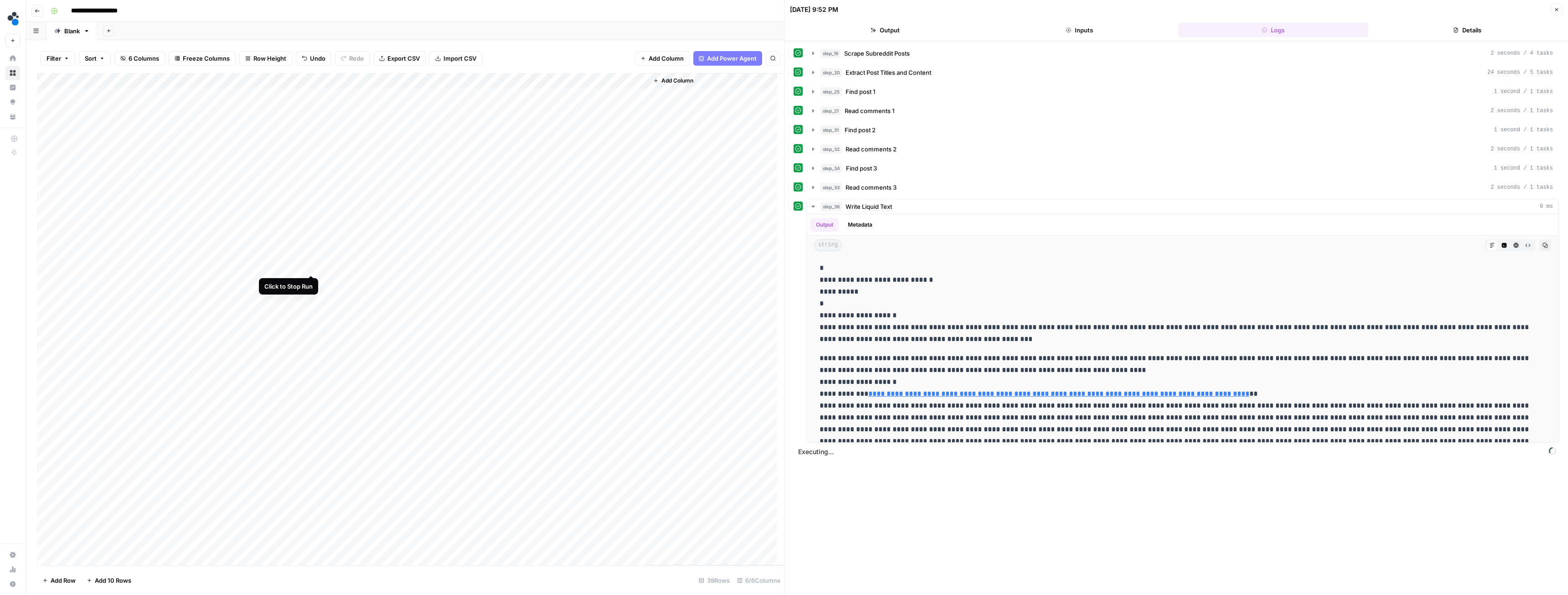
click at [311, 265] on div "Add Column" at bounding box center [410, 319] width 747 height 492
click at [312, 127] on div "Add Column" at bounding box center [410, 319] width 747 height 492
click at [828, 207] on span "step_36" at bounding box center [831, 207] width 22 height 9
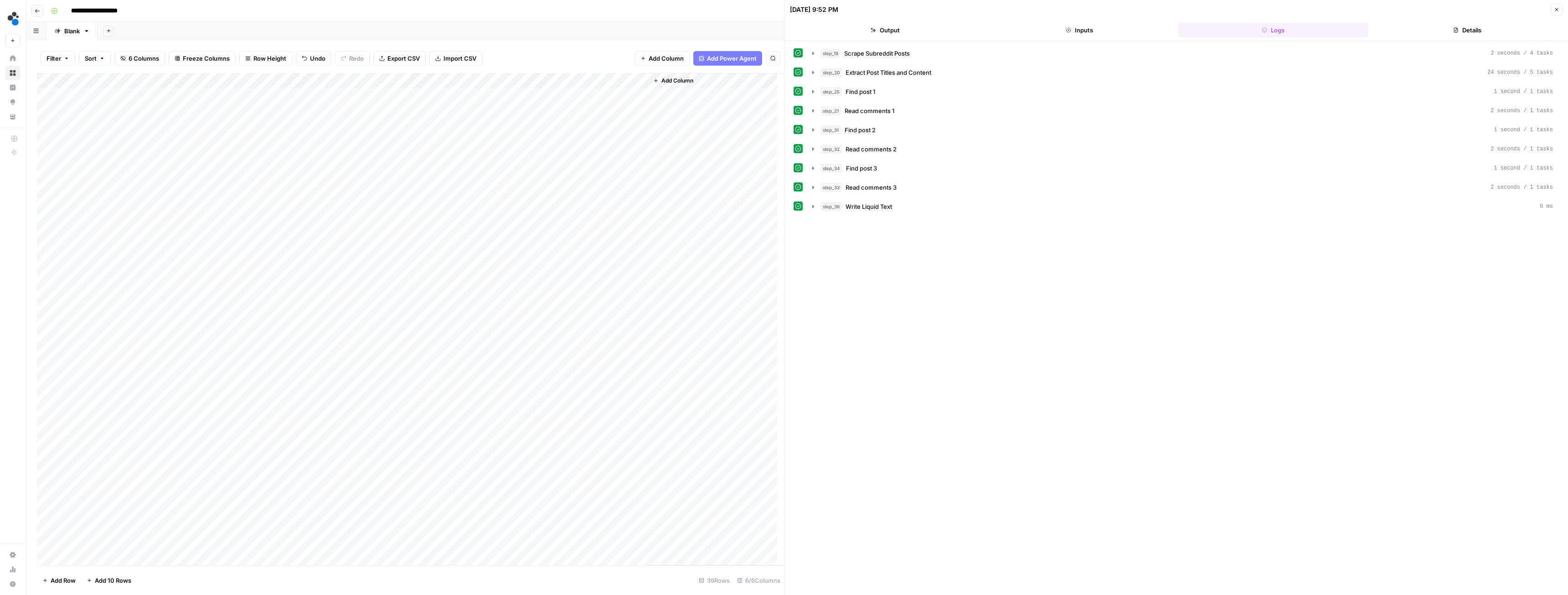
click at [298, 265] on div "Add Column" at bounding box center [410, 319] width 747 height 492
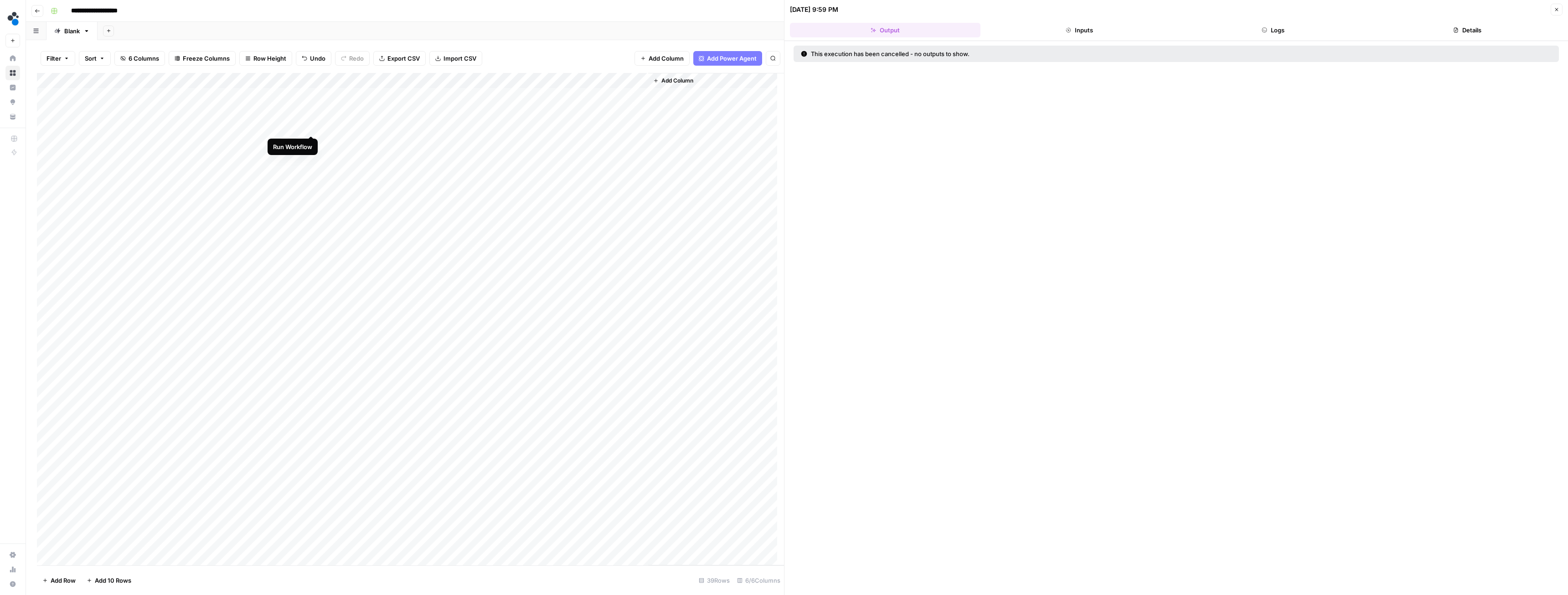
click at [309, 126] on div "Add Column" at bounding box center [410, 319] width 747 height 492
click at [310, 266] on div "Add Column" at bounding box center [410, 319] width 747 height 492
click at [297, 126] on div "Add Column" at bounding box center [410, 319] width 747 height 492
click at [1262, 33] on button "Logs" at bounding box center [1273, 29] width 191 height 14
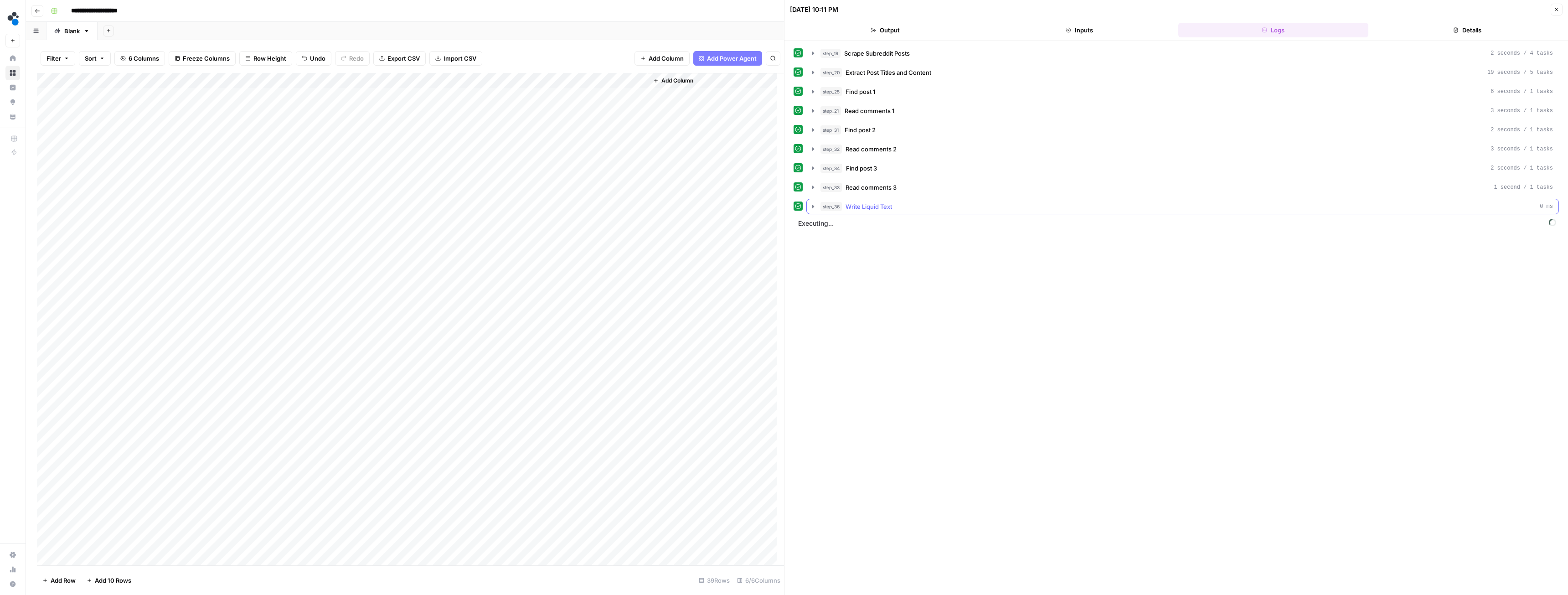
click at [828, 206] on span "step_36" at bounding box center [831, 207] width 22 height 9
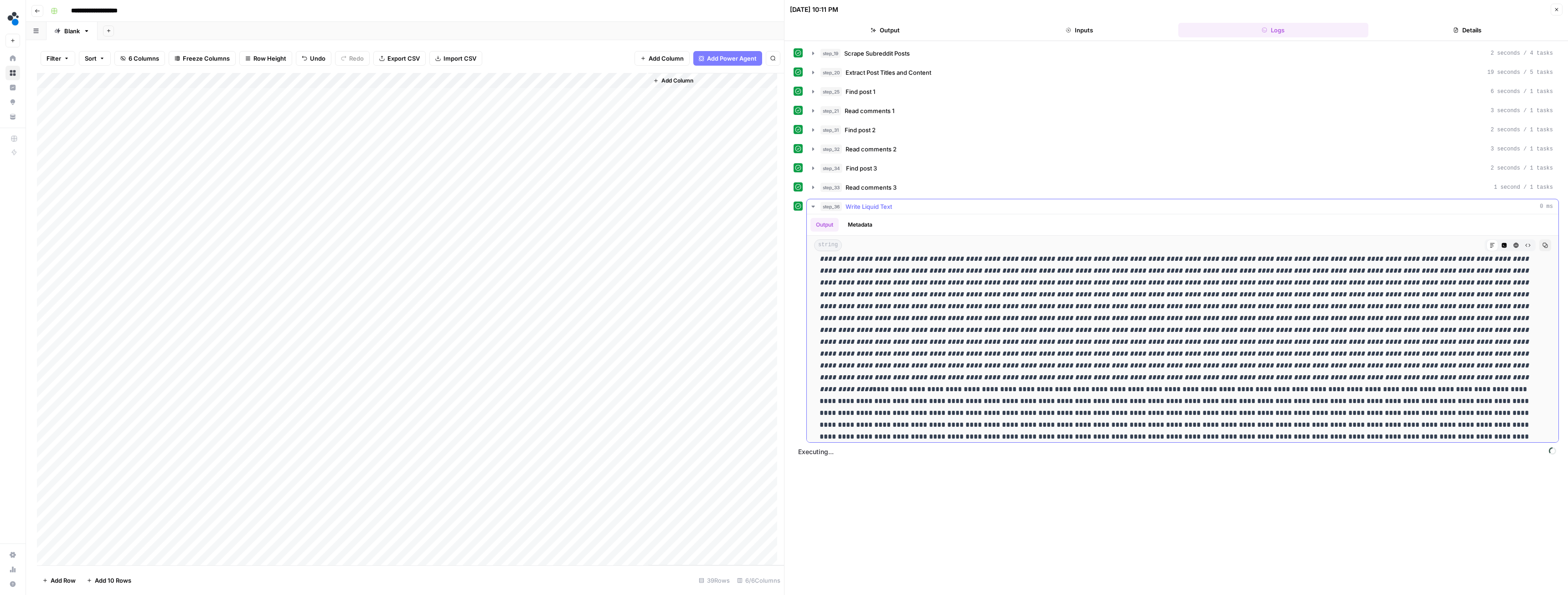
scroll to position [410, 0]
click at [973, 313] on em at bounding box center [1176, 256] width 715 height 268
click at [977, 329] on em at bounding box center [1176, 256] width 715 height 268
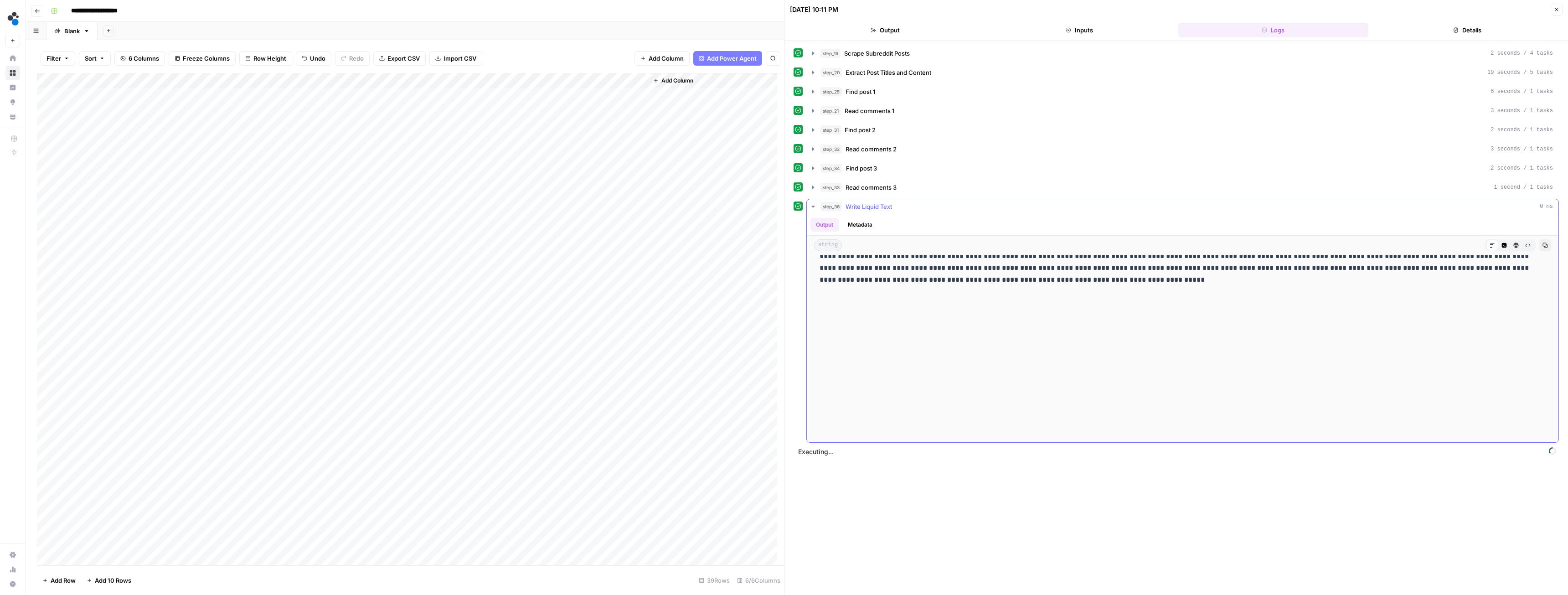
scroll to position [6294, 0]
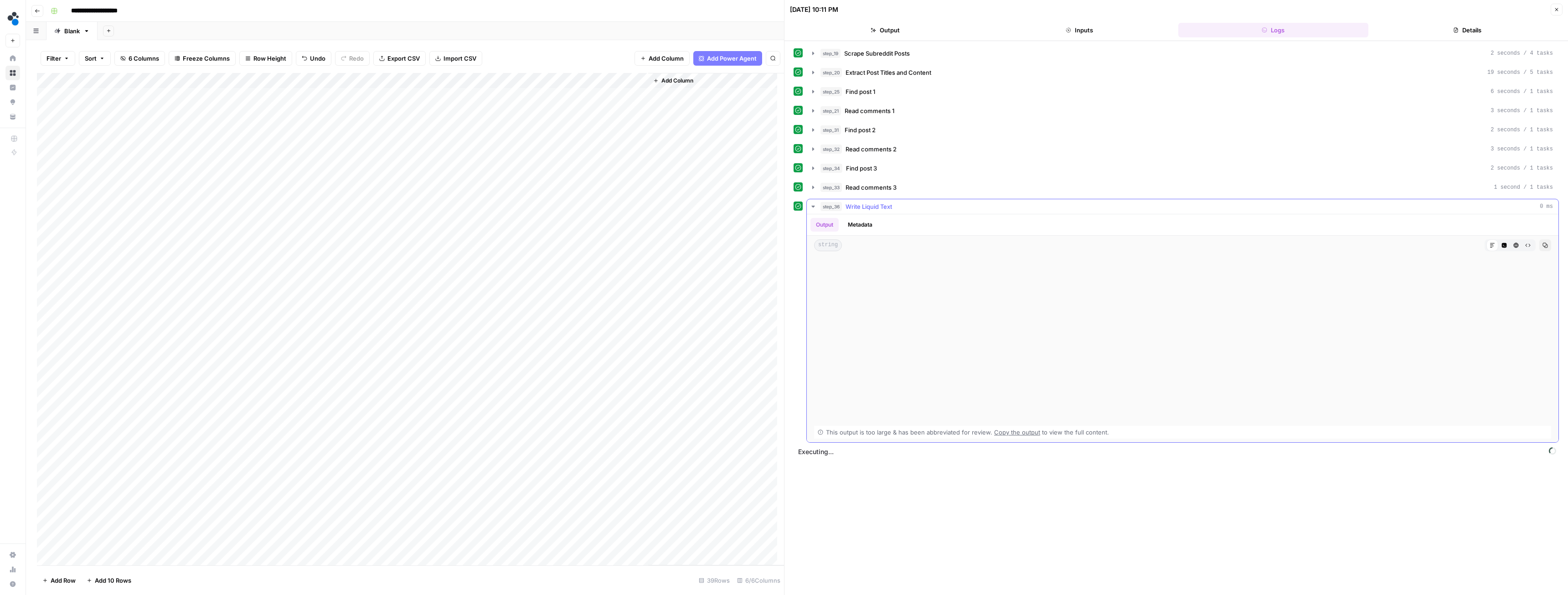
click at [1010, 434] on span "Copy the output" at bounding box center [1017, 432] width 46 height 8
click at [301, 81] on div "Add Column" at bounding box center [410, 319] width 747 height 492
click at [265, 135] on span "Schedule" at bounding box center [257, 137] width 80 height 9
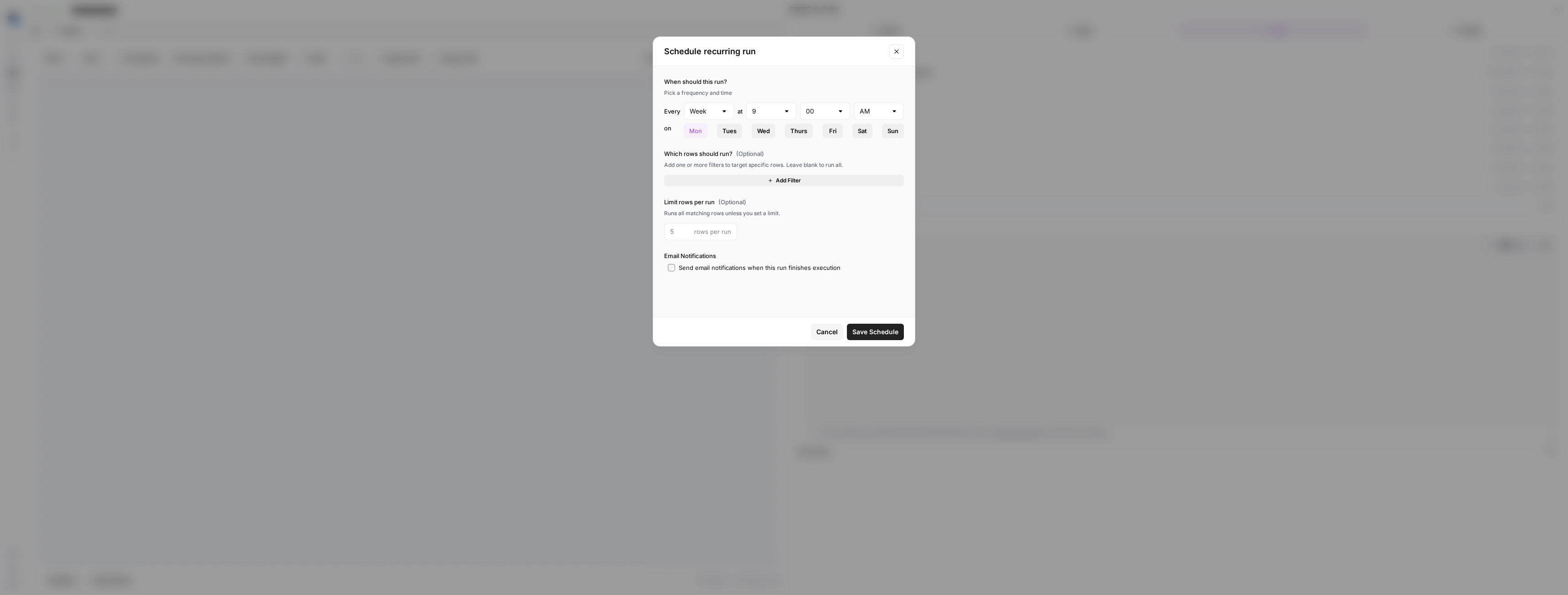
click at [727, 129] on span "Tues" at bounding box center [729, 131] width 14 height 9
click at [692, 132] on span "Mon" at bounding box center [695, 131] width 12 height 9
click at [727, 111] on div at bounding box center [724, 111] width 8 height 9
click at [711, 137] on span "Day" at bounding box center [706, 134] width 31 height 9
type input "Day"
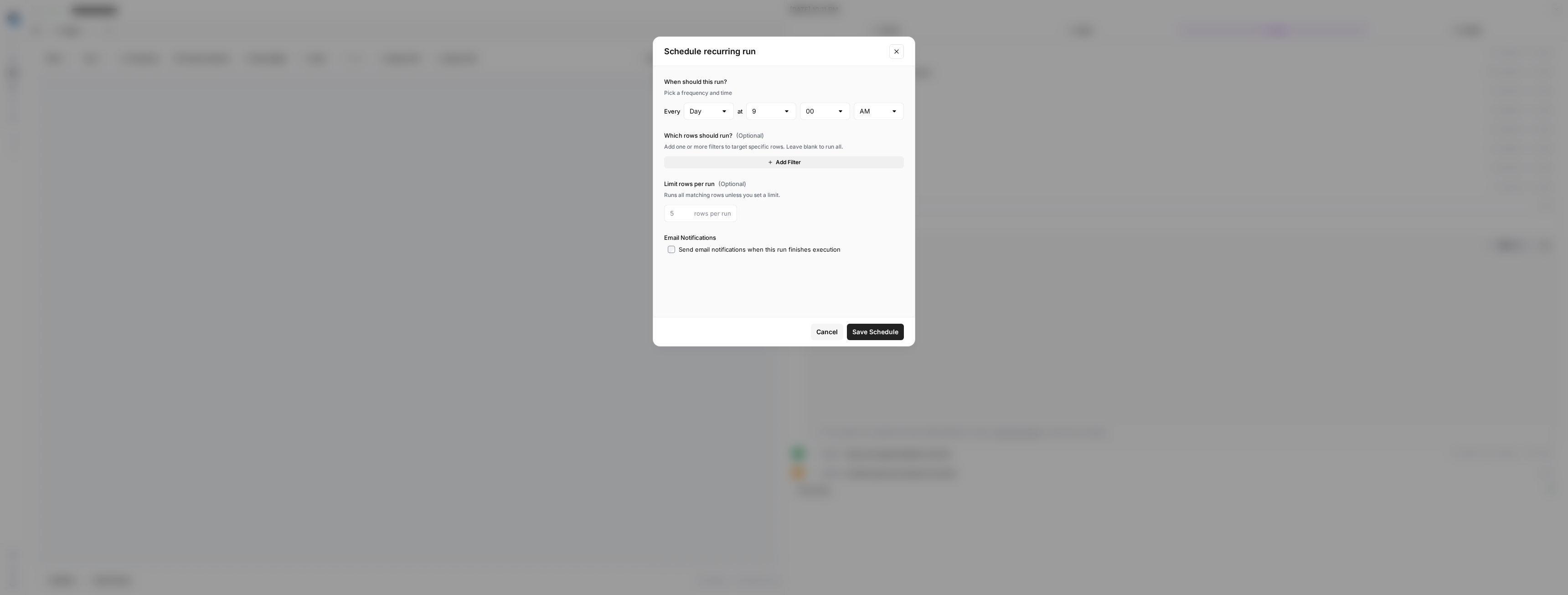
click at [711, 194] on div "Runs all matching rows unless you set a limit." at bounding box center [783, 195] width 240 height 9
click at [787, 195] on div "Runs all matching rows unless you set a limit." at bounding box center [783, 195] width 240 height 9
click at [681, 213] on input "number" at bounding box center [681, 214] width 21 height 9
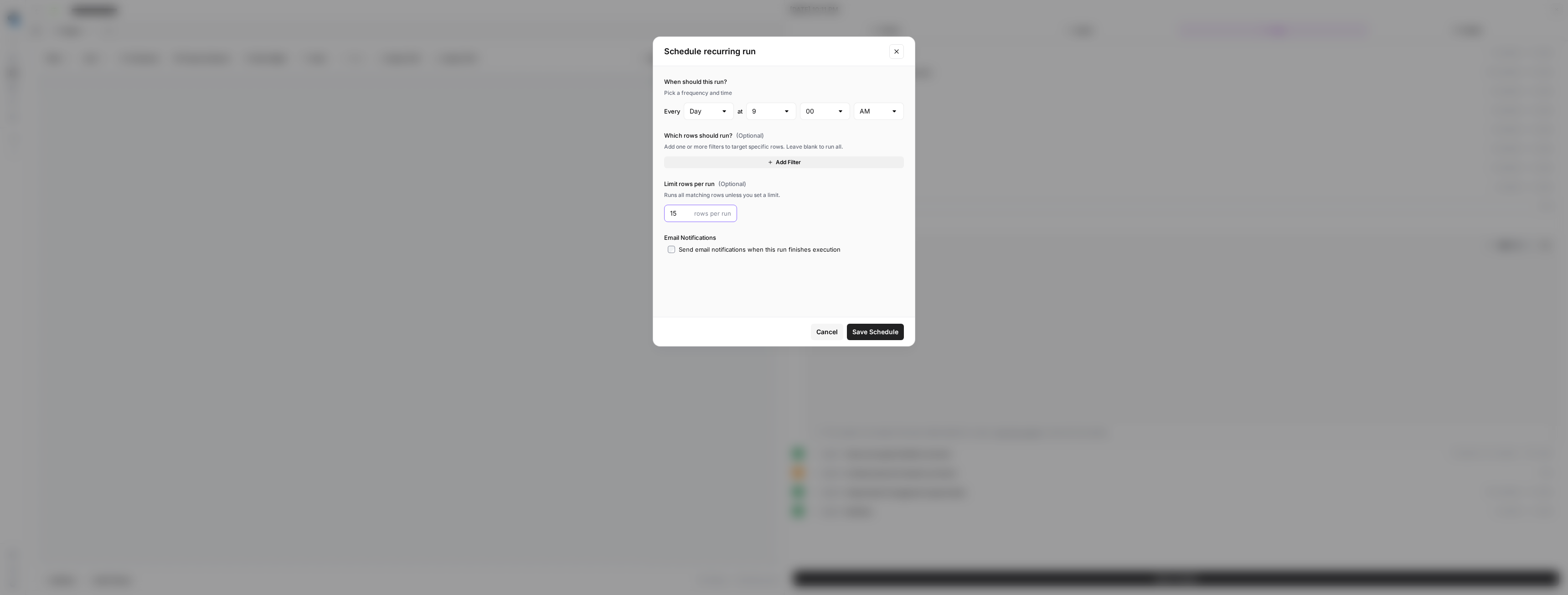
type input "15"
click at [780, 115] on div "9" at bounding box center [771, 111] width 50 height 17
type input "9"
click at [779, 68] on div "When should this run? Pick a frequency and time Every Day at 9 00 AM Which rows…" at bounding box center [784, 165] width 262 height 198
click at [893, 50] on icon "Close modal" at bounding box center [896, 51] width 8 height 8
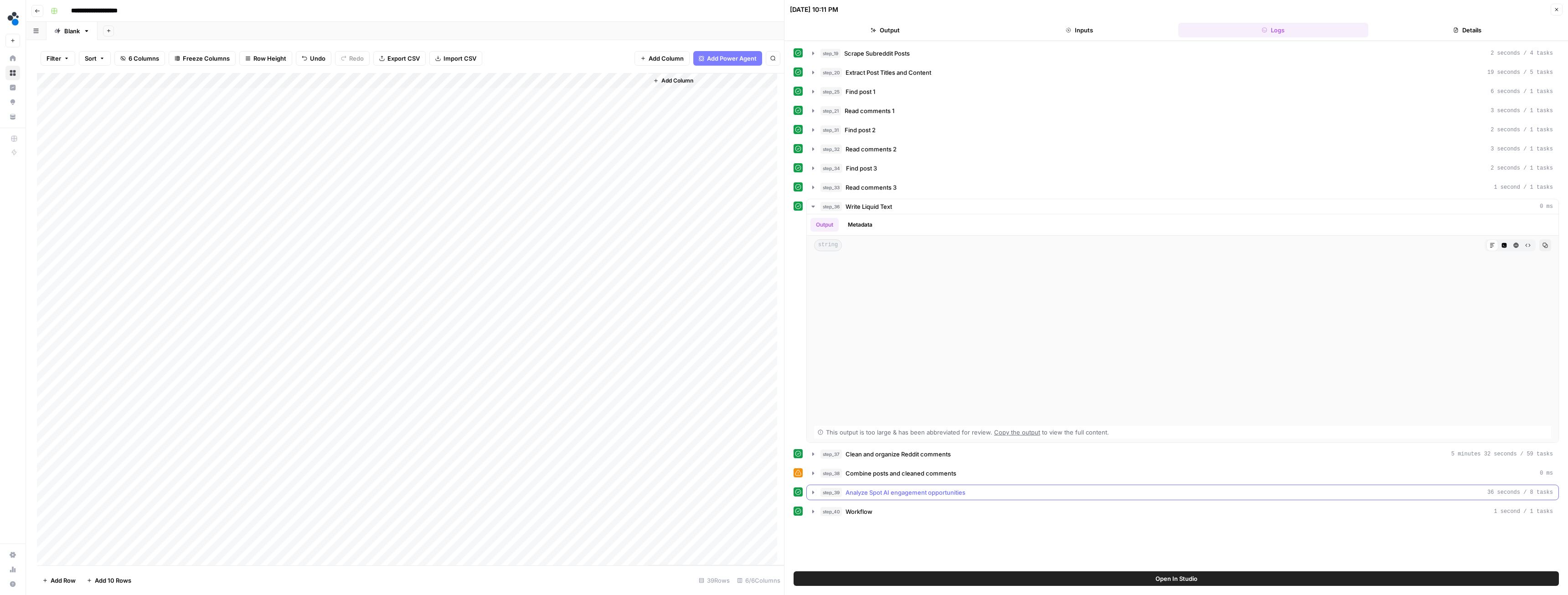
click at [883, 493] on span "Analyze Spot AI engagement opportunities" at bounding box center [905, 493] width 120 height 9
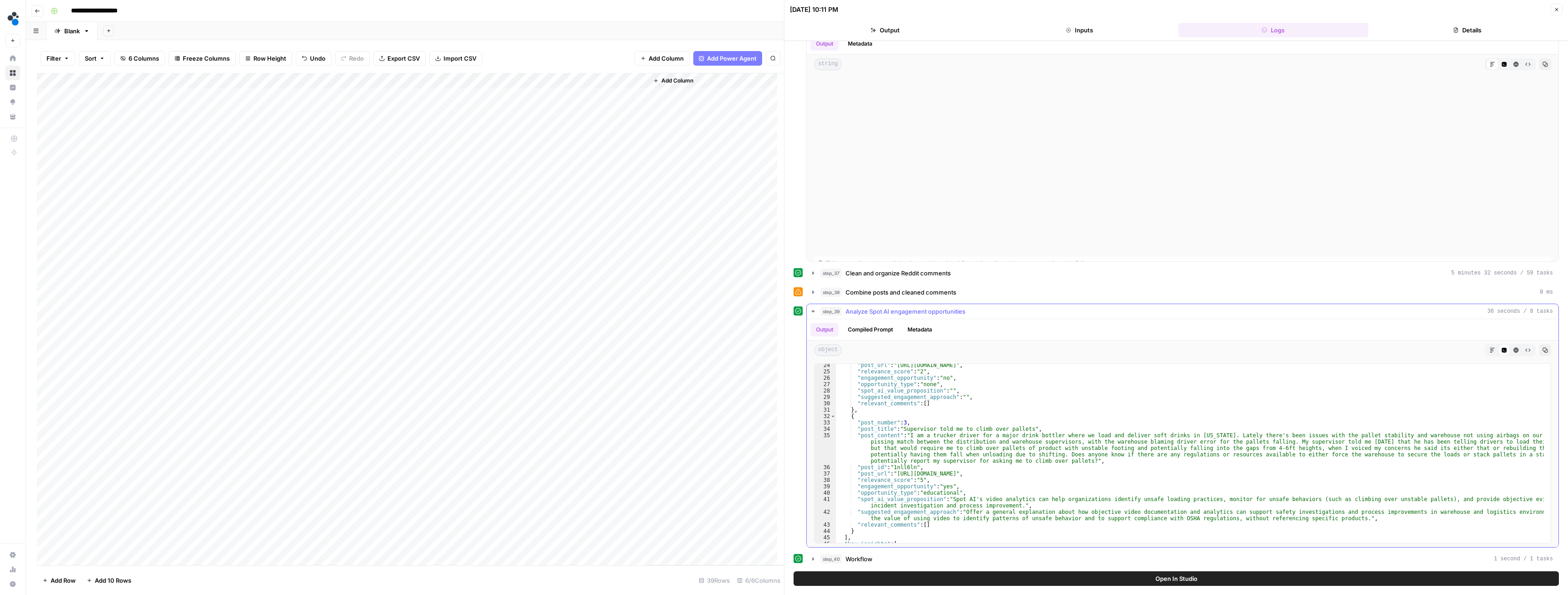
scroll to position [274, 0]
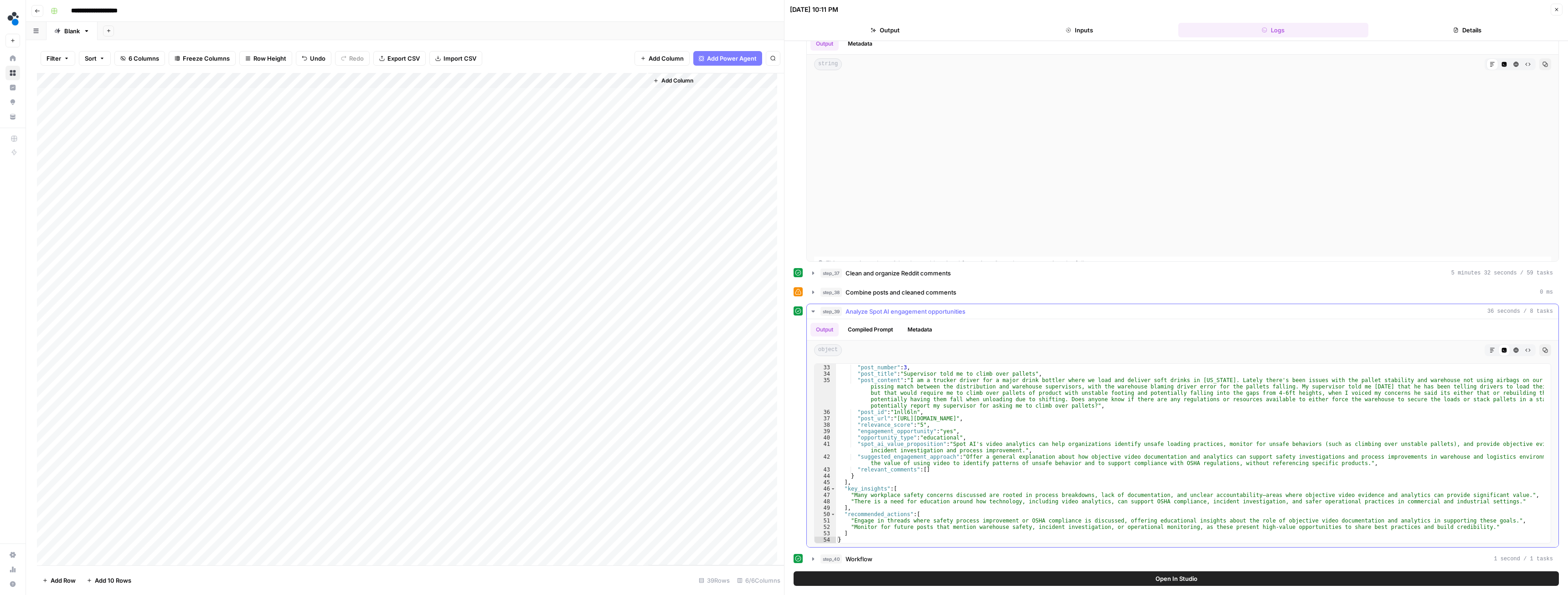
click at [810, 312] on icon "button" at bounding box center [813, 311] width 8 height 8
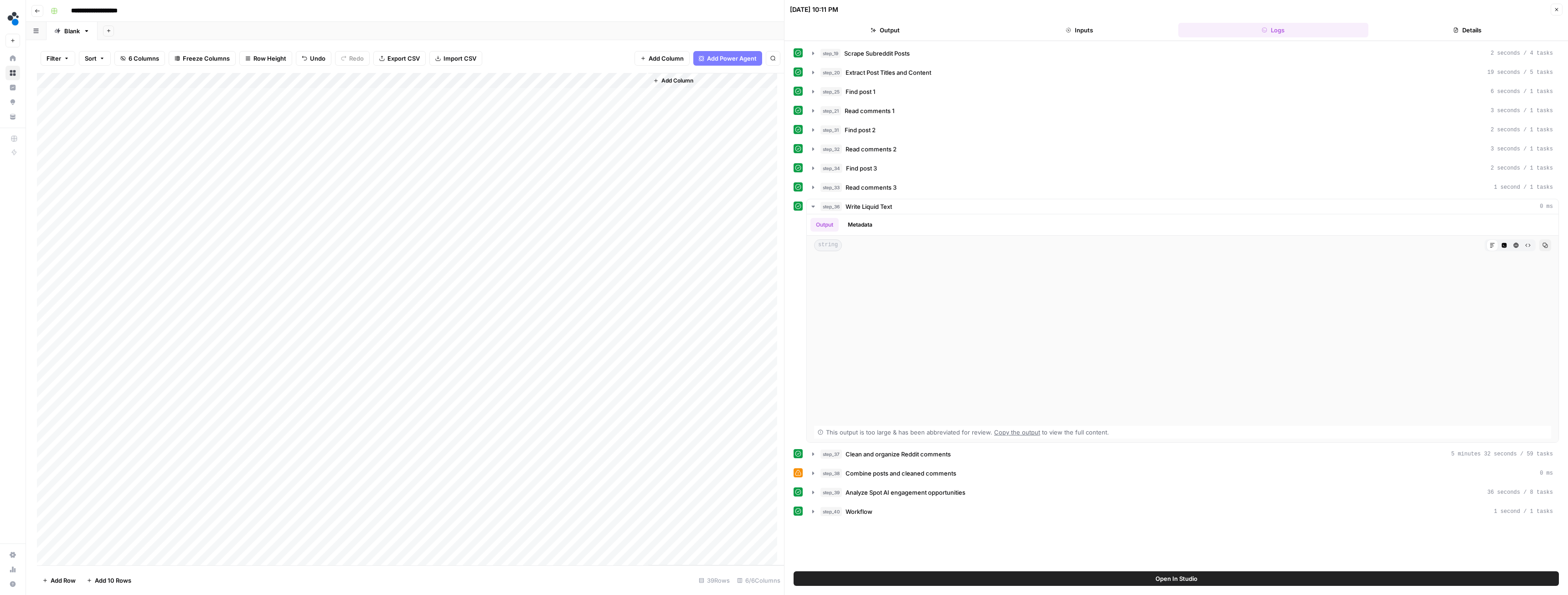
click at [300, 80] on div "Add Column" at bounding box center [410, 319] width 747 height 492
click at [252, 140] on span "Schedule" at bounding box center [257, 137] width 80 height 9
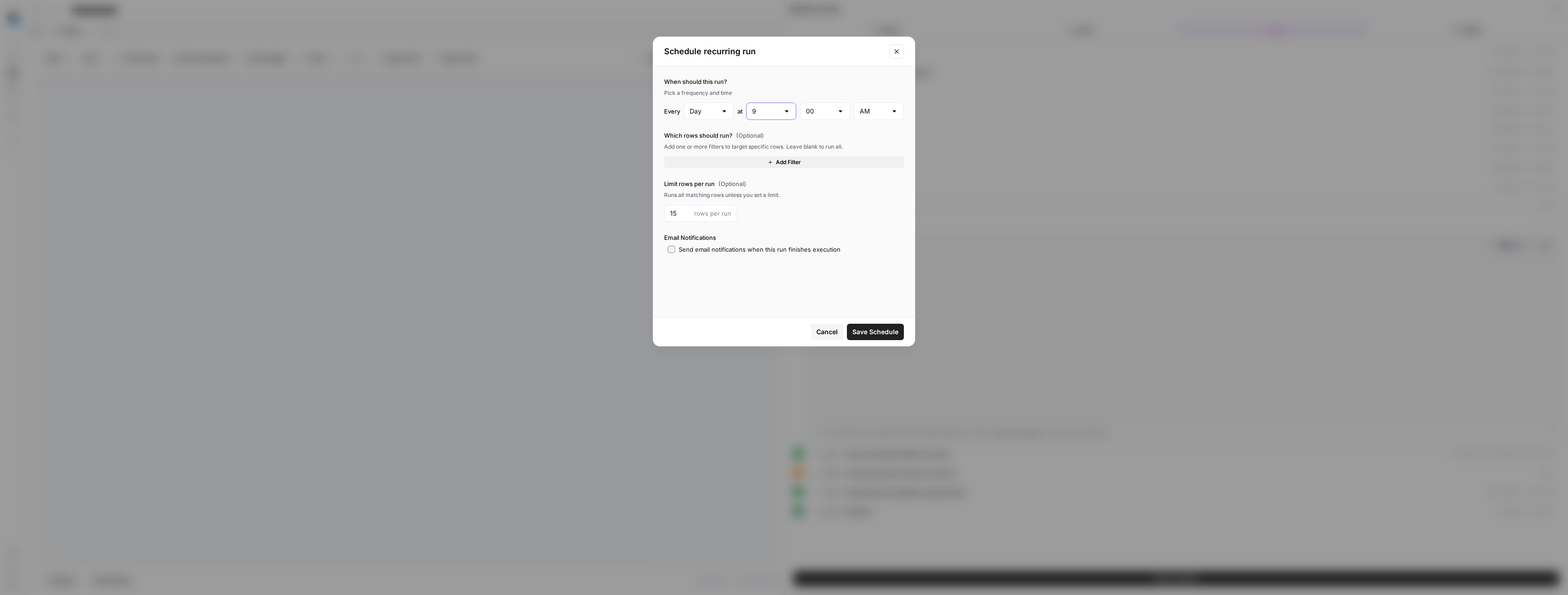
click at [771, 109] on input "9" at bounding box center [765, 111] width 28 height 9
click at [869, 111] on input "AM" at bounding box center [872, 111] width 28 height 9
type input "9"
click at [870, 146] on span "PM" at bounding box center [876, 147] width 31 height 9
type input "PM"
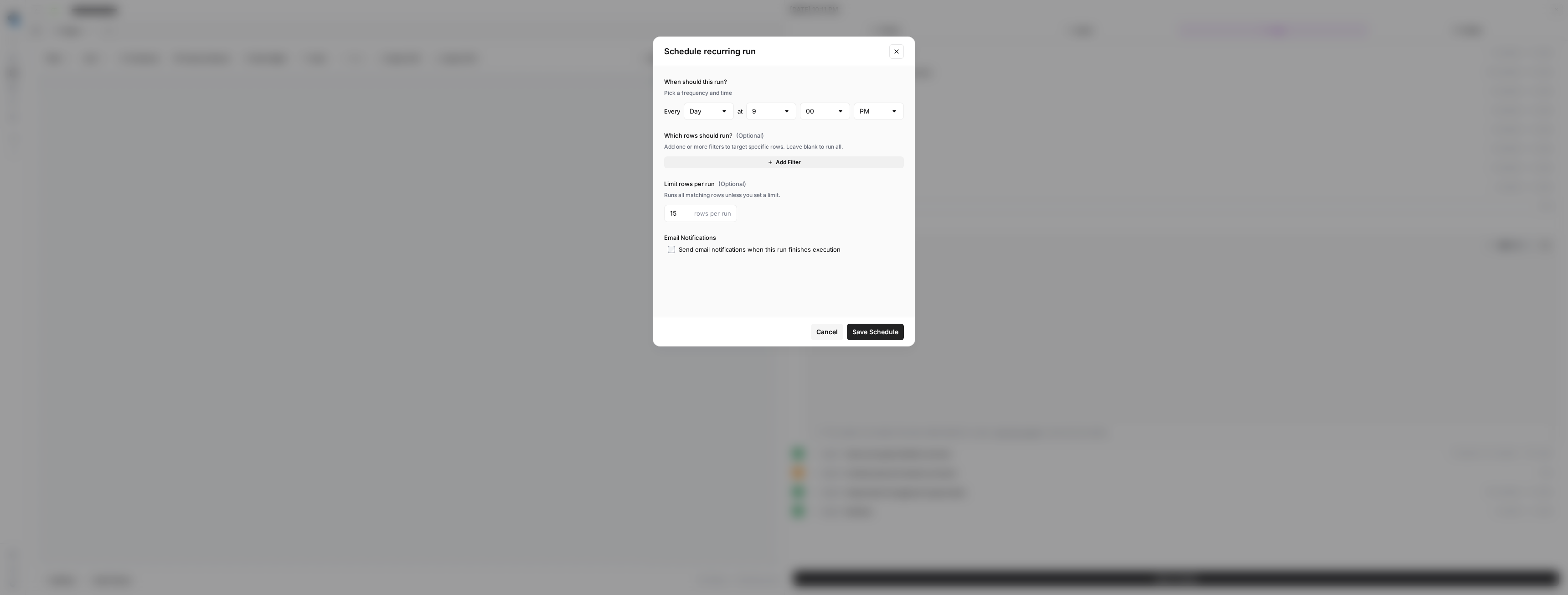
click at [778, 103] on div "9" at bounding box center [771, 111] width 50 height 17
click at [761, 176] on span "3" at bounding box center [770, 173] width 31 height 9
type input "3"
click at [874, 332] on span "Save Schedule" at bounding box center [875, 332] width 46 height 9
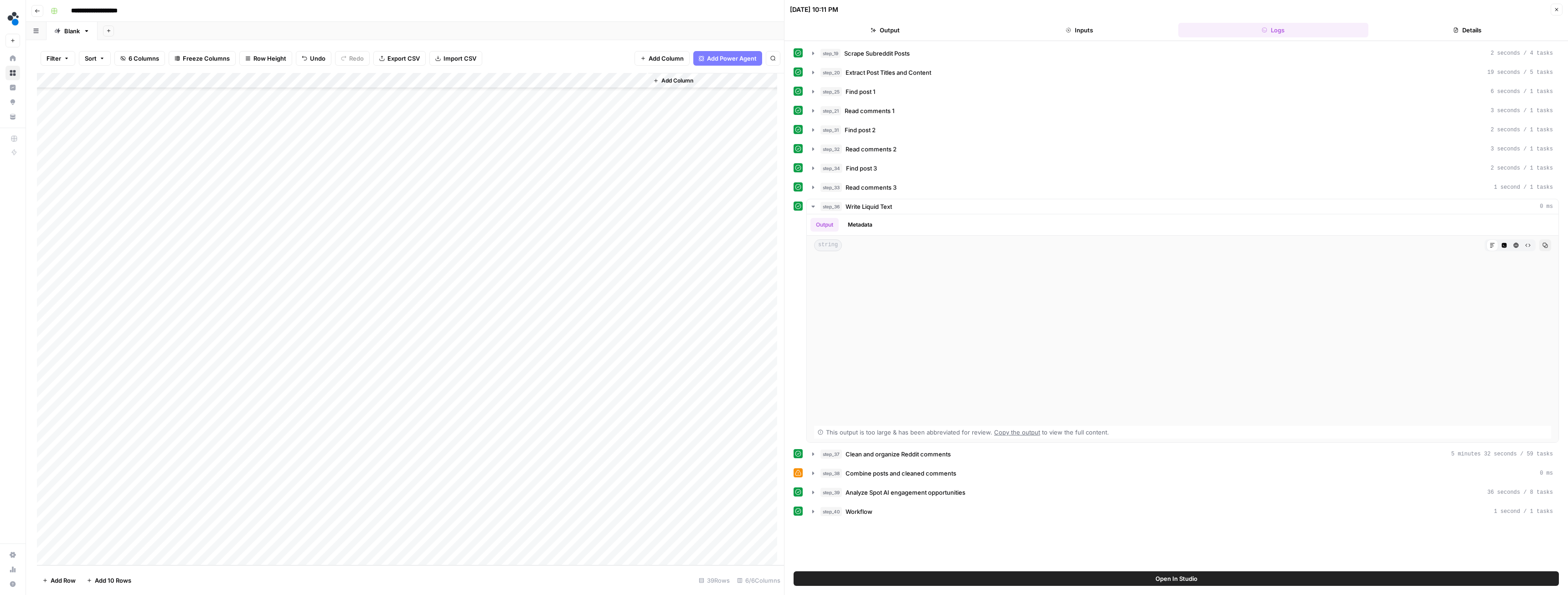
scroll to position [0, 0]
click at [300, 82] on div "Add Column" at bounding box center [410, 319] width 747 height 492
click at [240, 135] on span "Edit Schedule" at bounding box center [257, 137] width 80 height 9
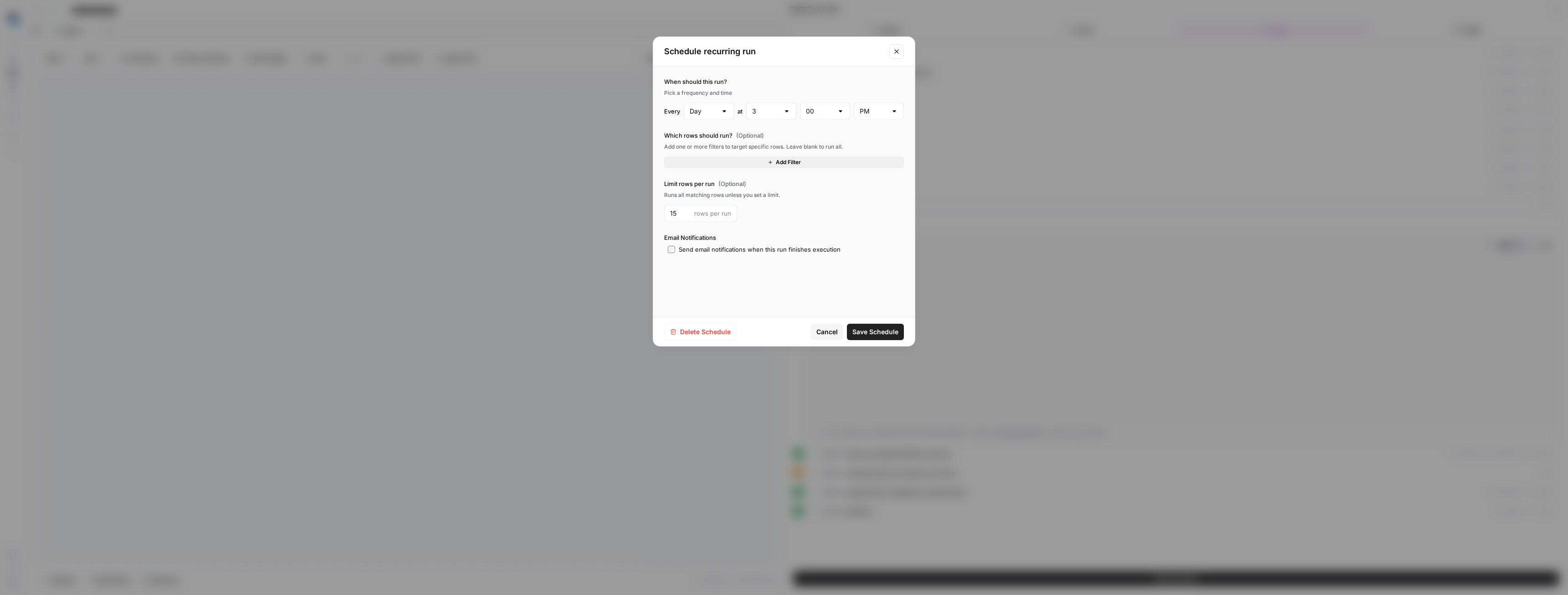
click at [709, 165] on button "Add Filter" at bounding box center [783, 162] width 240 height 11
click at [708, 165] on input "text" at bounding box center [695, 165] width 50 height 9
click at [709, 192] on span "Subreddit" at bounding box center [703, 188] width 44 height 9
click at [770, 163] on input "is equal to" at bounding box center [771, 165] width 50 height 9
click at [769, 187] on span "is not empty" at bounding box center [775, 188] width 54 height 9
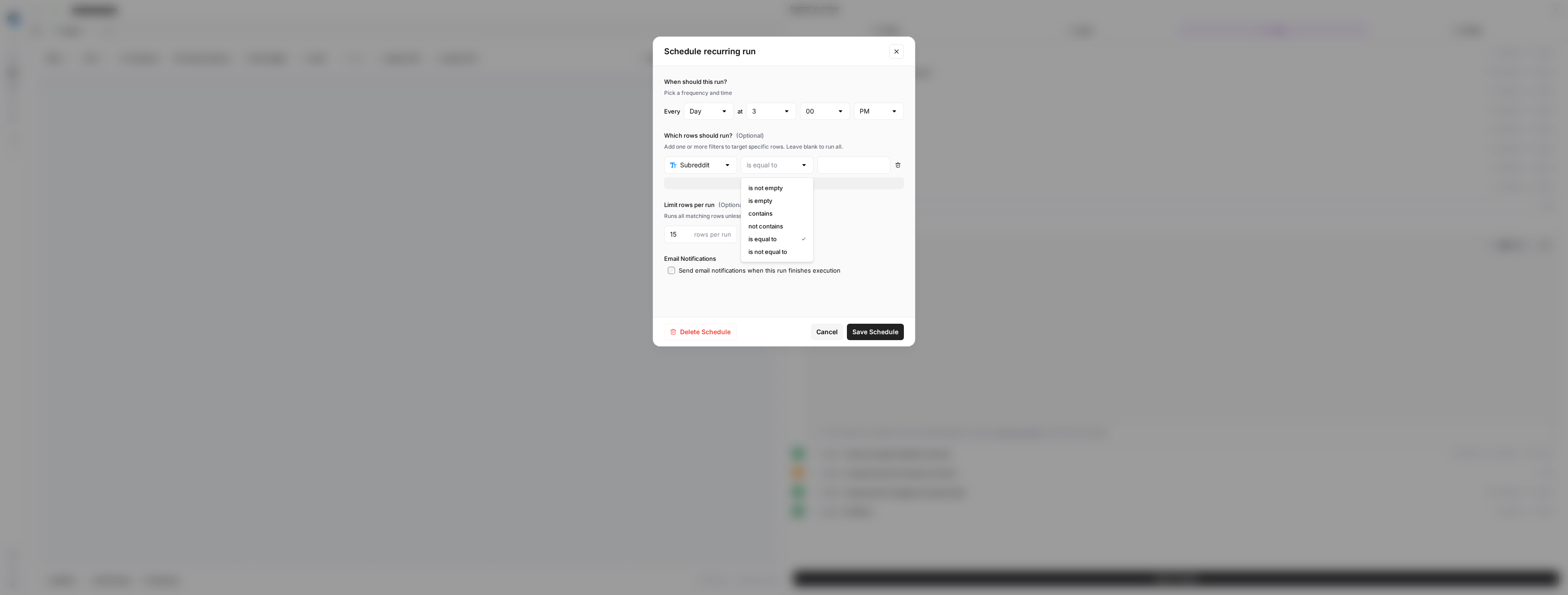
type input "is not empty"
click at [881, 330] on span "Save Schedule" at bounding box center [875, 332] width 46 height 9
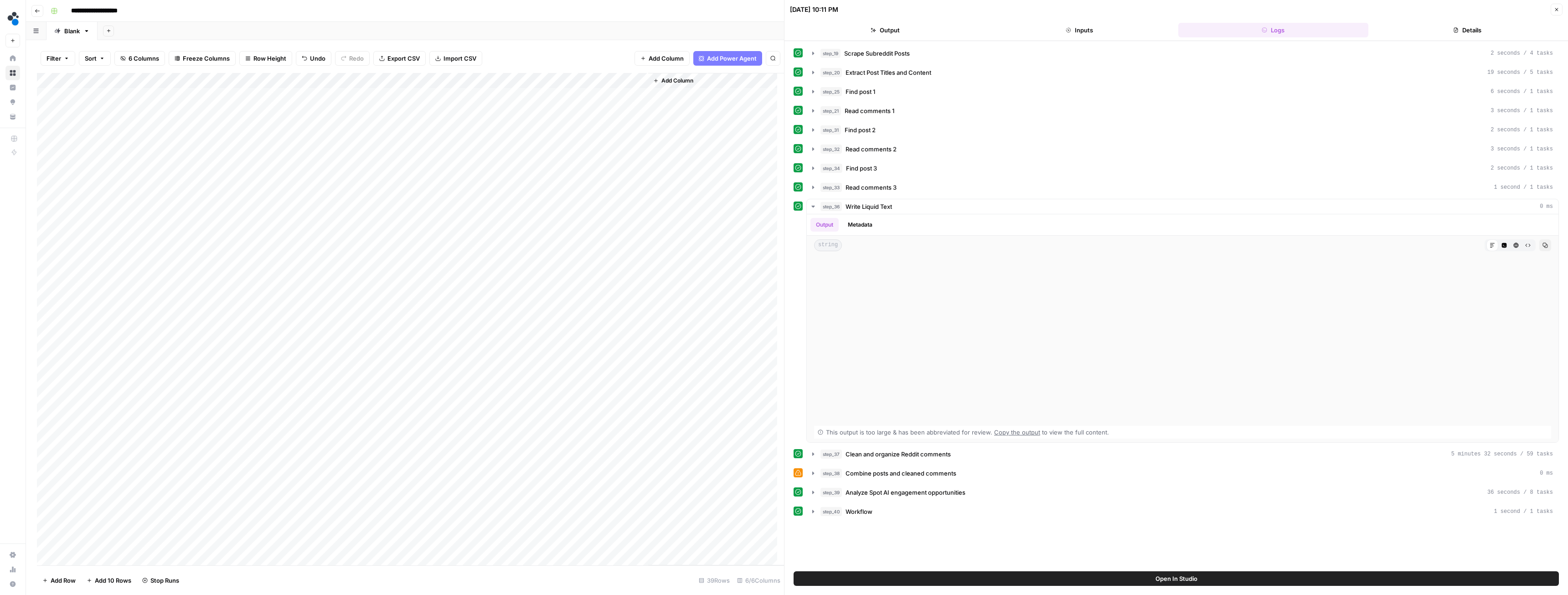
click at [299, 266] on div "Add Column" at bounding box center [410, 319] width 747 height 492
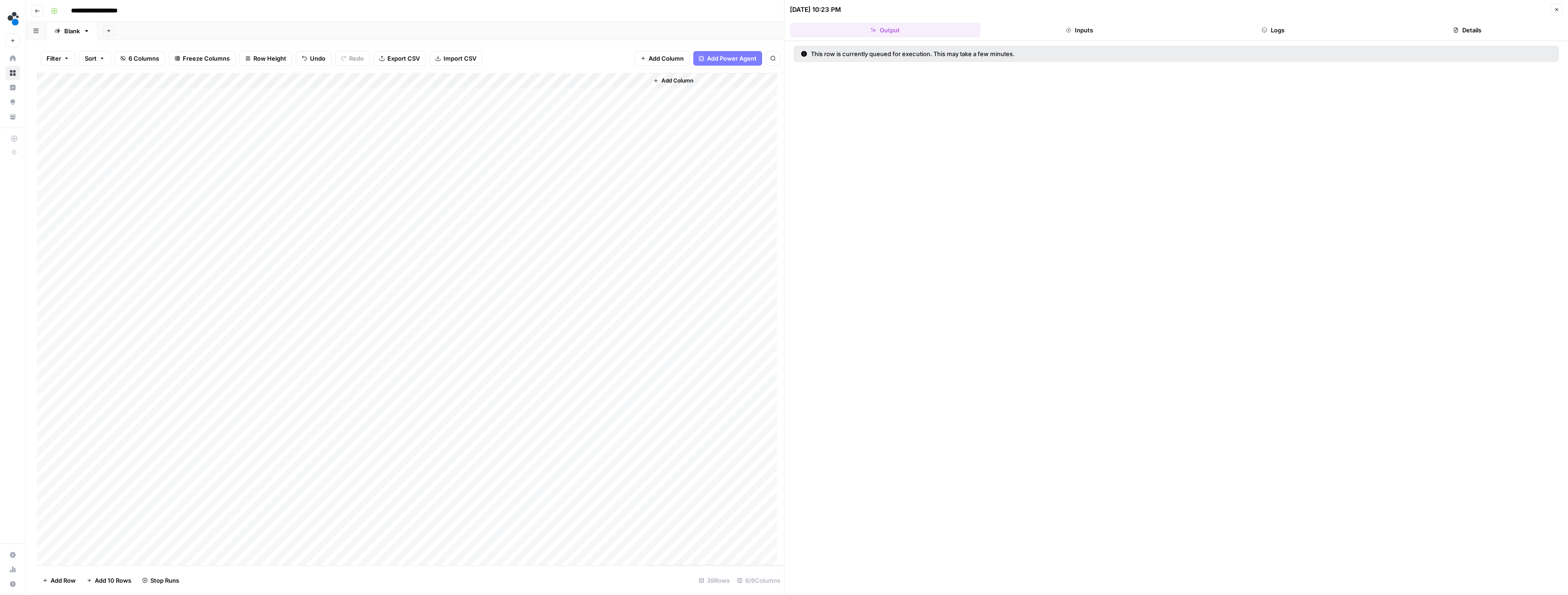
click at [1260, 27] on button "Logs" at bounding box center [1273, 29] width 191 height 14
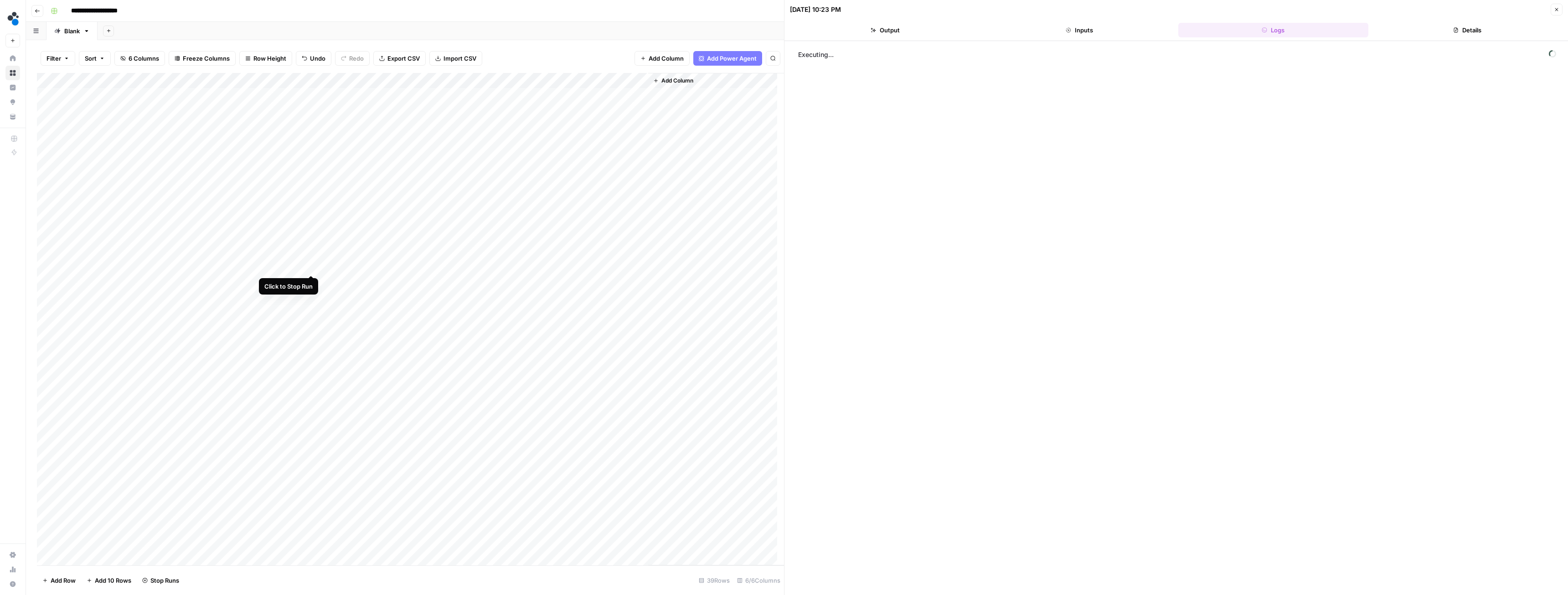
click at [309, 265] on div "Add Column" at bounding box center [410, 319] width 747 height 492
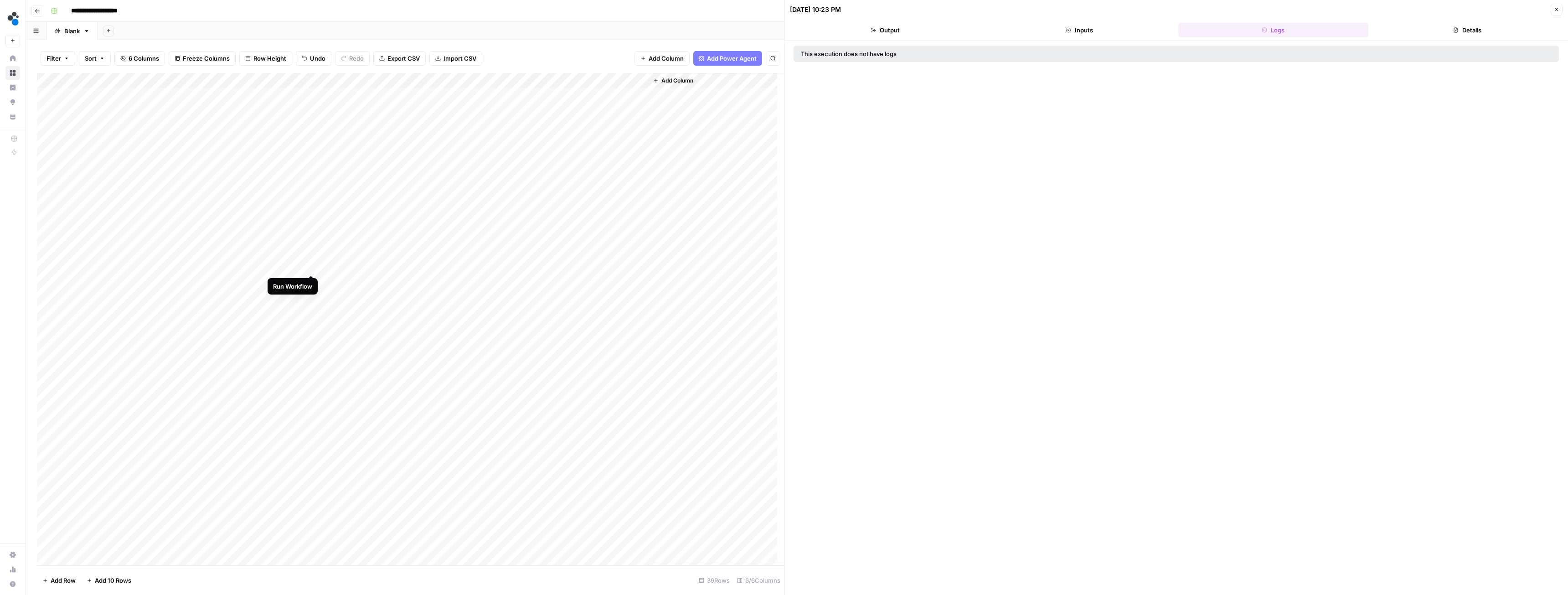
click at [311, 266] on div "Add Column" at bounding box center [410, 319] width 747 height 492
click at [301, 79] on div "Add Column" at bounding box center [410, 319] width 747 height 492
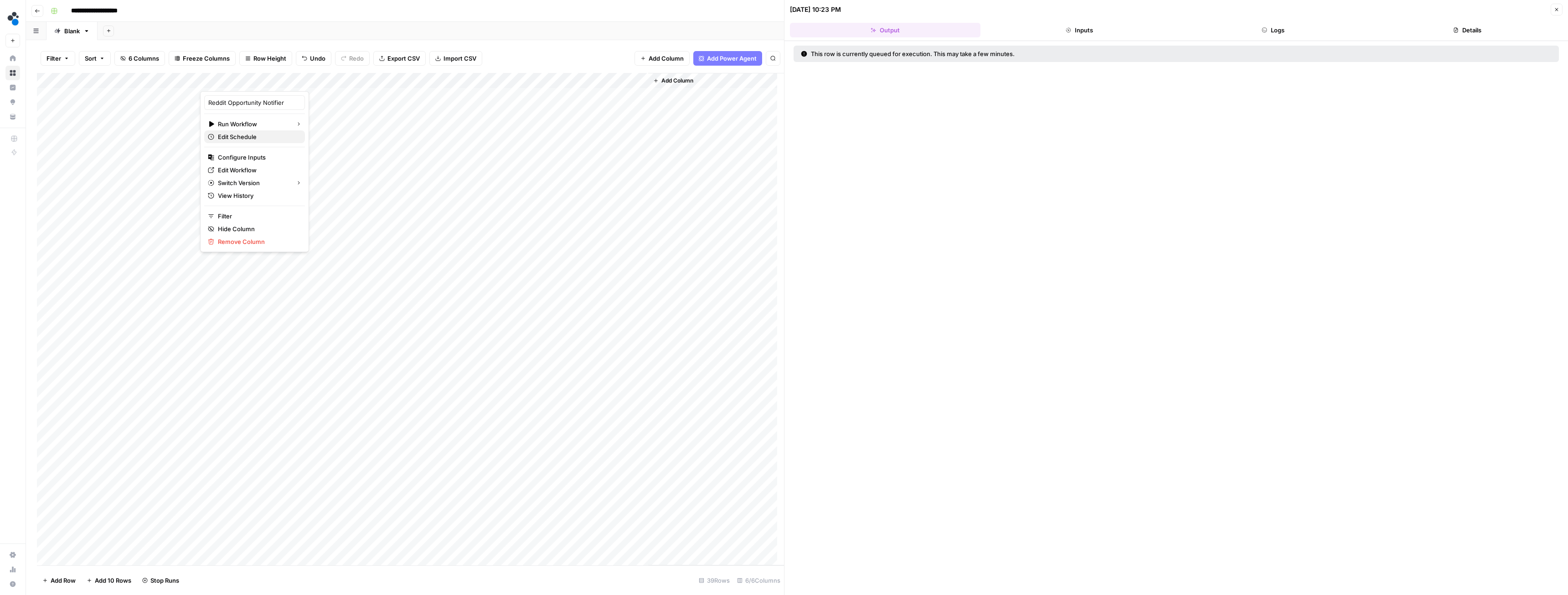
click at [263, 139] on span "Edit Schedule" at bounding box center [257, 137] width 80 height 9
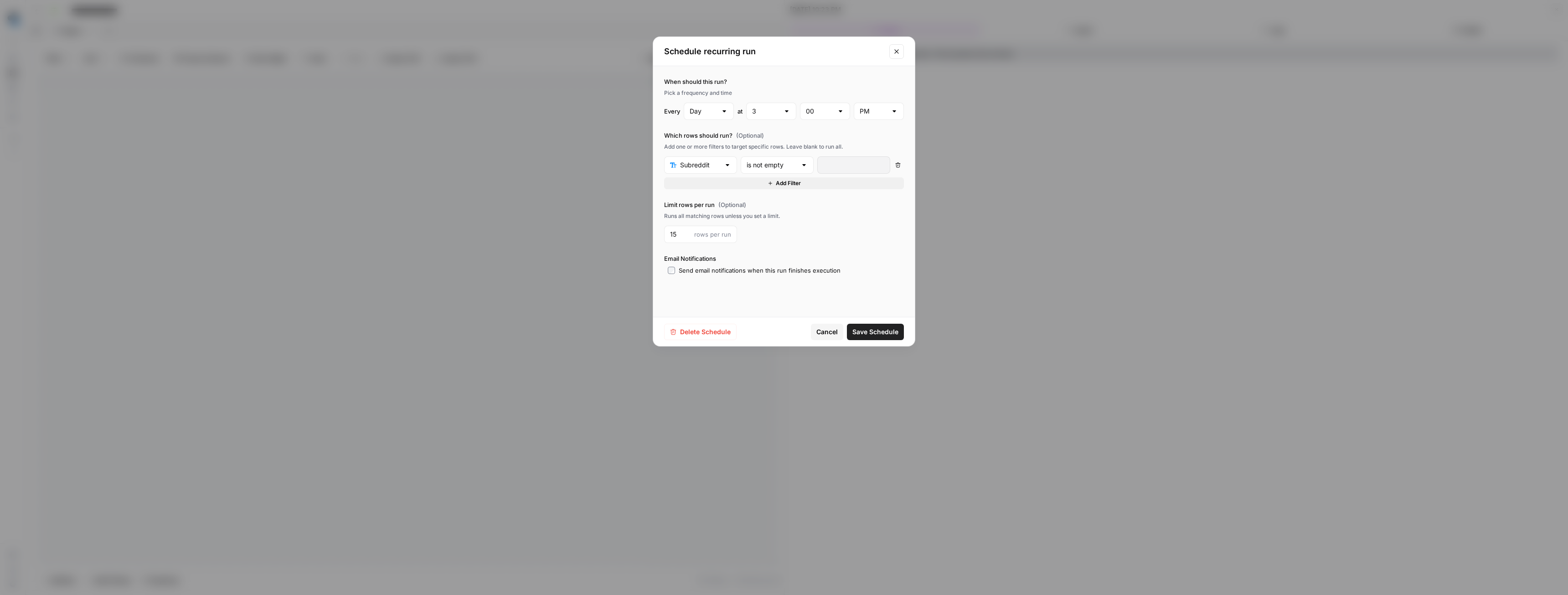
click at [717, 329] on span "Delete Schedule" at bounding box center [704, 332] width 50 height 9
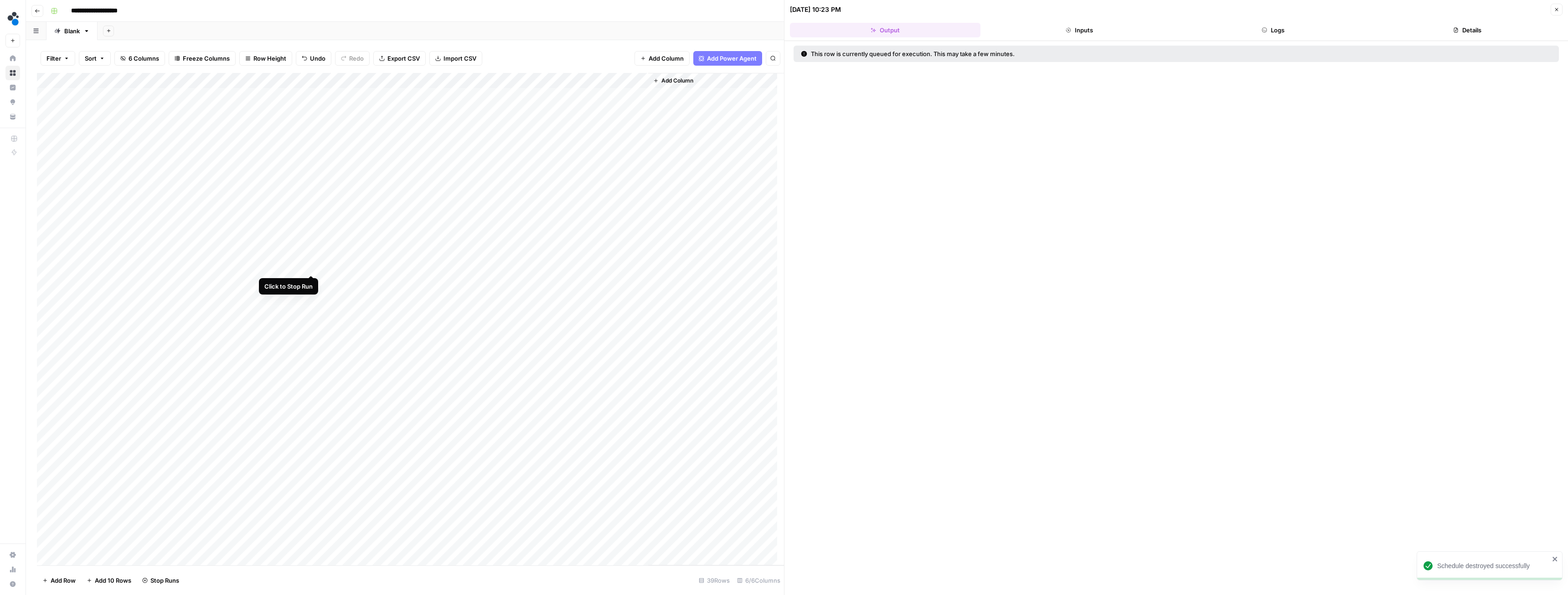
click at [309, 266] on div "Add Column" at bounding box center [410, 319] width 747 height 492
click at [308, 265] on div "Add Column" at bounding box center [410, 319] width 747 height 492
click at [312, 265] on div "Add Column" at bounding box center [410, 319] width 747 height 492
click at [47, 266] on div "Add Column" at bounding box center [410, 319] width 747 height 492
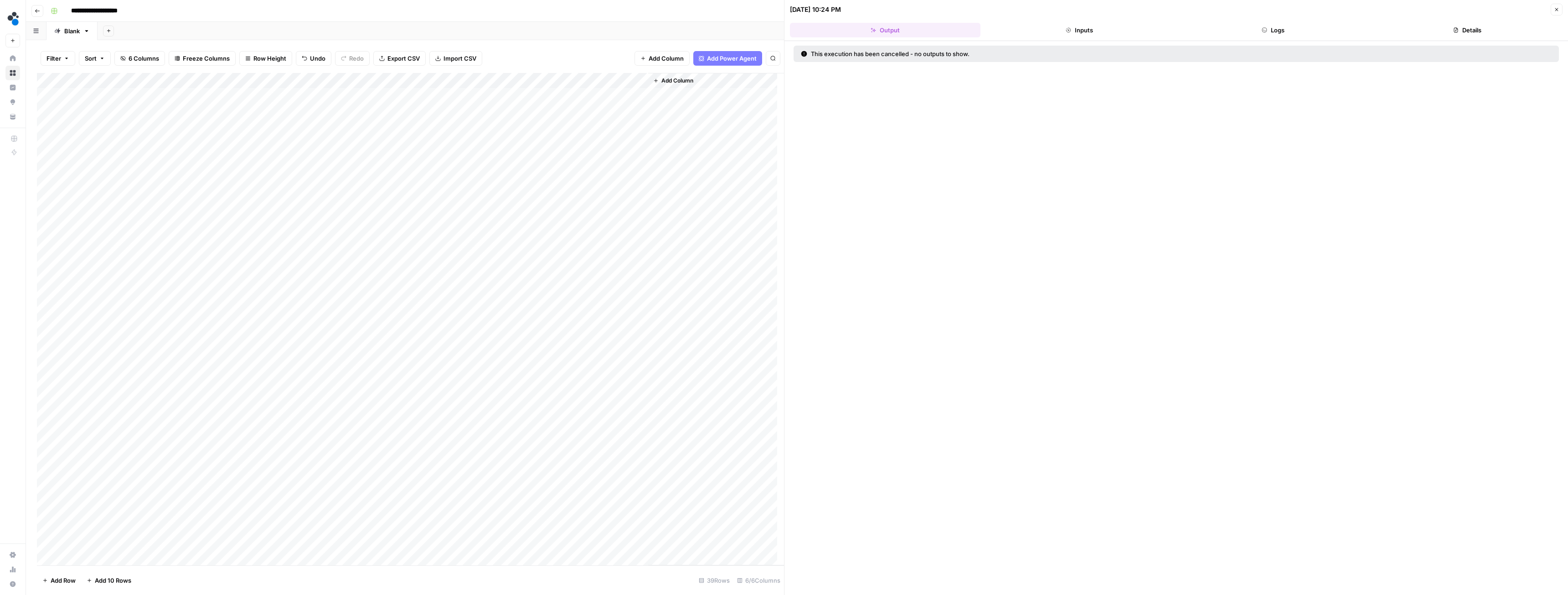
click at [299, 79] on div "Add Column" at bounding box center [410, 319] width 747 height 492
click at [246, 139] on span "Schedule" at bounding box center [257, 137] width 80 height 9
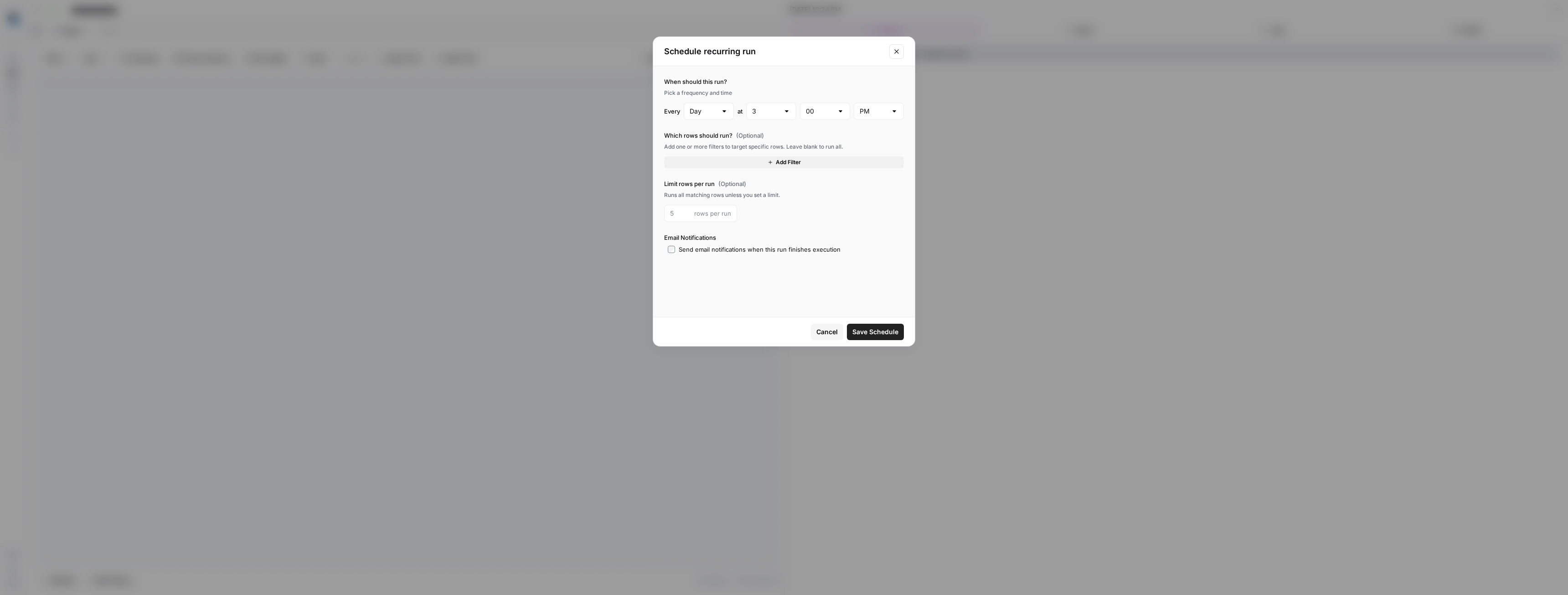
click at [744, 164] on button "Add Filter" at bounding box center [783, 162] width 240 height 11
click at [718, 165] on input "text" at bounding box center [695, 165] width 50 height 9
click at [704, 184] on span "Subreddit" at bounding box center [703, 188] width 44 height 9
click at [775, 158] on div "is equal to" at bounding box center [776, 165] width 73 height 17
click at [770, 183] on button "is not empty" at bounding box center [776, 187] width 65 height 12
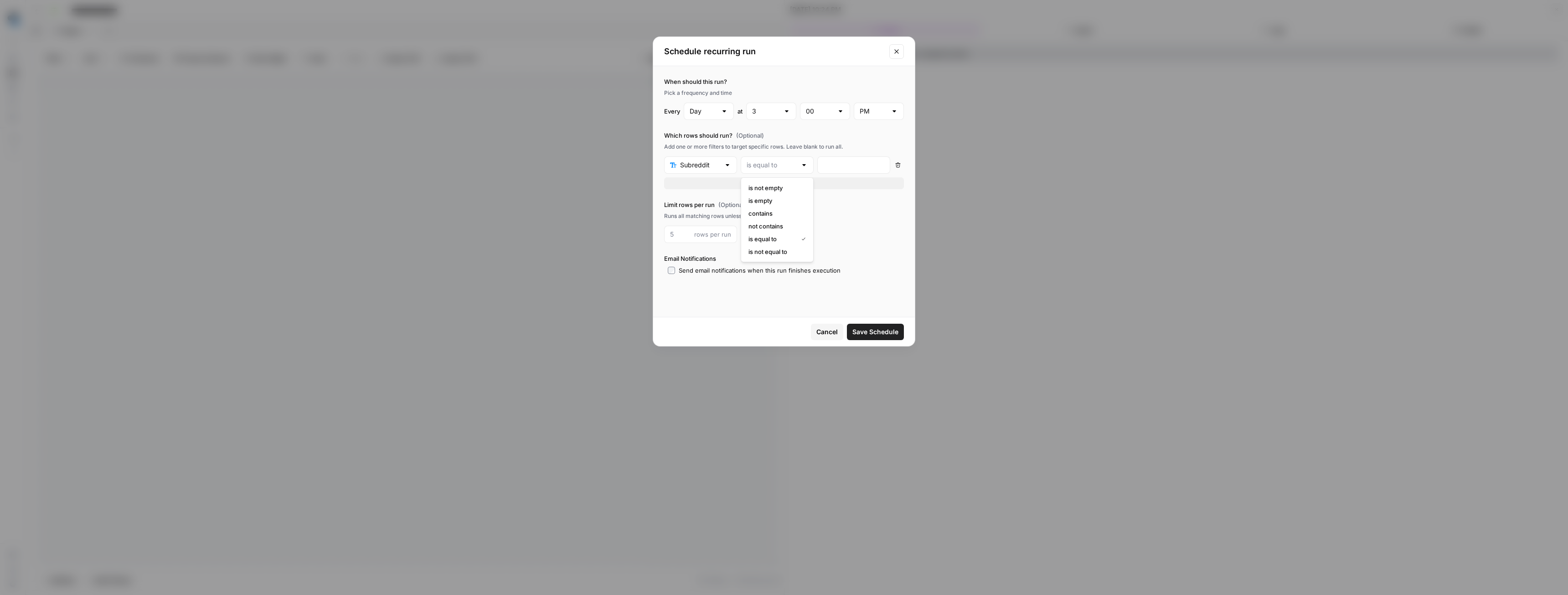
type input "is not empty"
click at [689, 237] on input "number" at bounding box center [681, 234] width 21 height 9
type input "15"
click at [794, 228] on div "15 rows per run" at bounding box center [783, 234] width 240 height 17
click at [870, 330] on span "Save Schedule" at bounding box center [875, 332] width 46 height 9
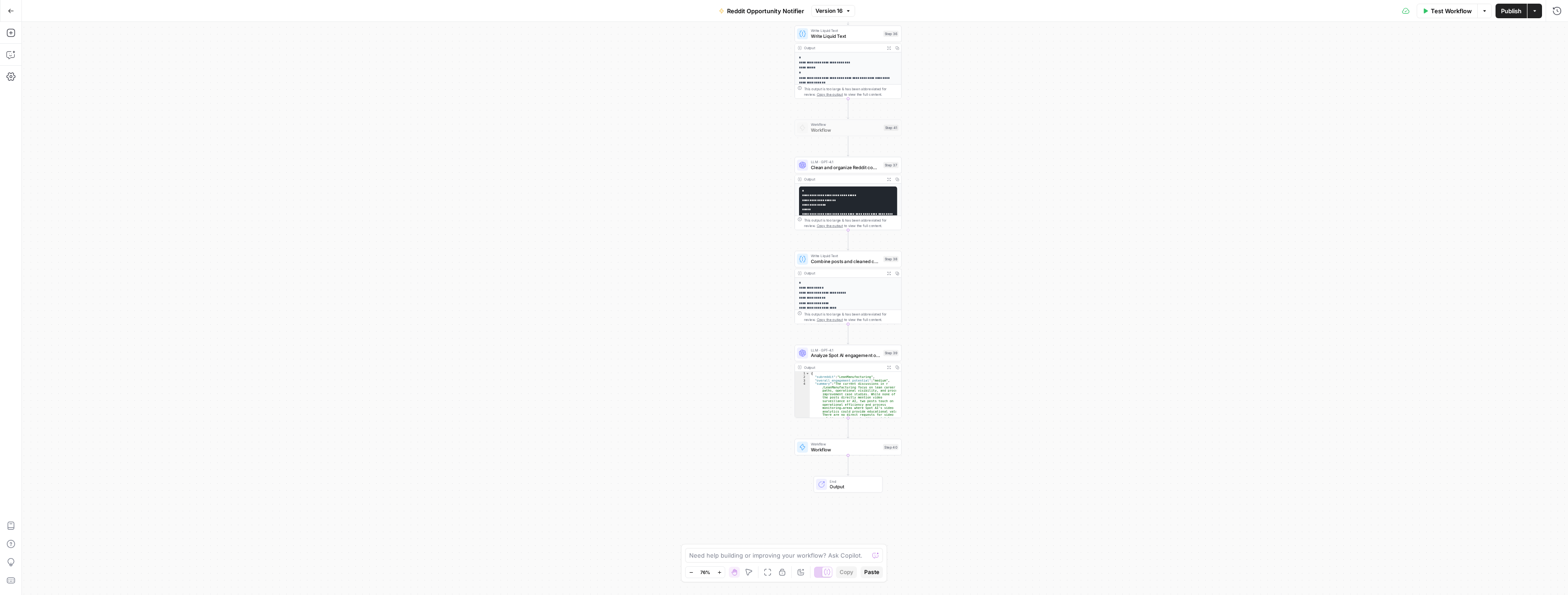
drag, startPoint x: 1165, startPoint y: 277, endPoint x: 1033, endPoint y: 330, distance: 142.2
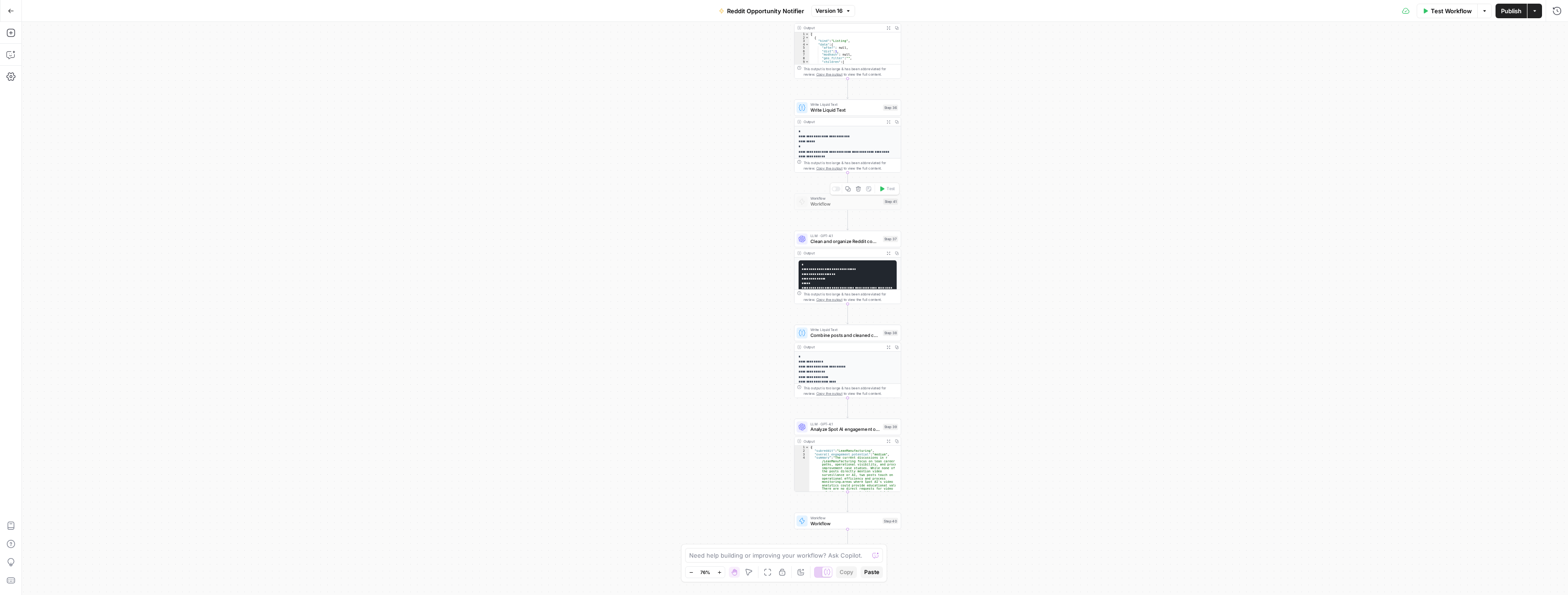
click at [850, 203] on span "Workflow" at bounding box center [846, 203] width 70 height 7
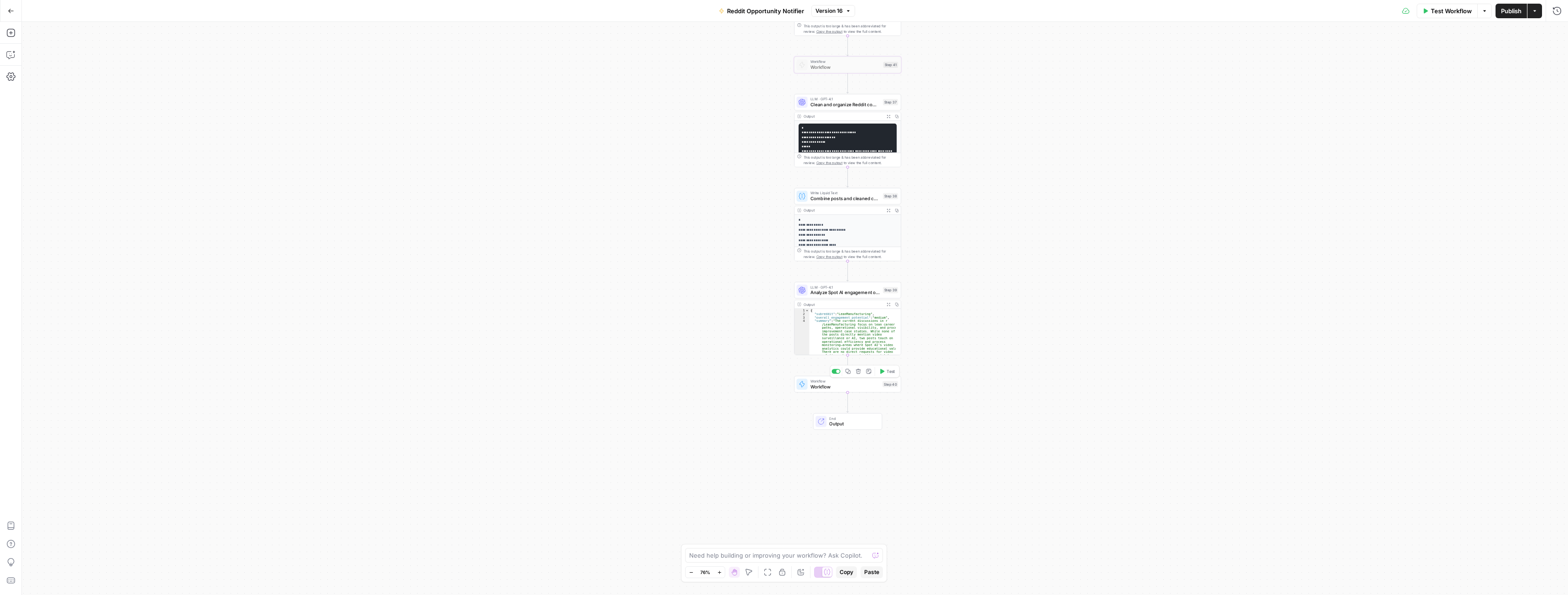
click at [847, 385] on span "Workflow" at bounding box center [845, 385] width 69 height 7
type input "Notify about engagement - reddit"
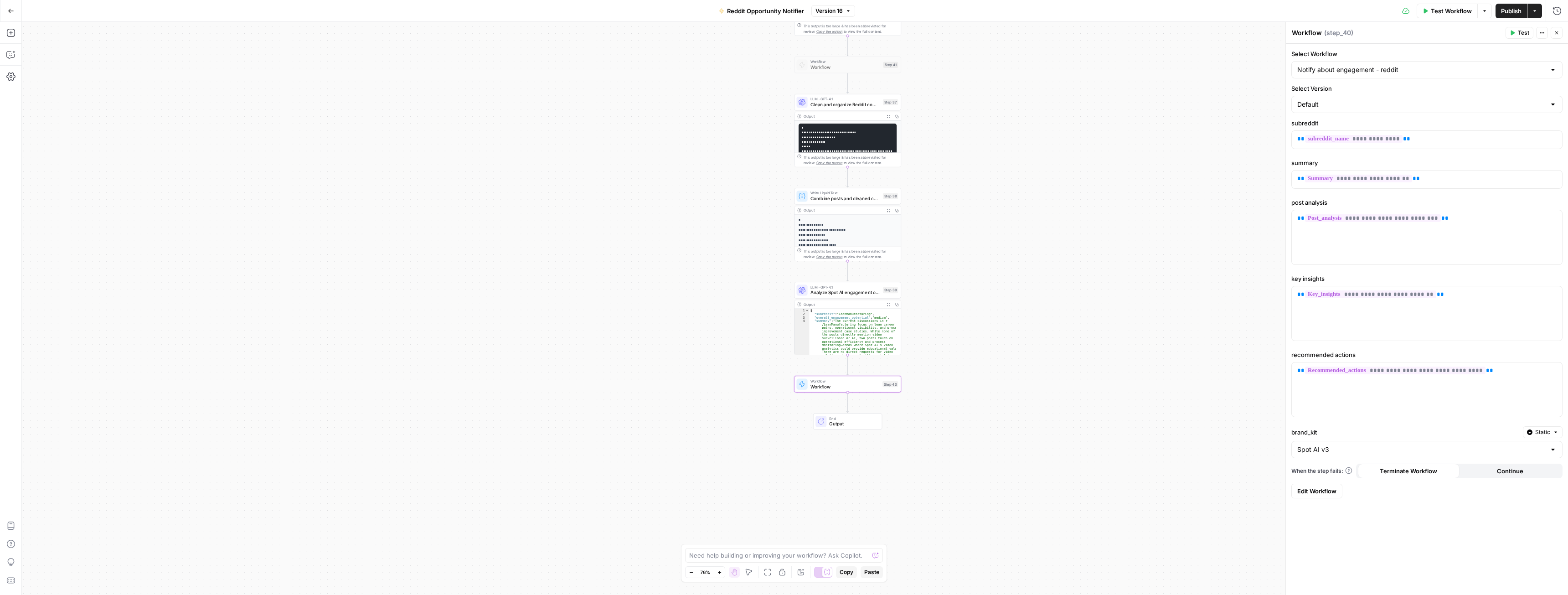
click at [1322, 494] on span "Edit Workflow" at bounding box center [1316, 491] width 39 height 9
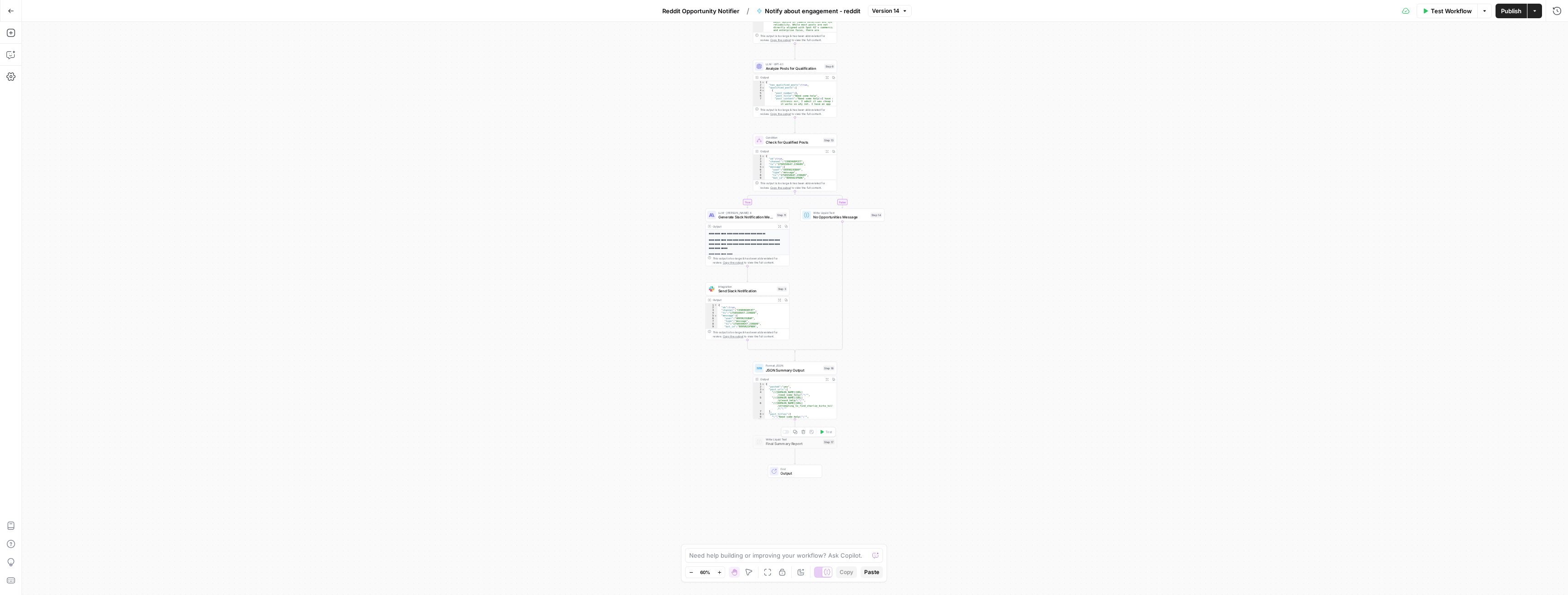
click at [803, 446] on span "Final Summary Report" at bounding box center [793, 444] width 55 height 6
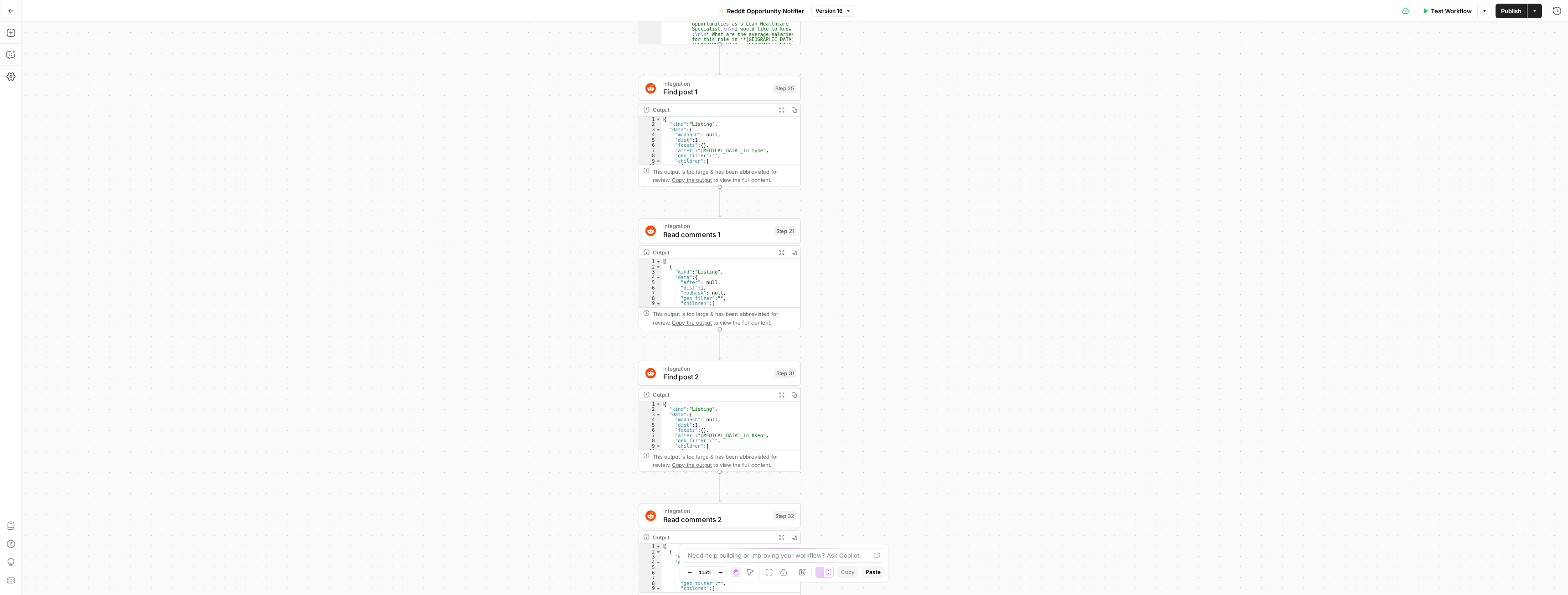
drag, startPoint x: 831, startPoint y: 195, endPoint x: 847, endPoint y: 210, distance: 21.9
click at [707, 234] on span "Read comments 1" at bounding box center [717, 233] width 106 height 10
type input "Reddit 1"
type input "List Comments in a Post"
click at [1493, 477] on button "Continue" at bounding box center [1509, 476] width 102 height 14
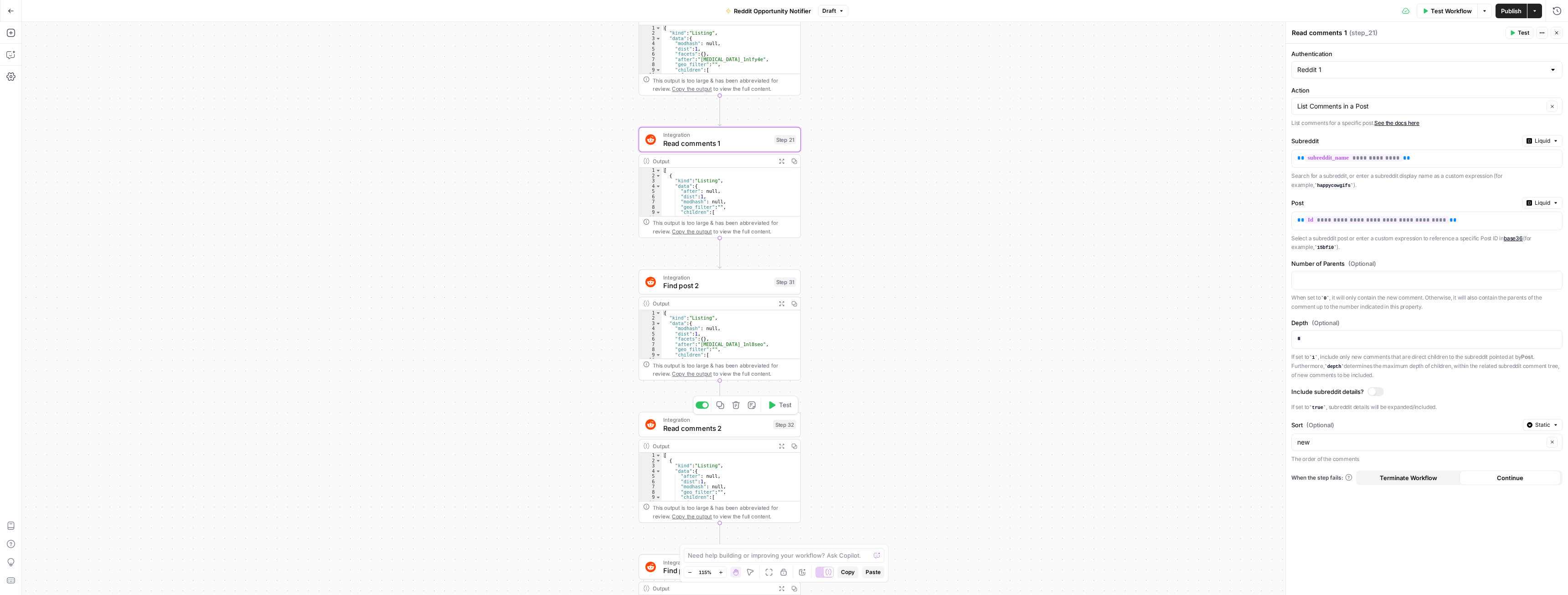
click at [696, 423] on span "Read comments 2" at bounding box center [716, 428] width 105 height 10
type textarea "Read comments 2"
click at [1501, 477] on span "Continue" at bounding box center [1510, 477] width 27 height 9
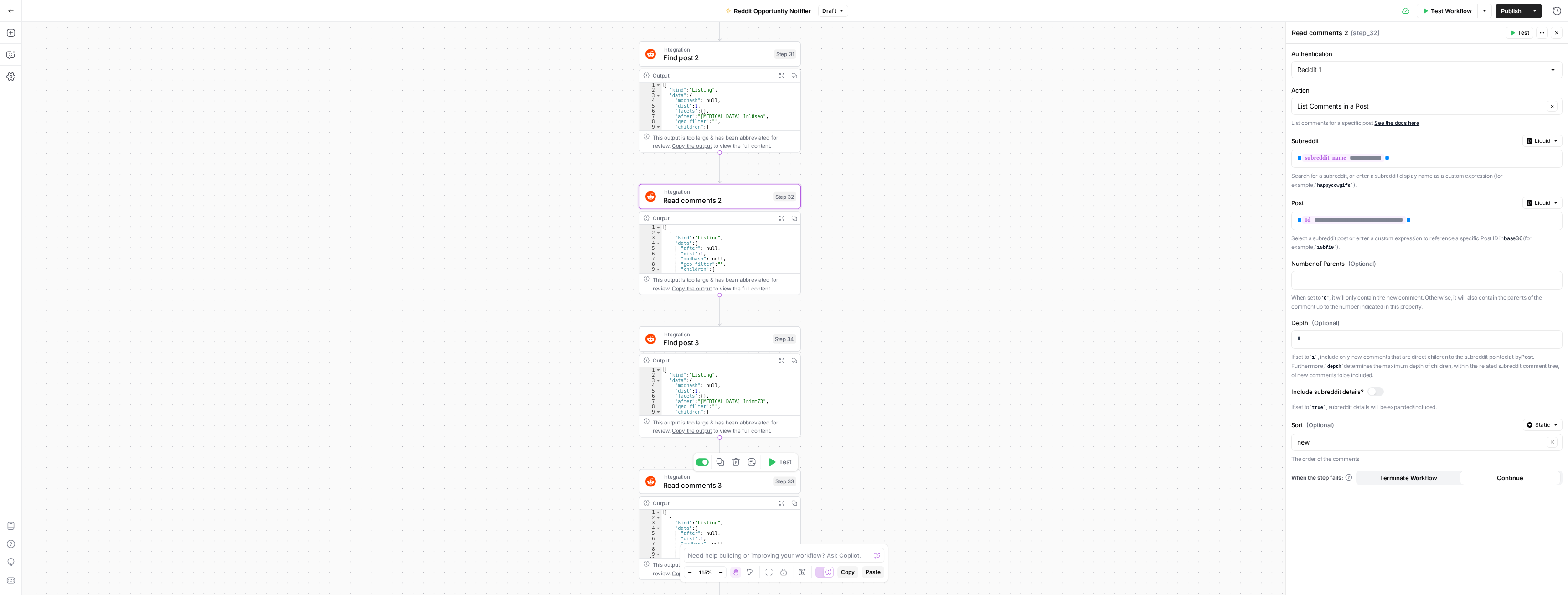
click at [701, 489] on span "Read comments 3" at bounding box center [716, 484] width 105 height 10
type textarea "Read comments 3"
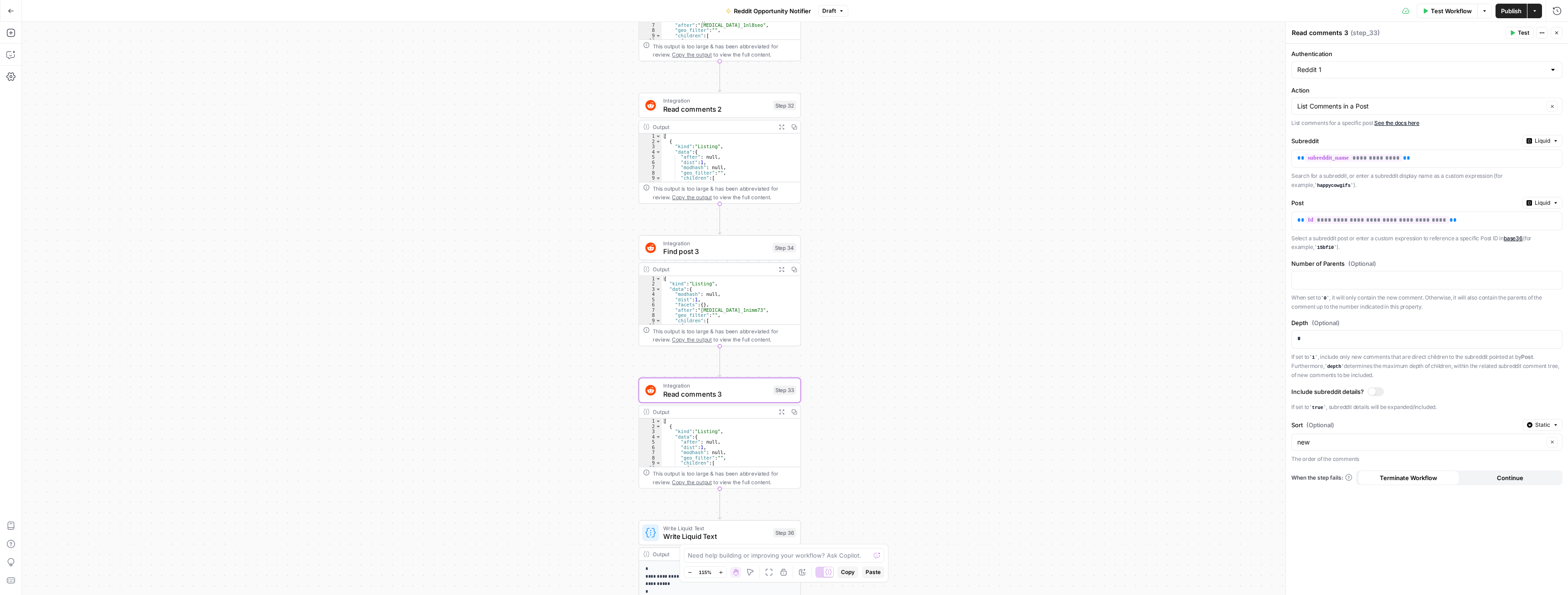
click at [1496, 475] on button "Continue" at bounding box center [1509, 476] width 102 height 14
click at [1503, 9] on span "Publish" at bounding box center [1511, 11] width 21 height 9
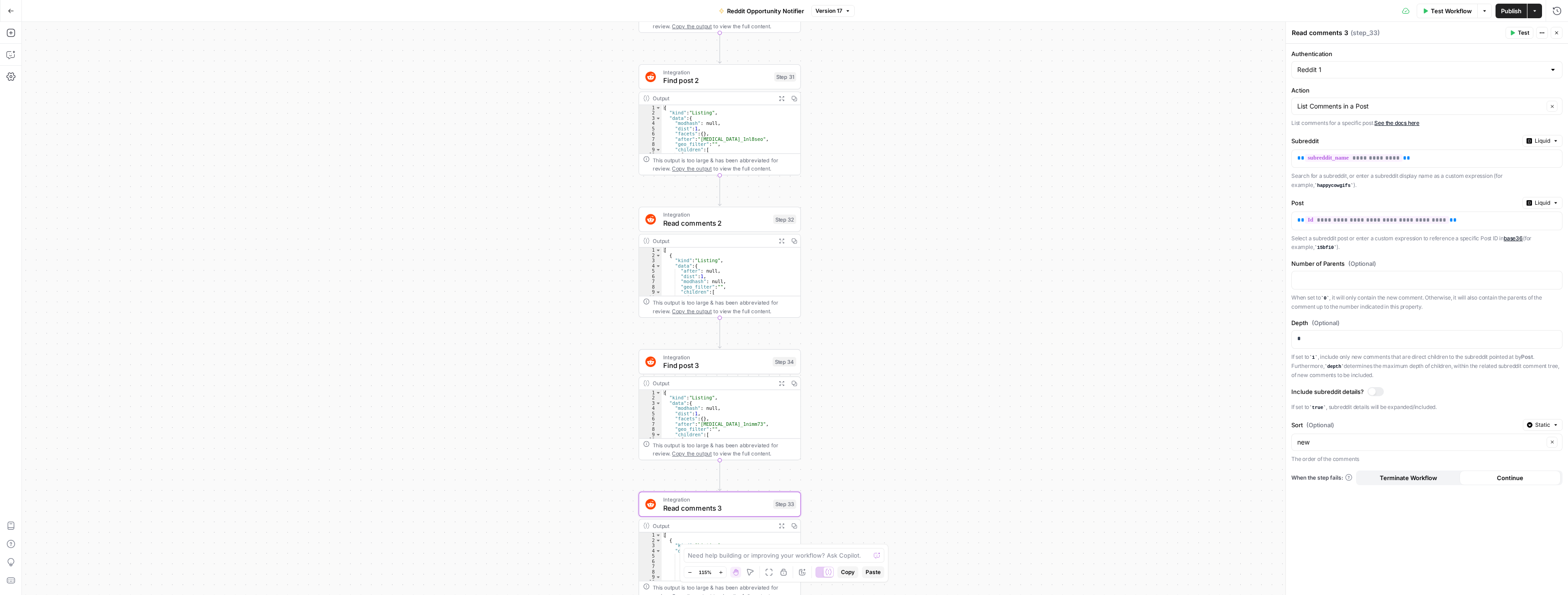
click at [685, 227] on span "Read comments 2" at bounding box center [716, 222] width 105 height 10
type textarea "Read comments 2"
click at [1322, 336] on p "*" at bounding box center [1419, 339] width 245 height 9
click at [1312, 282] on p at bounding box center [1419, 279] width 245 height 9
click at [1377, 439] on input "Sort (Optional)" at bounding box center [1420, 442] width 247 height 9
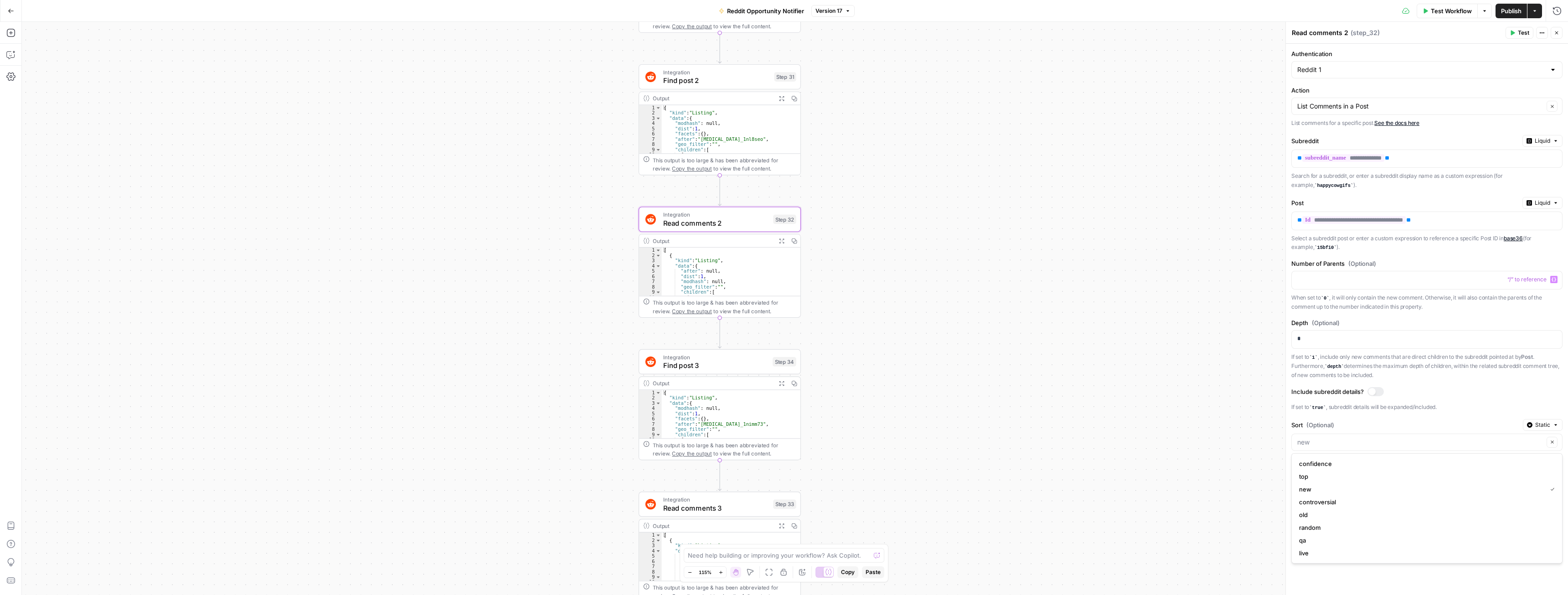
type input "new"
click at [1386, 420] on label "Sort (Optional)" at bounding box center [1405, 425] width 228 height 9
click at [1386, 437] on input "new" at bounding box center [1420, 442] width 247 height 9
type input "new"
click at [1386, 420] on label "Sort (Optional)" at bounding box center [1405, 425] width 228 height 9
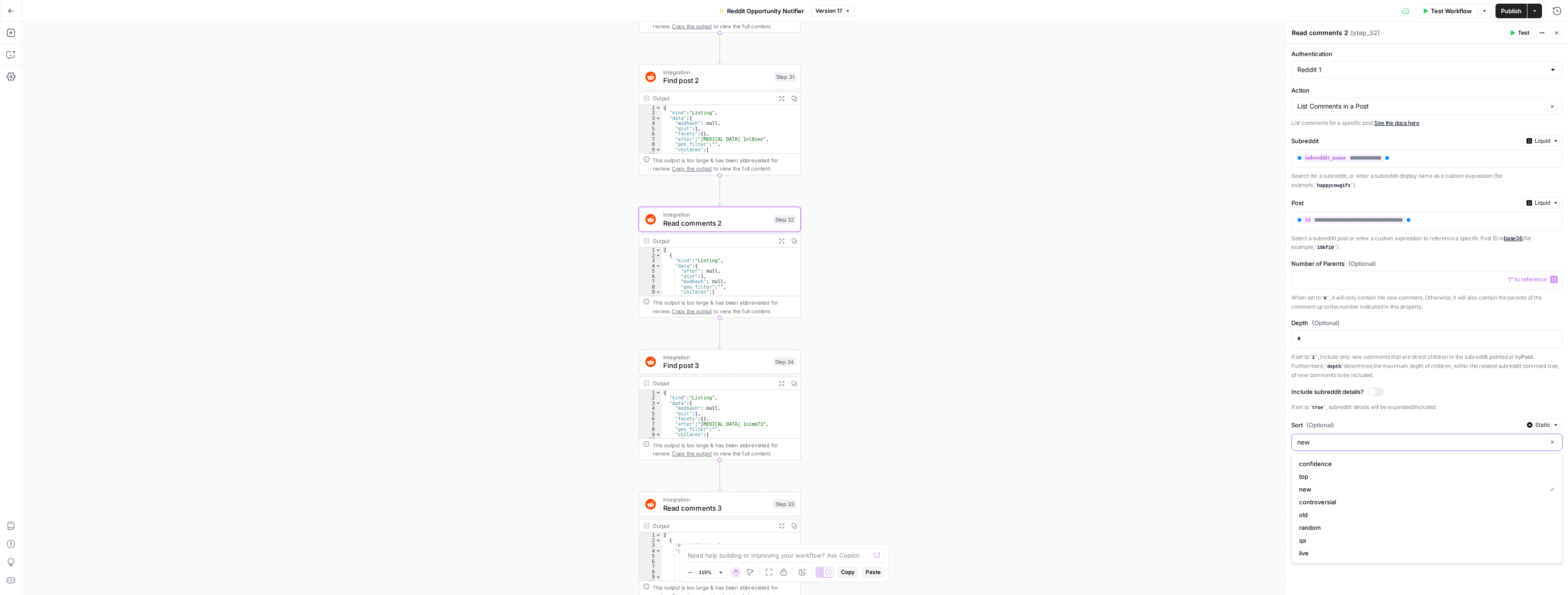
click at [1386, 437] on input "new" at bounding box center [1420, 442] width 247 height 9
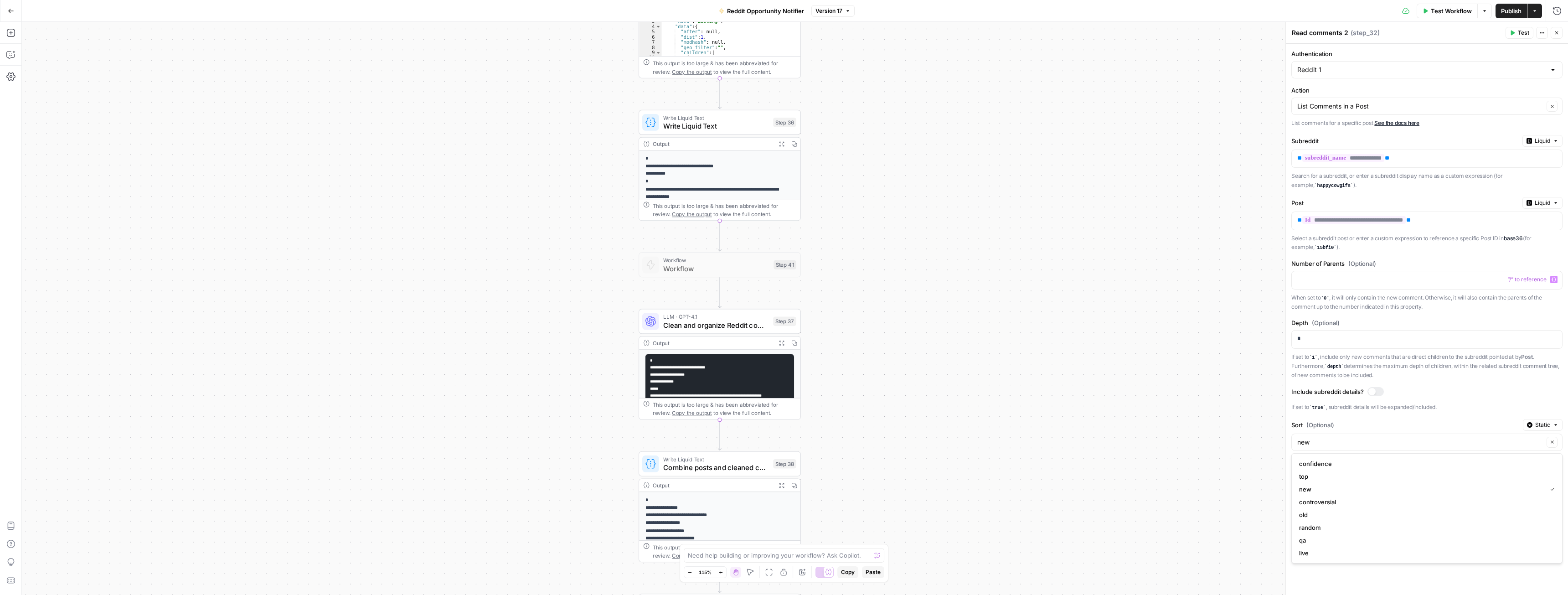
click at [716, 321] on span "Clean and organize Reddit comments" at bounding box center [716, 325] width 105 height 10
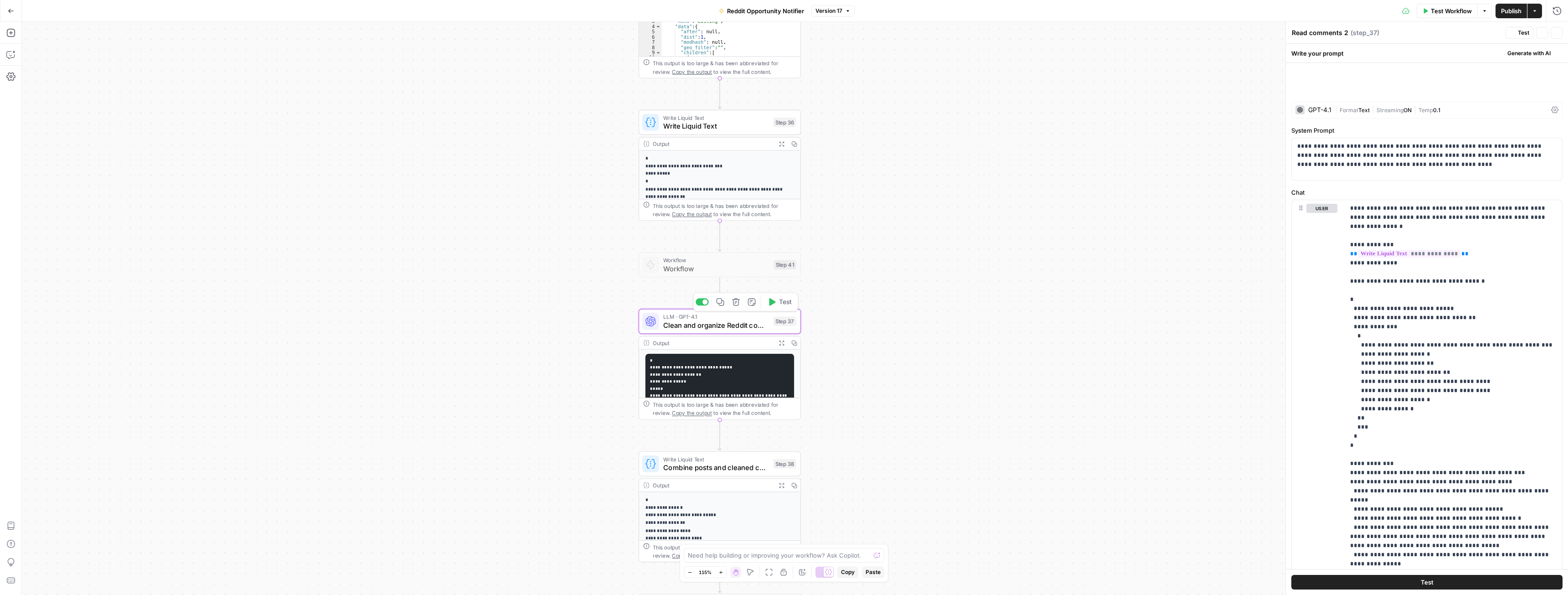
type textarea "Clean and organize Reddit comments"
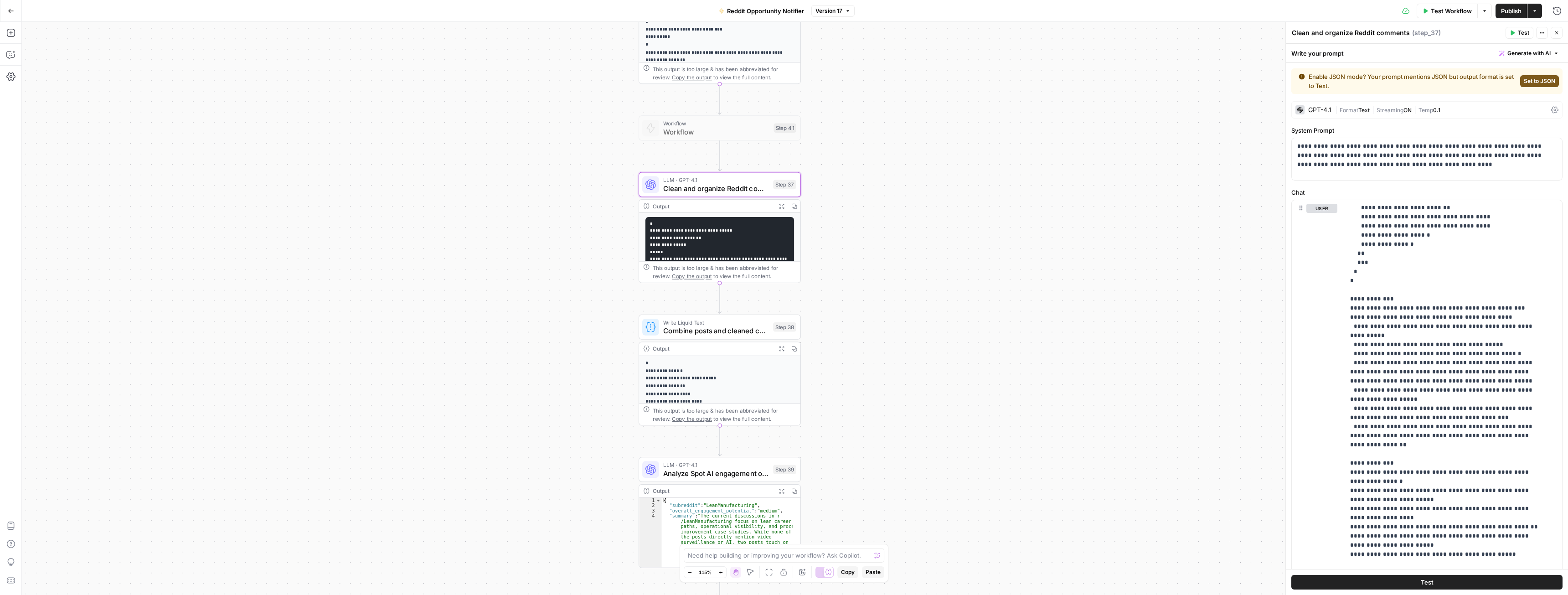
click at [1478, 111] on div "| Format Text | Streaming ON | Temp 0.1" at bounding box center [1441, 109] width 213 height 9
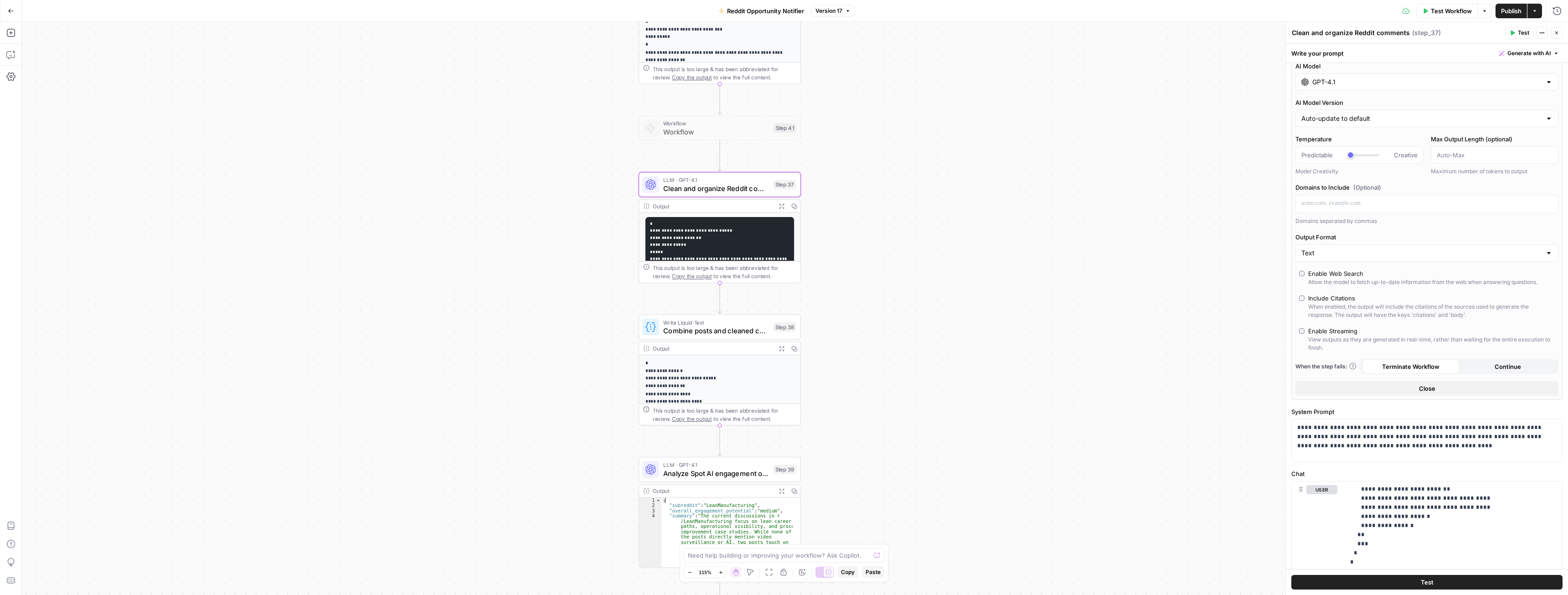
scroll to position [46, 0]
click at [1384, 114] on input "AI Model Version" at bounding box center [1421, 117] width 240 height 9
type input "Auto-update to default"
click at [1378, 101] on label "AI Model Version" at bounding box center [1426, 101] width 263 height 9
click at [1378, 112] on input "Auto-update to default" at bounding box center [1421, 117] width 240 height 9
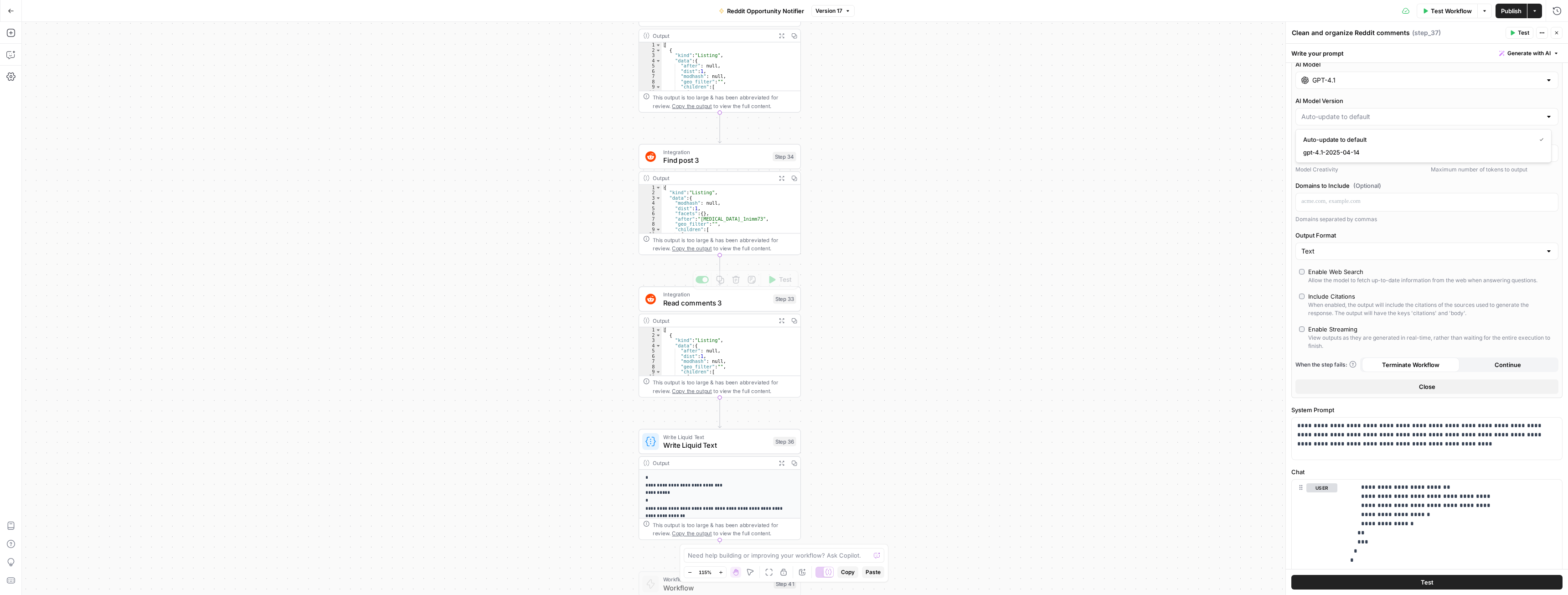
click at [719, 301] on span "Read comments 3" at bounding box center [716, 302] width 105 height 10
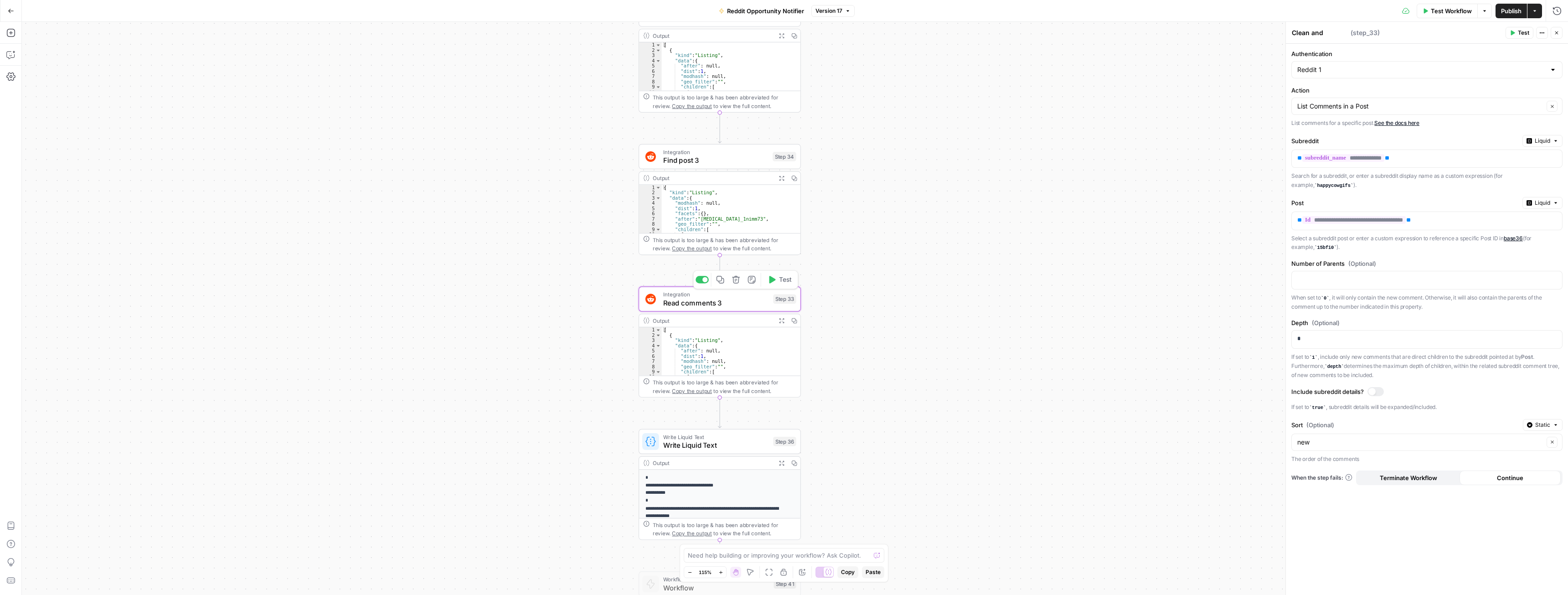
type textarea "Read comments 3"
click at [1316, 338] on p "*" at bounding box center [1426, 339] width 259 height 9
click at [1327, 280] on p at bounding box center [1419, 279] width 245 height 9
click at [1352, 252] on form "**********" at bounding box center [1426, 319] width 282 height 550
click at [1323, 437] on input "Sort (Optional)" at bounding box center [1420, 442] width 247 height 9
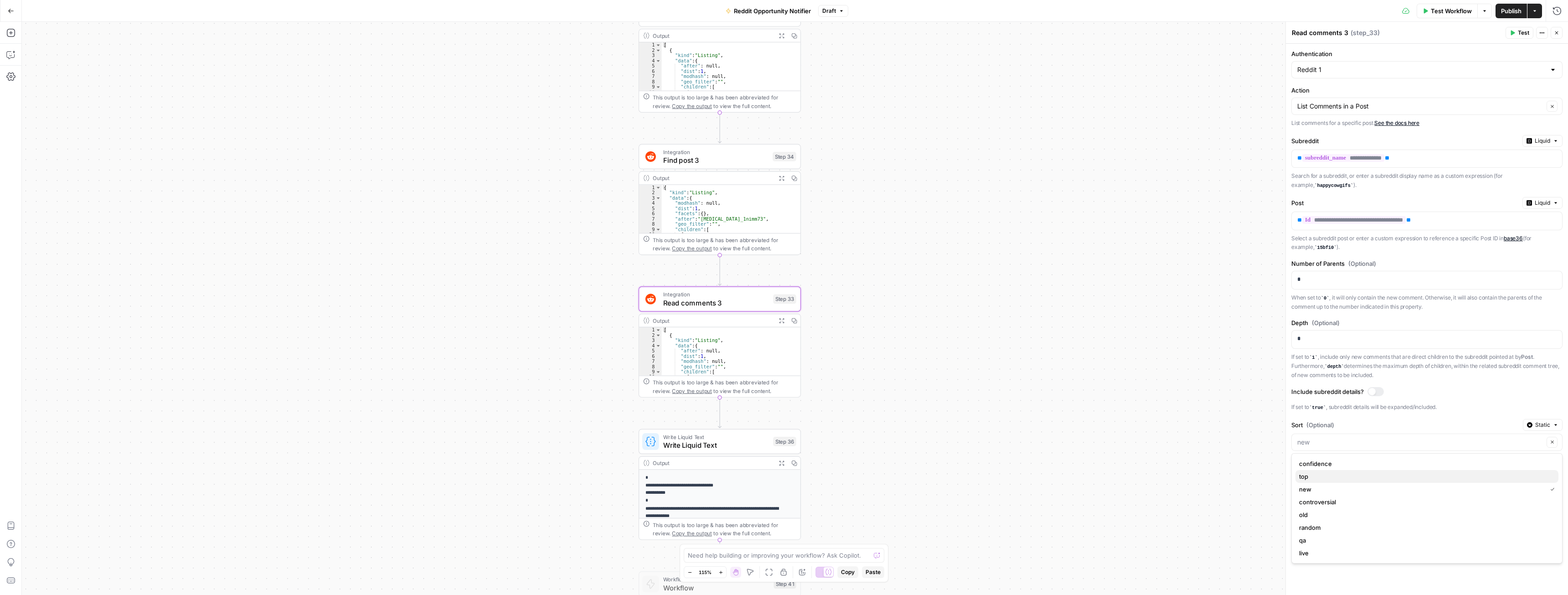
click at [1312, 478] on span "top" at bounding box center [1424, 476] width 252 height 9
type input "top"
click at [1322, 439] on input "Sort (Optional)" at bounding box center [1420, 442] width 247 height 9
type input "top"
click at [1335, 423] on label "Sort (Optional)" at bounding box center [1405, 425] width 228 height 9
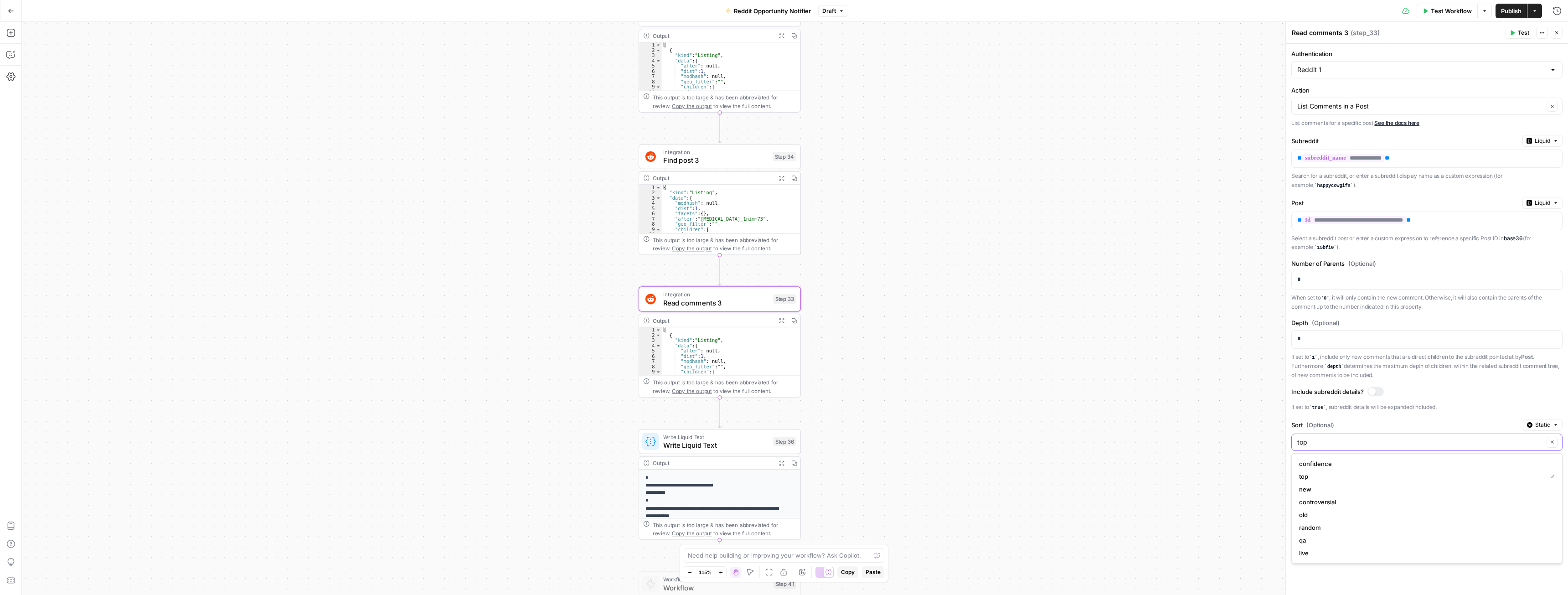
click at [1335, 437] on input "top" at bounding box center [1420, 442] width 247 height 9
click at [1317, 478] on span "top" at bounding box center [1420, 476] width 244 height 9
type input "top"
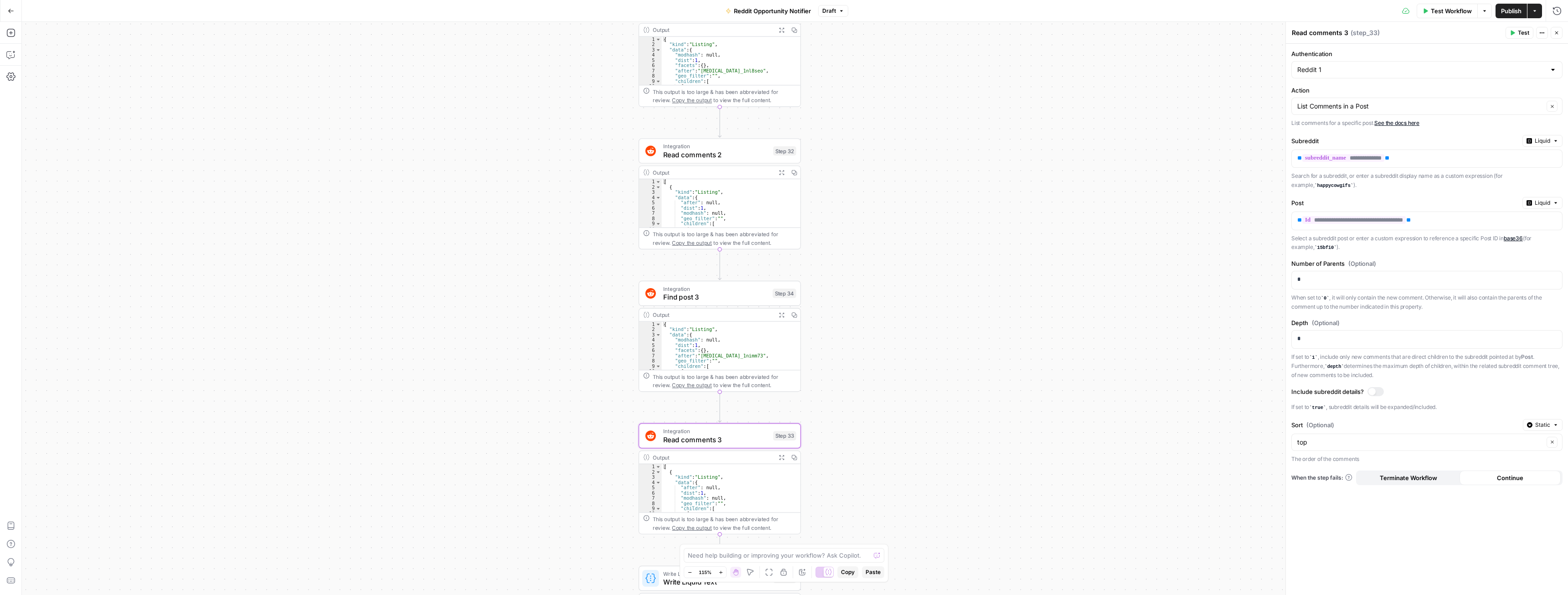
click at [710, 152] on span "Read comments 2" at bounding box center [716, 154] width 105 height 10
type textarea "Read comments 2"
click at [1319, 278] on p at bounding box center [1419, 279] width 245 height 9
click at [1319, 438] on input "Sort (Optional)" at bounding box center [1420, 442] width 247 height 9
click at [1321, 473] on span "top" at bounding box center [1424, 476] width 252 height 9
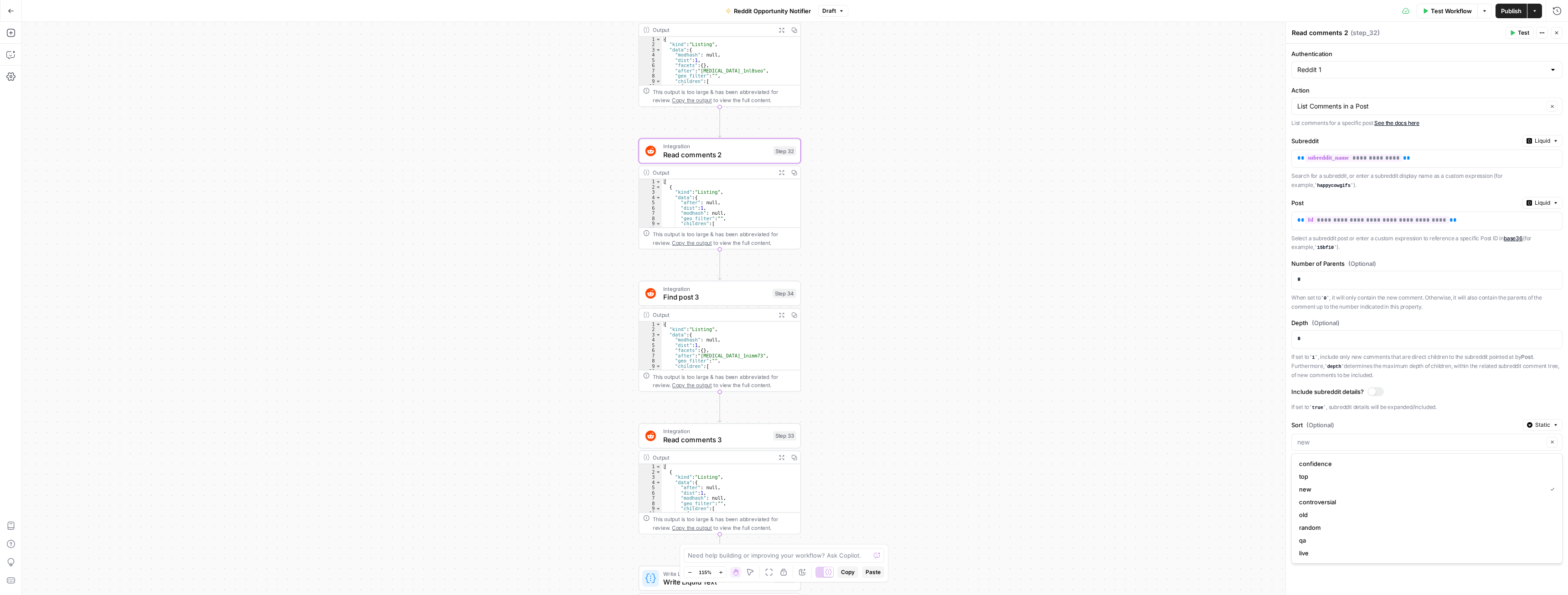
type input "top"
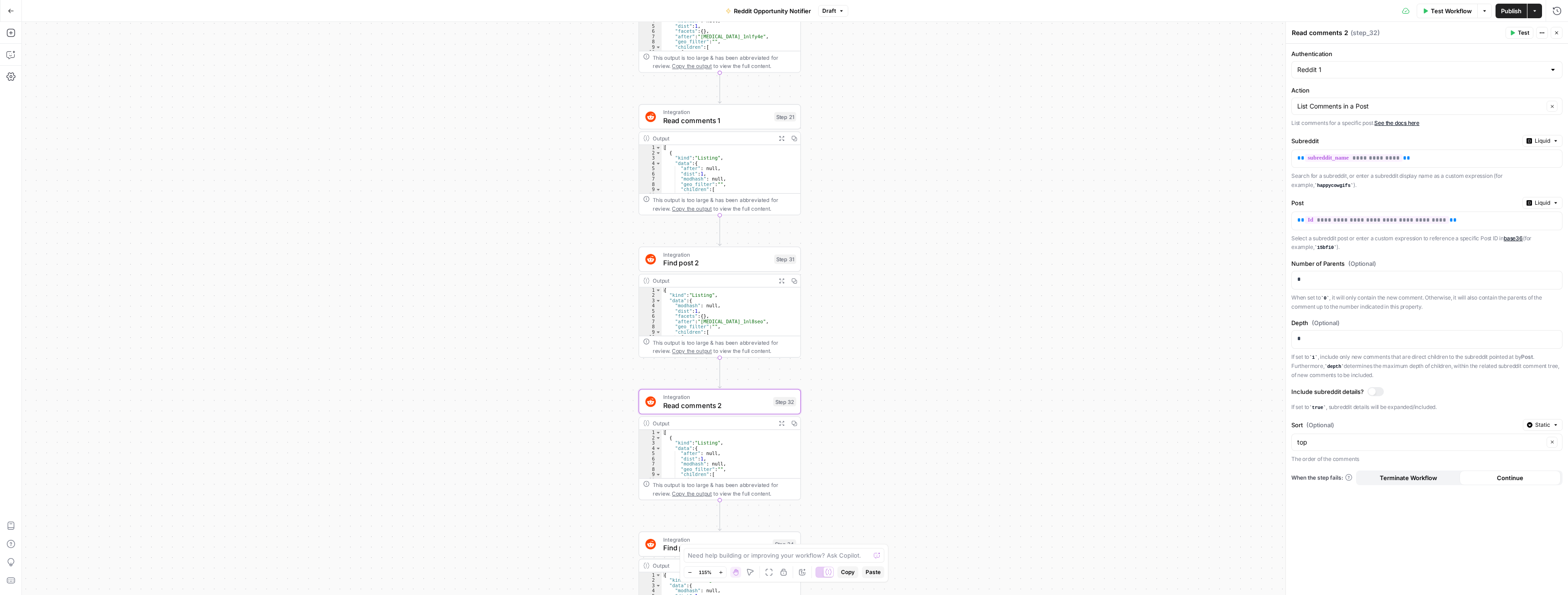
click at [704, 120] on span "Read comments 1" at bounding box center [717, 120] width 106 height 10
type textarea "Read comments 1"
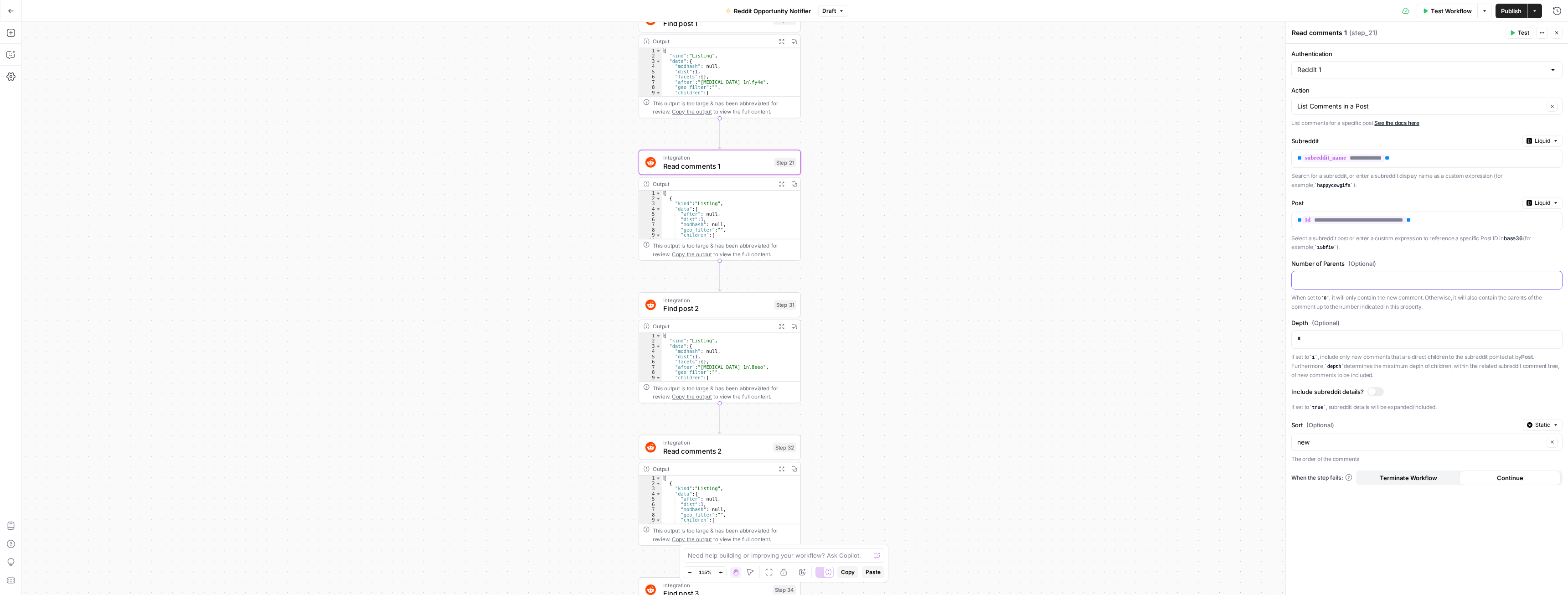
click at [1309, 281] on p at bounding box center [1419, 279] width 245 height 9
click at [1329, 438] on input "Sort (Optional)" at bounding box center [1420, 442] width 247 height 9
click at [1319, 474] on span "top" at bounding box center [1424, 476] width 252 height 9
type input "top"
click at [1510, 13] on span "Publish" at bounding box center [1511, 11] width 21 height 9
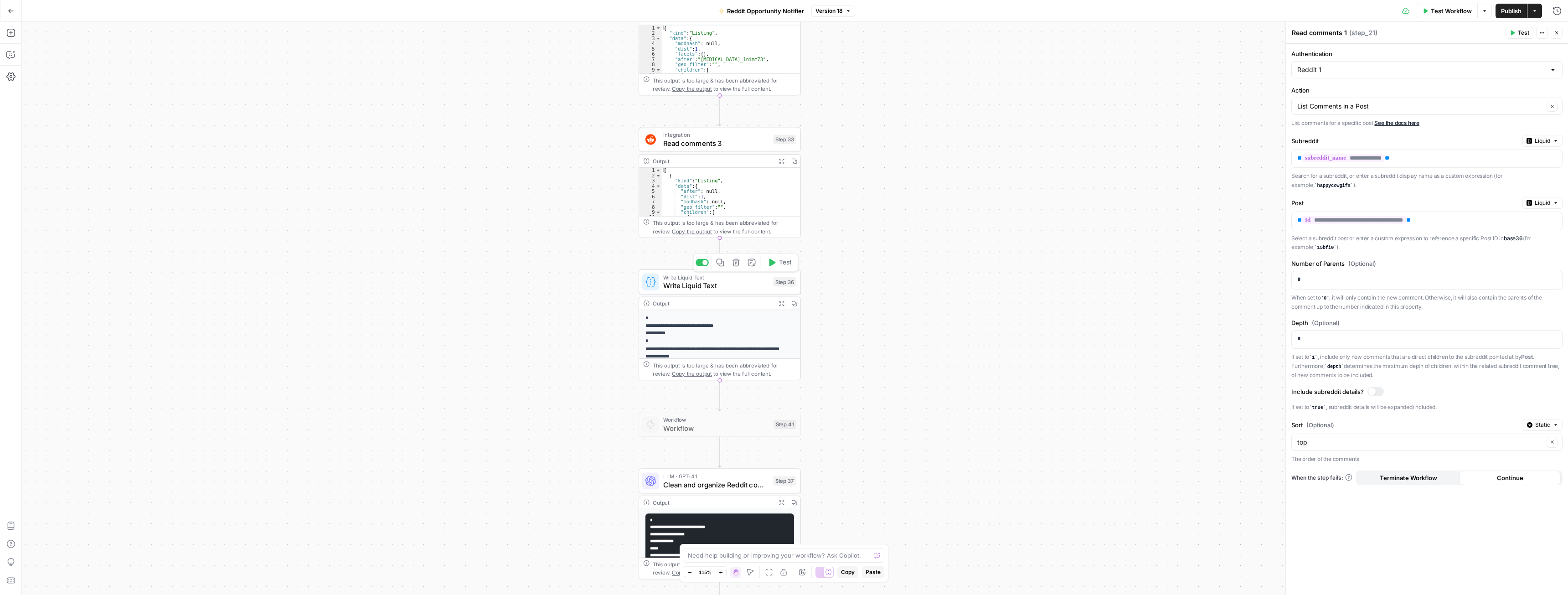
click at [685, 286] on span "Write Liquid Text" at bounding box center [716, 285] width 105 height 10
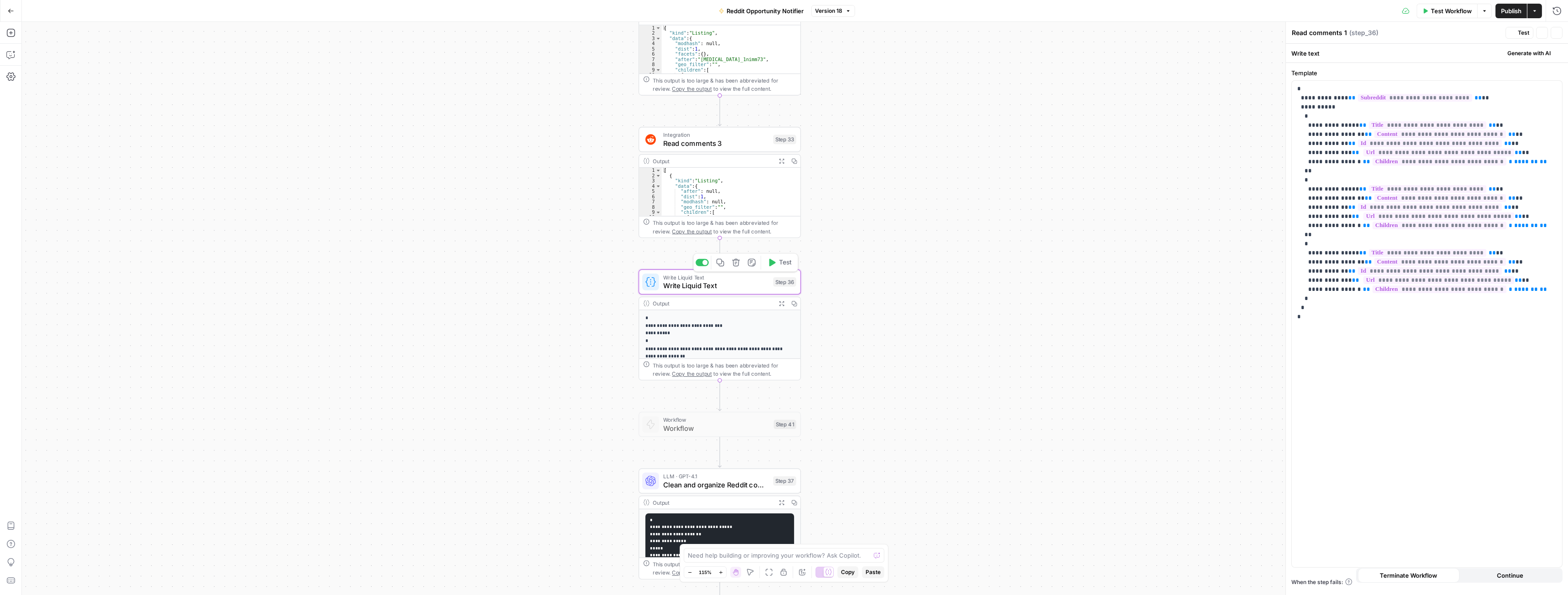
type textarea "Write Liquid Text"
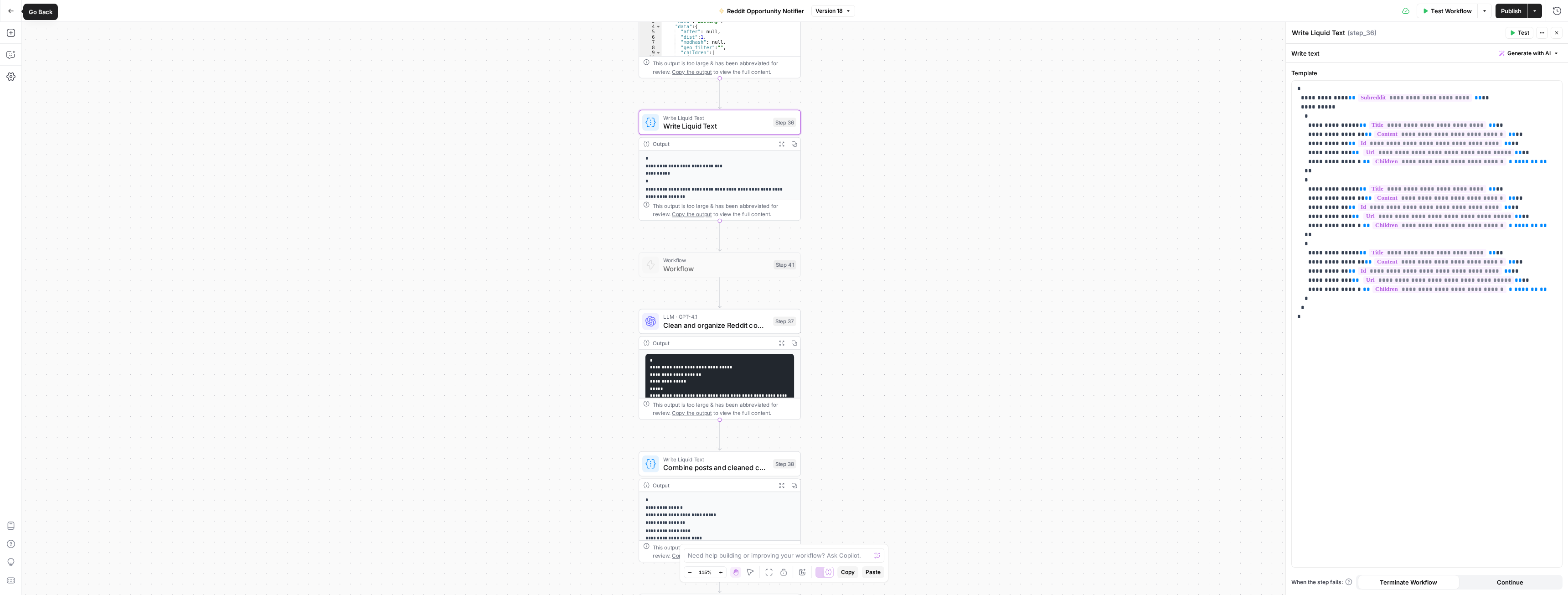
click at [10, 9] on icon "button" at bounding box center [10, 10] width 7 height 7
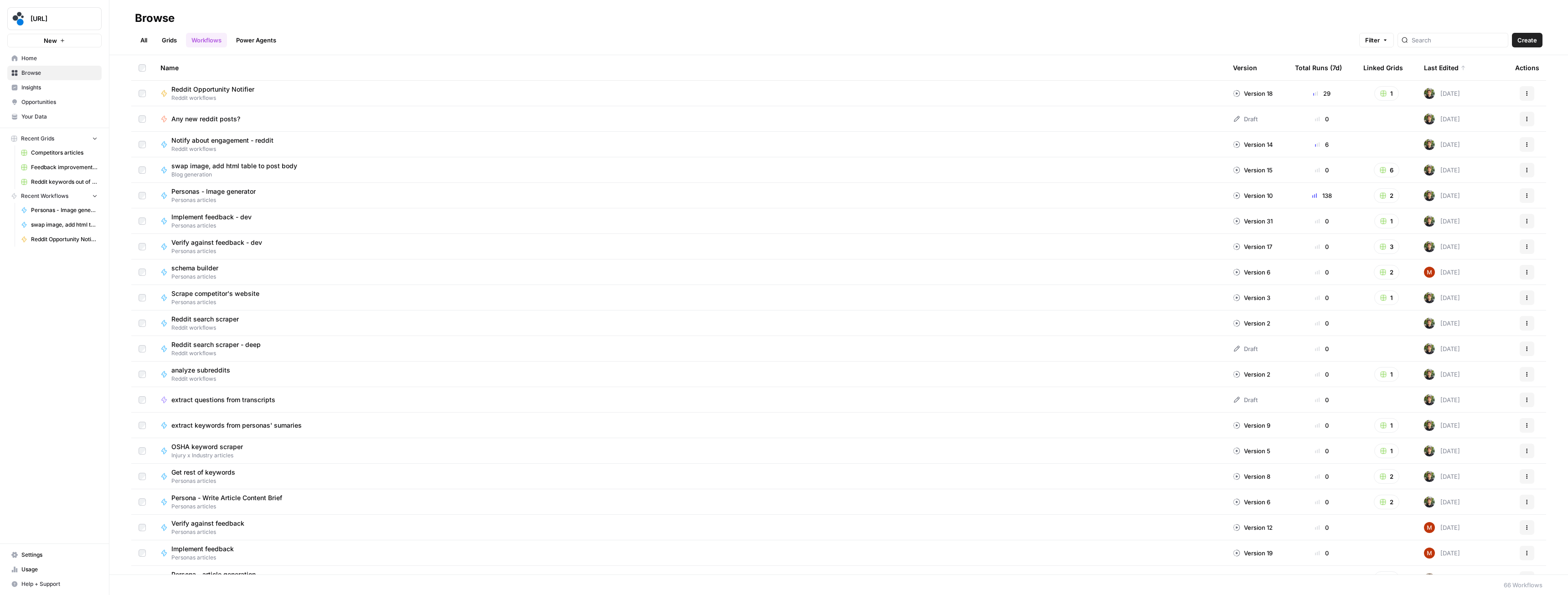
click at [46, 564] on link "Usage" at bounding box center [54, 568] width 94 height 14
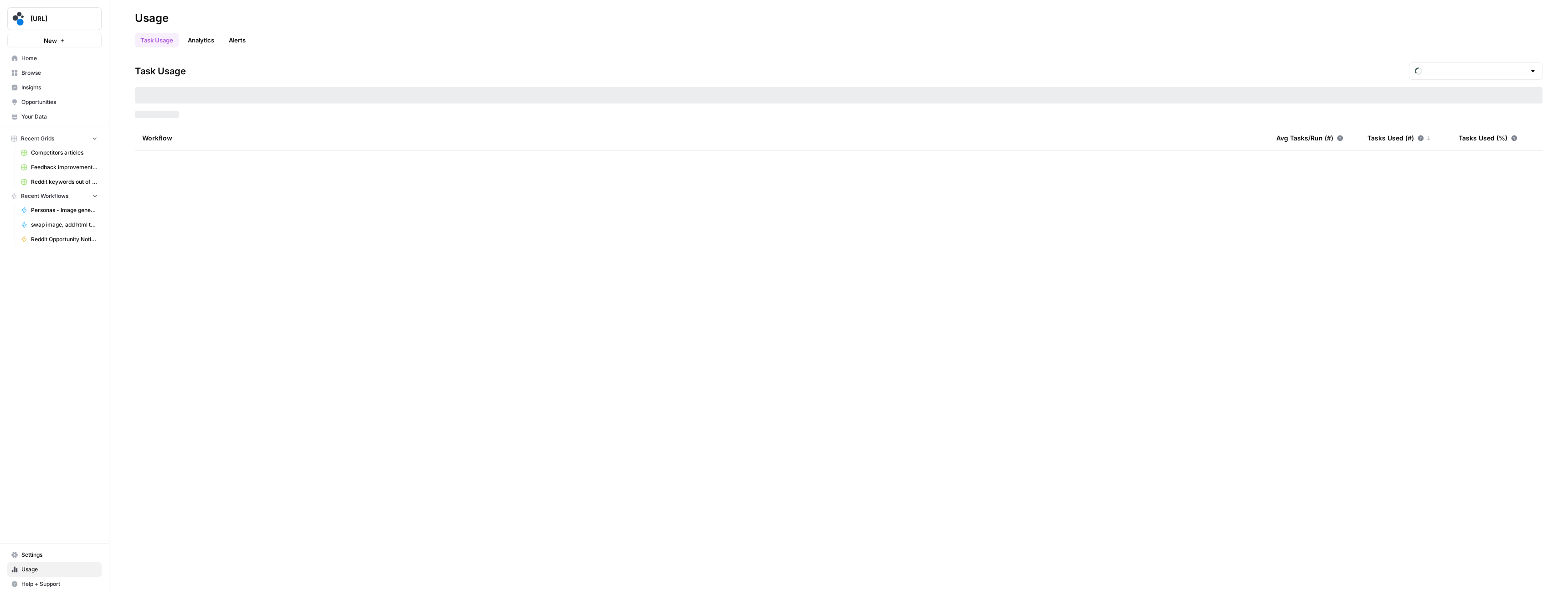
type input "September Tasks"
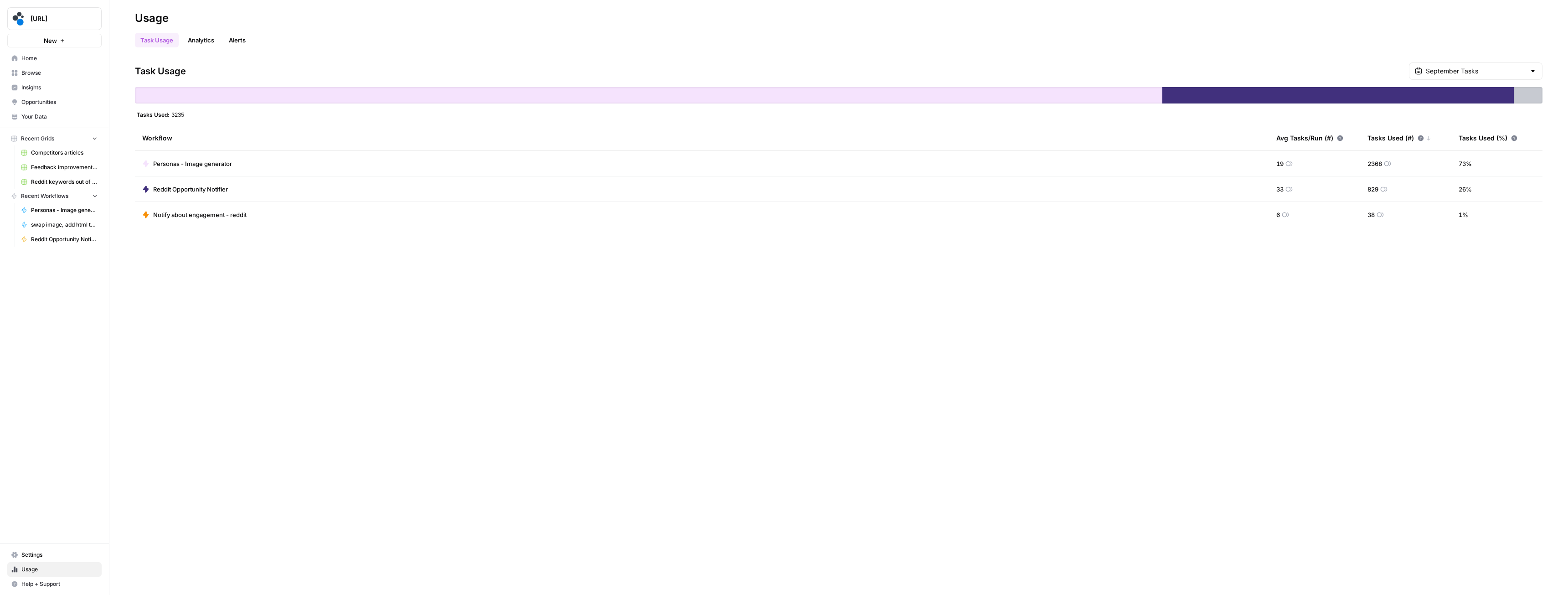
click at [192, 38] on link "Analytics" at bounding box center [200, 40] width 37 height 14
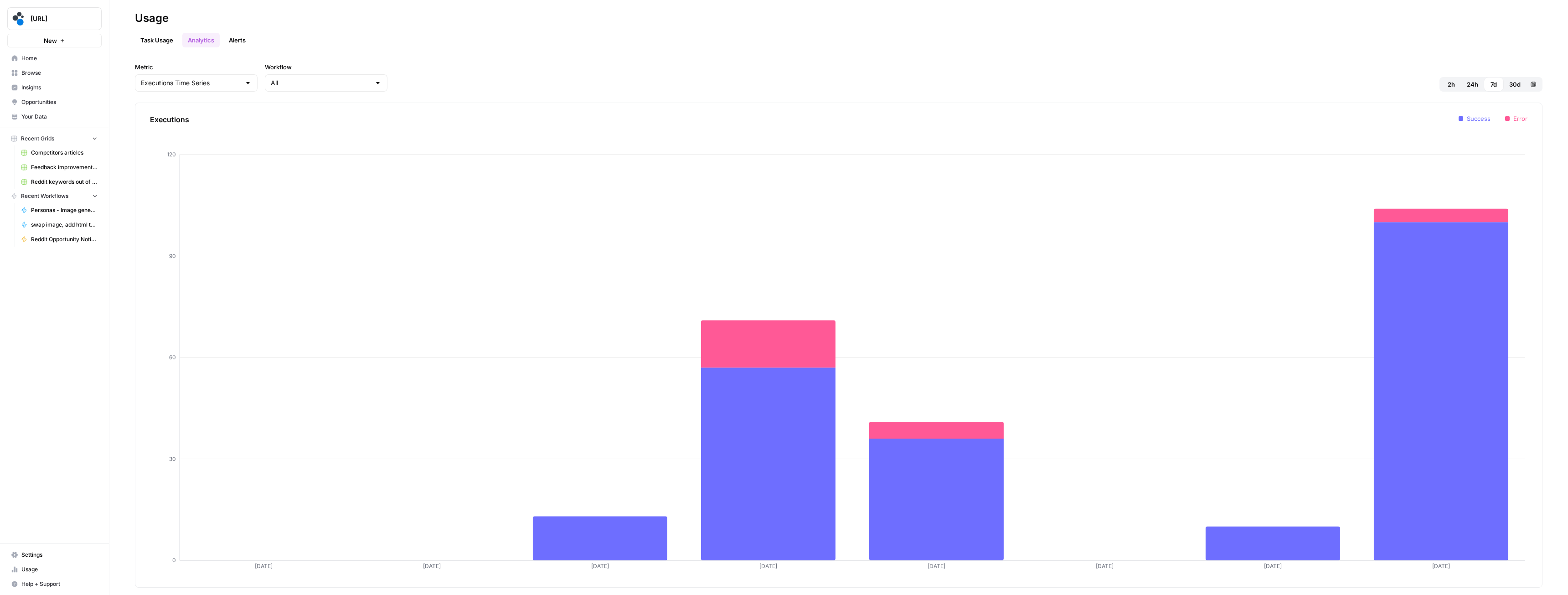
click at [162, 41] on link "Task Usage" at bounding box center [157, 40] width 44 height 14
